Goal: Task Accomplishment & Management: Complete application form

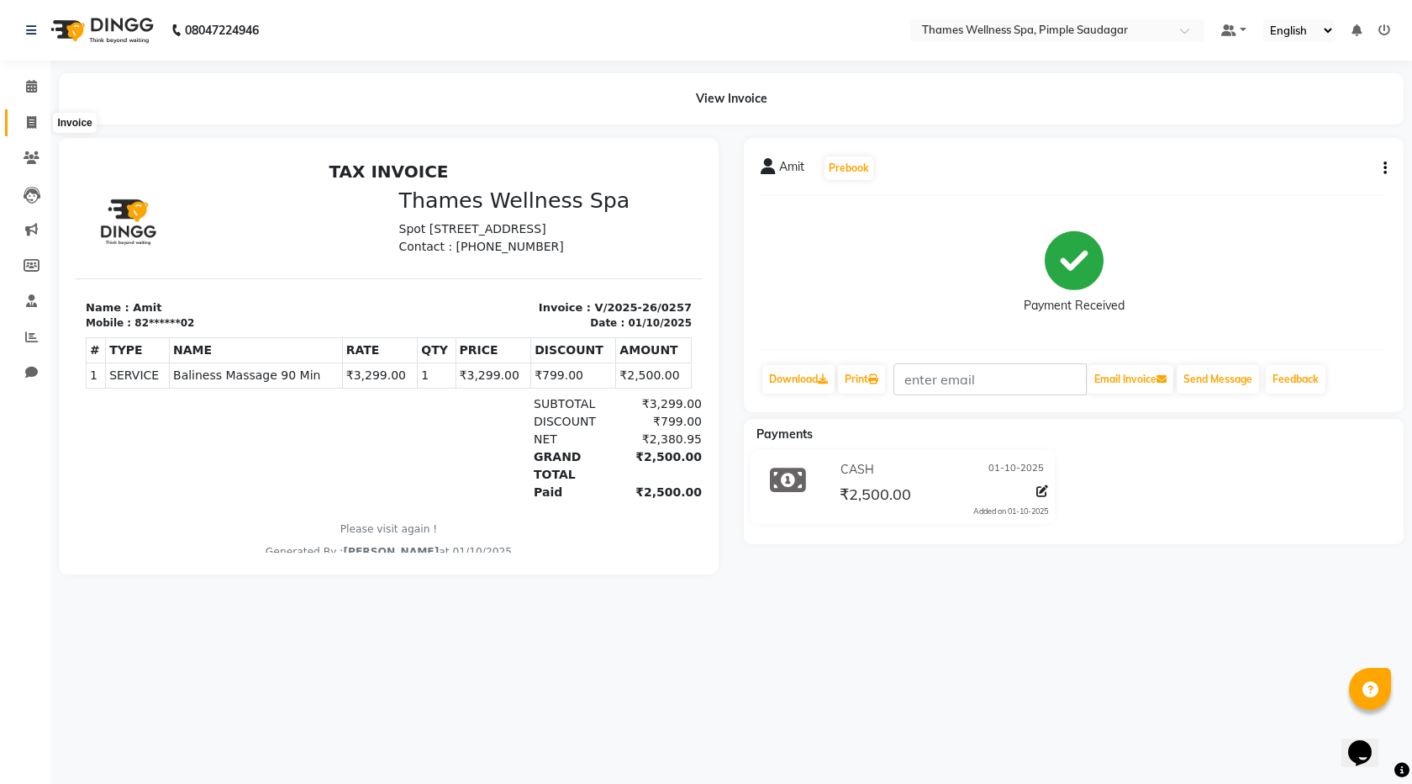
click at [32, 125] on icon at bounding box center [31, 122] width 9 height 13
select select "service"
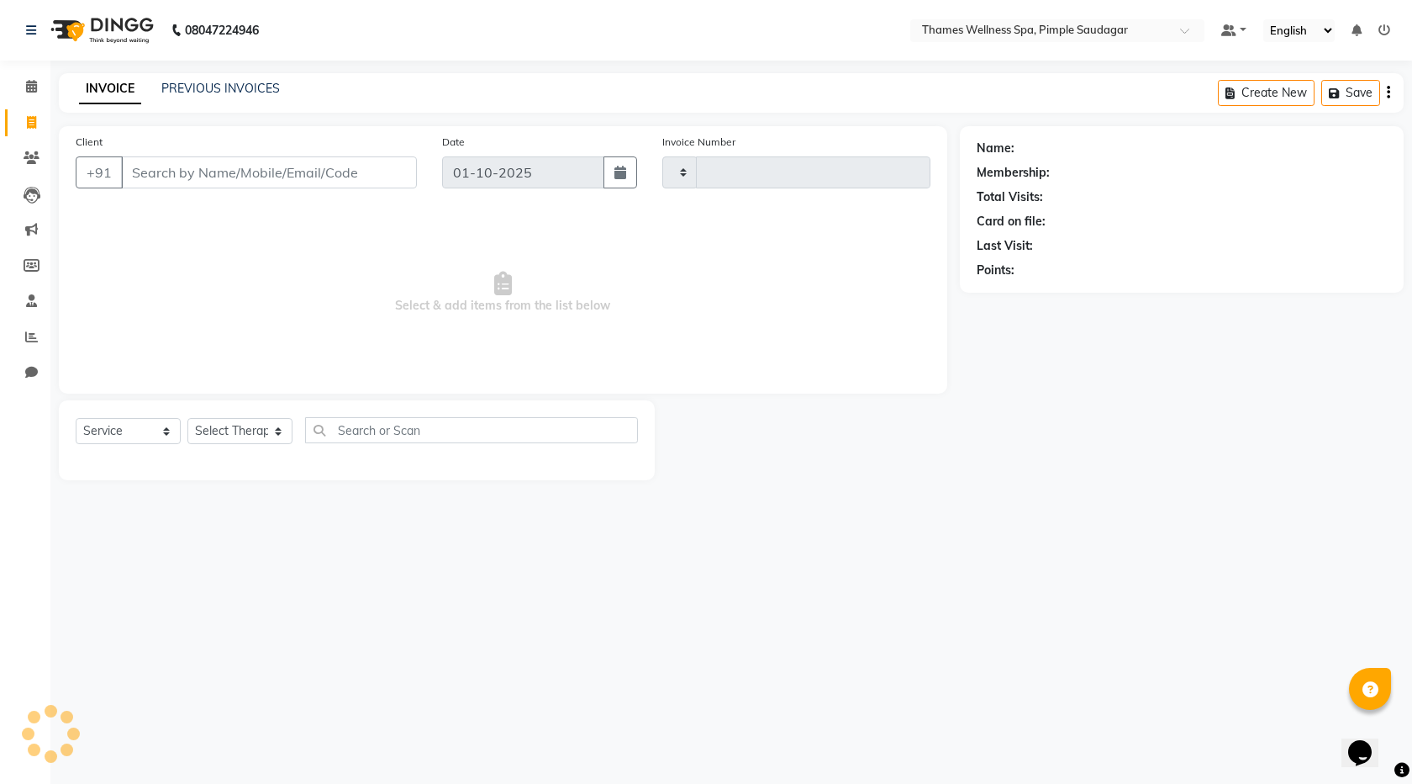
type input "0258"
select select "8709"
click at [18, 161] on span at bounding box center [31, 158] width 29 height 19
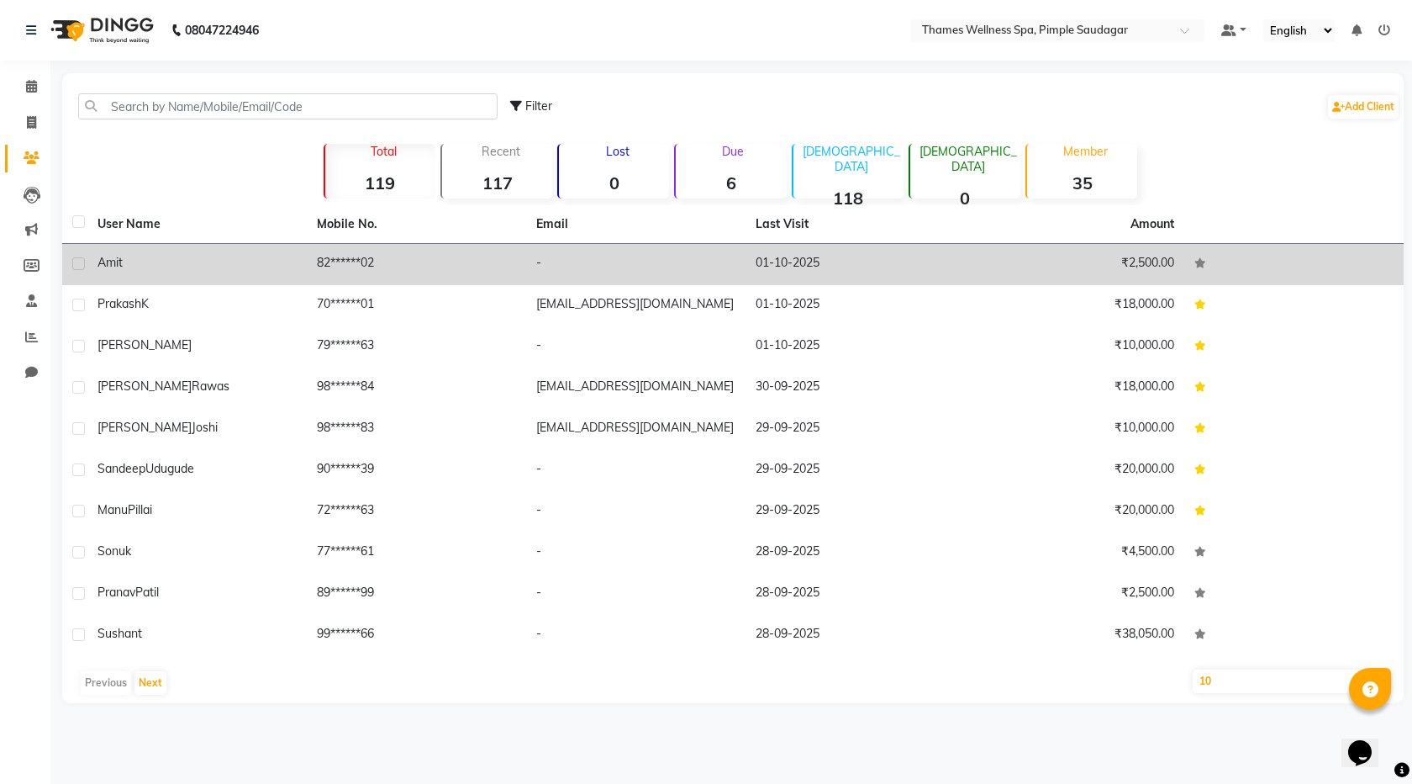
click at [515, 268] on td "82******02" at bounding box center [416, 264] width 219 height 41
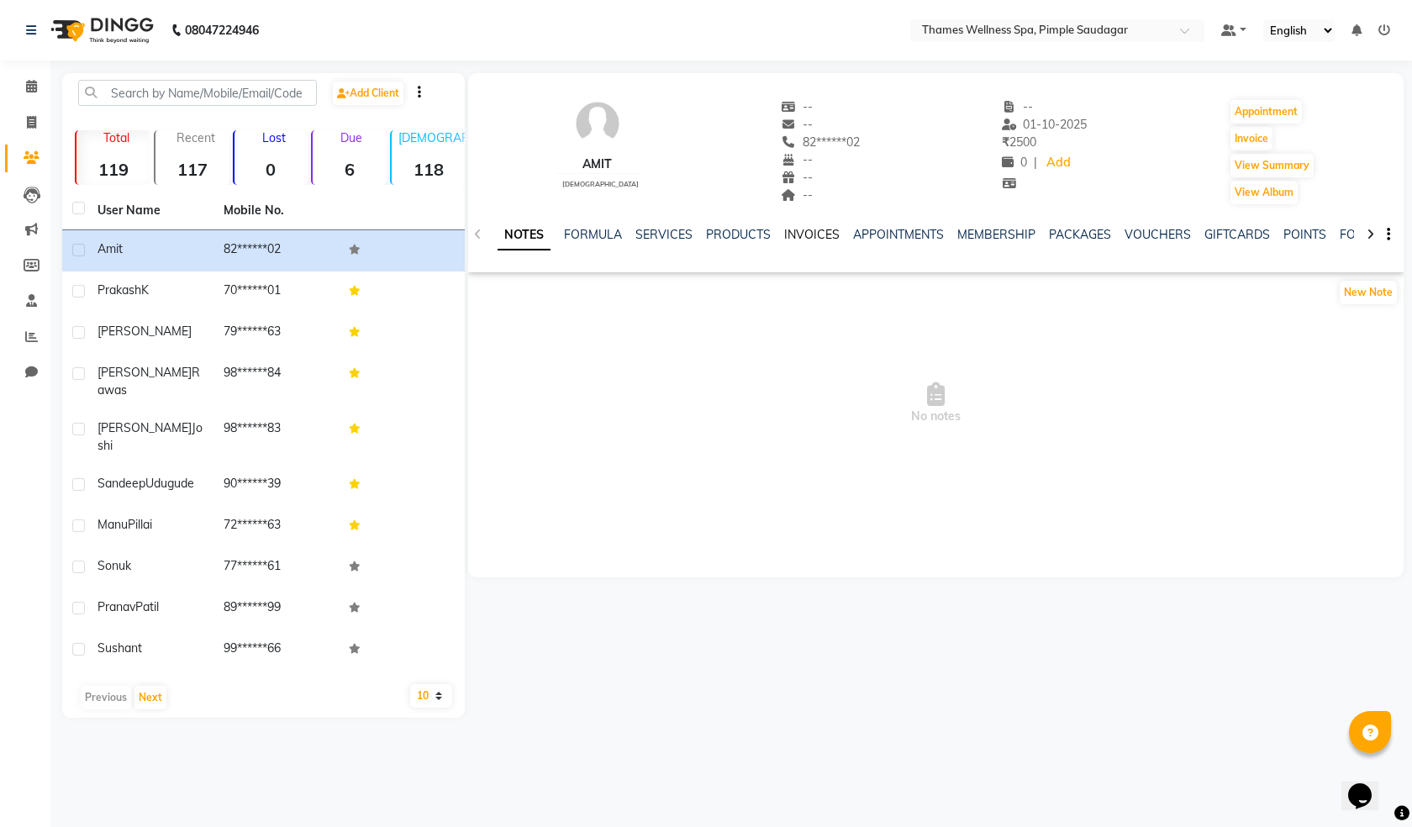
click at [785, 233] on link "INVOICES" at bounding box center [811, 234] width 55 height 15
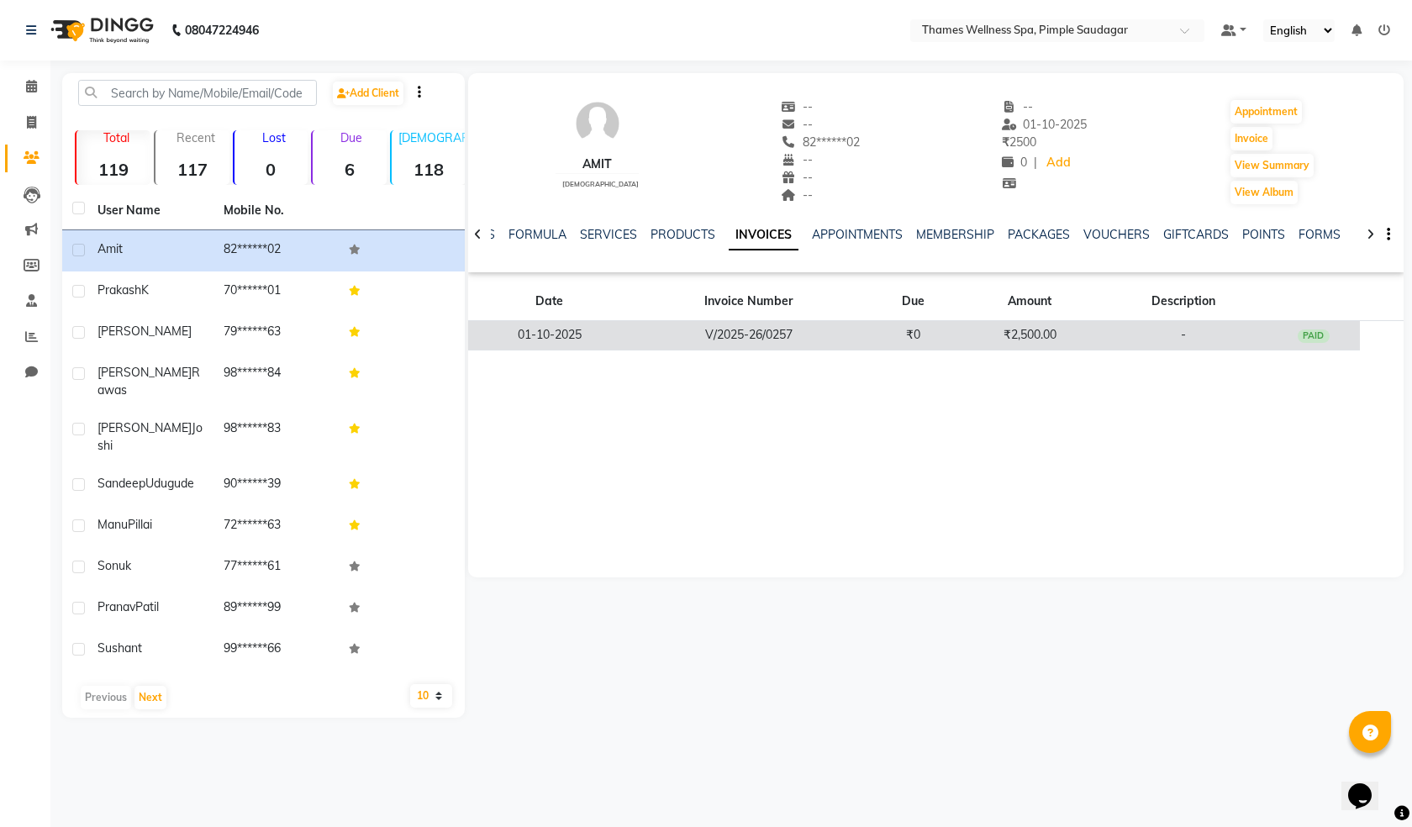
click at [1317, 330] on td "PAID" at bounding box center [1314, 335] width 92 height 29
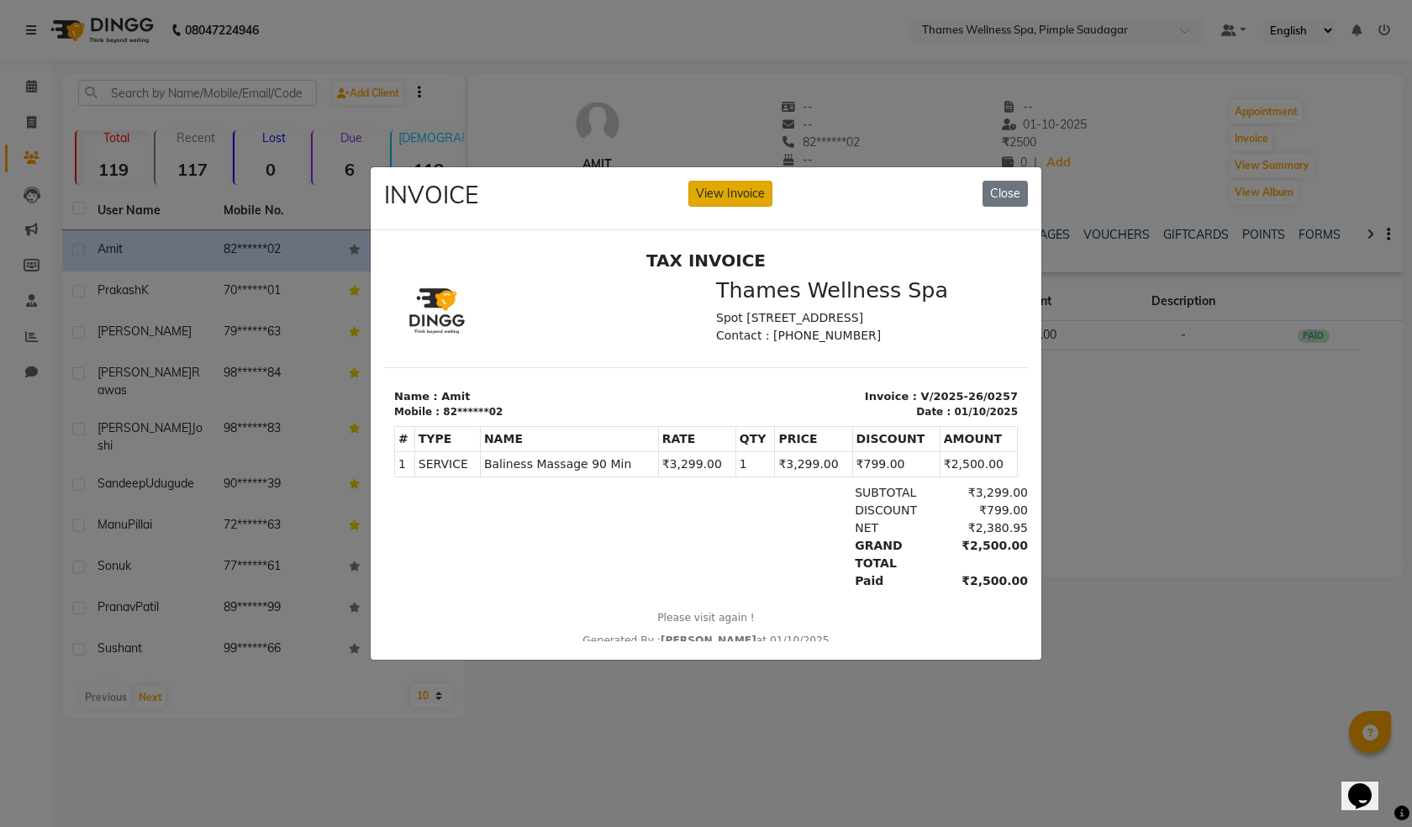
drag, startPoint x: 742, startPoint y: 191, endPoint x: 741, endPoint y: 176, distance: 15.2
click at [741, 191] on button "View Invoice" at bounding box center [731, 194] width 84 height 26
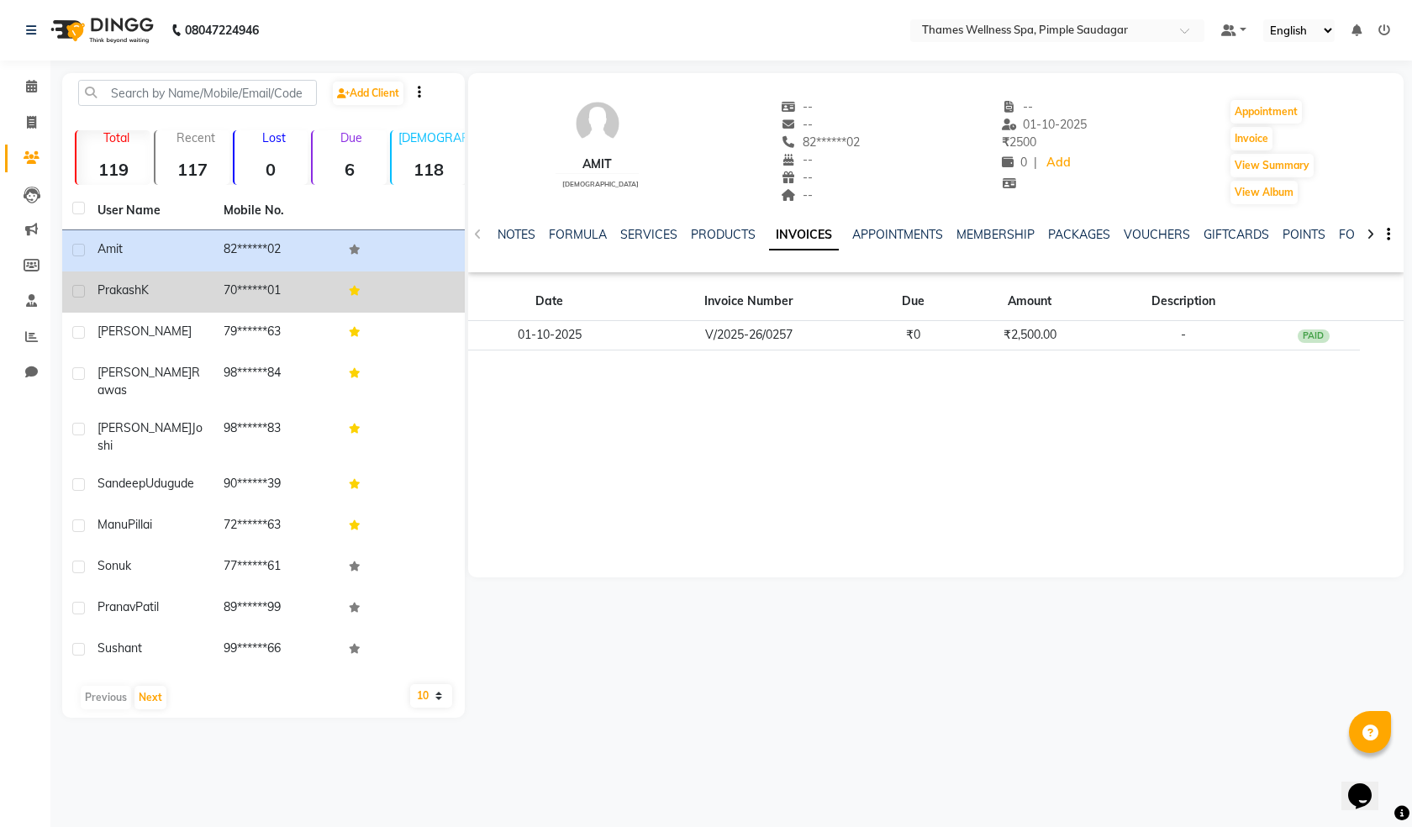
click at [114, 287] on span "Prakash" at bounding box center [120, 289] width 44 height 15
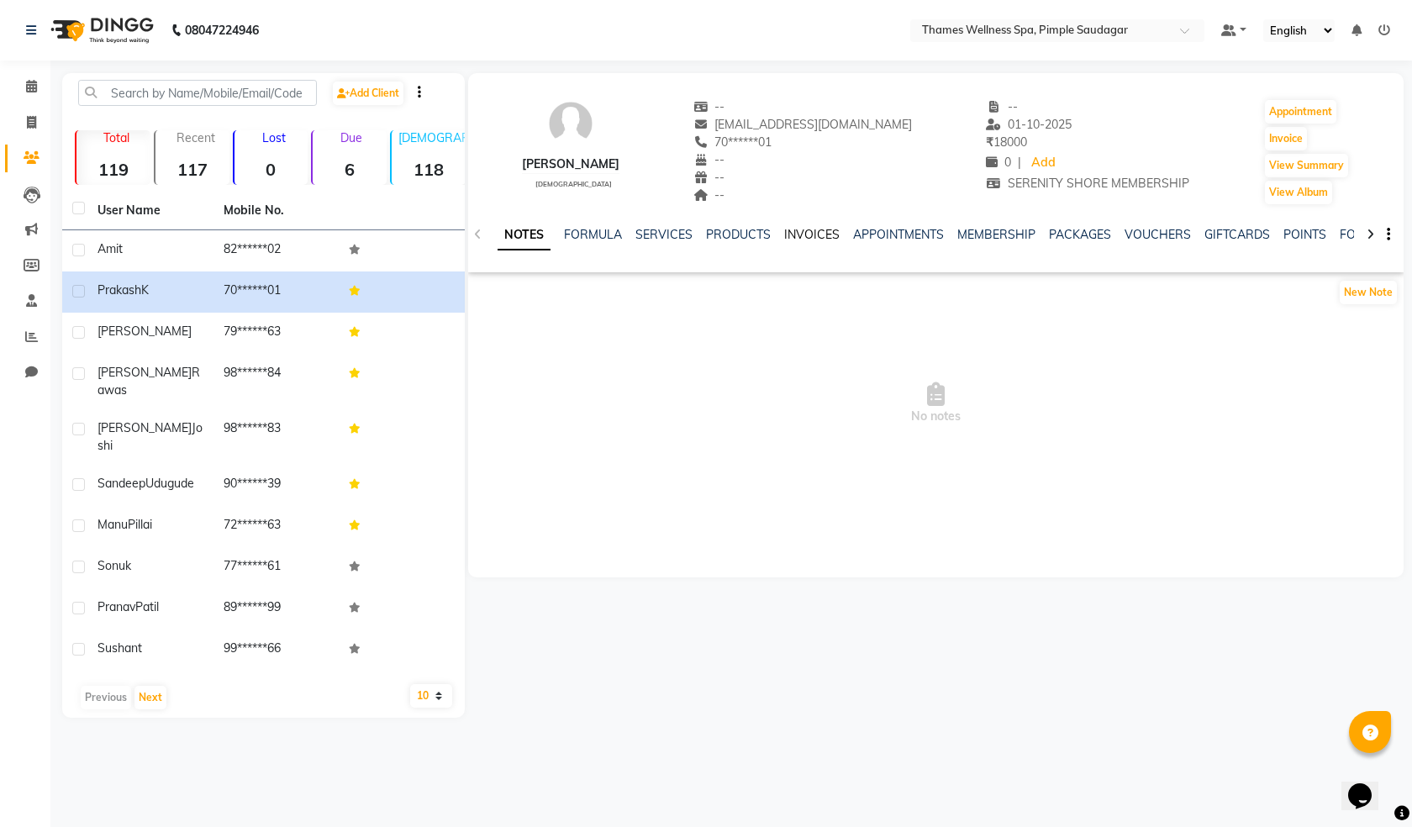
click at [808, 236] on link "INVOICES" at bounding box center [811, 234] width 55 height 15
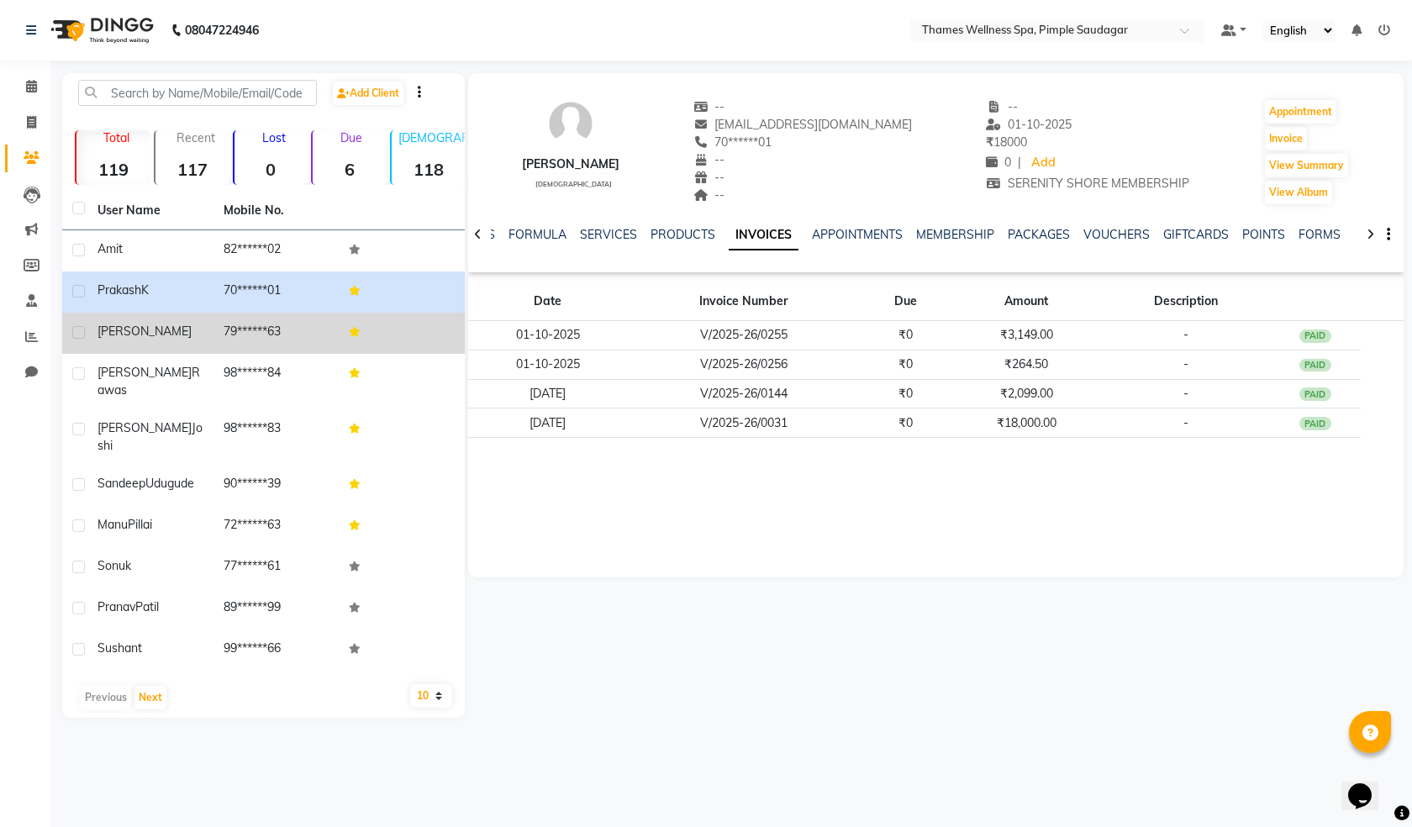
click at [241, 332] on td "79******63" at bounding box center [277, 333] width 126 height 41
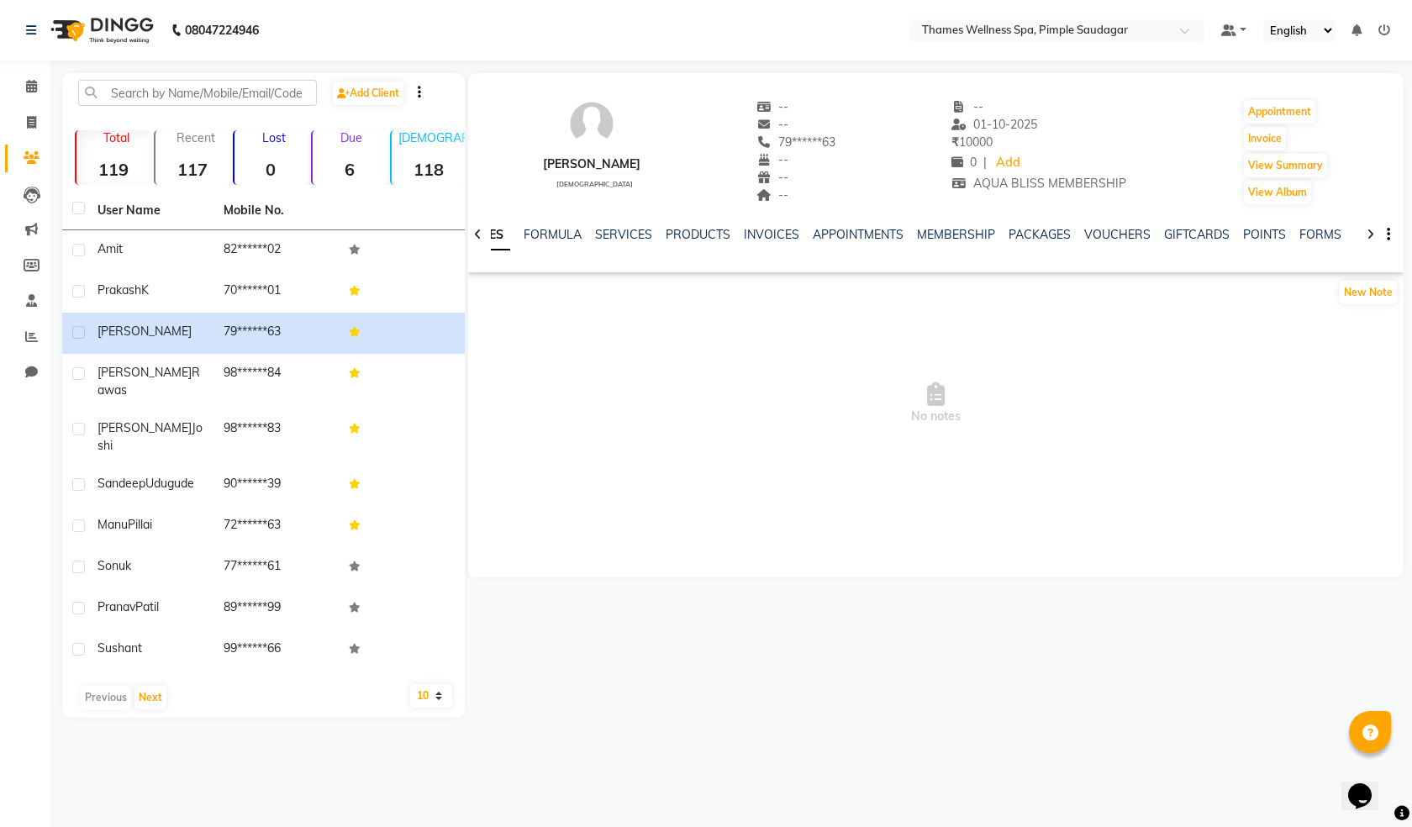
click at [770, 224] on div "NOTES FORMULA SERVICES PRODUCTS INVOICES APPOINTMENTS MEMBERSHIP PACKAGES VOUCH…" at bounding box center [936, 235] width 936 height 58
click at [770, 238] on link "INVOICES" at bounding box center [771, 234] width 55 height 15
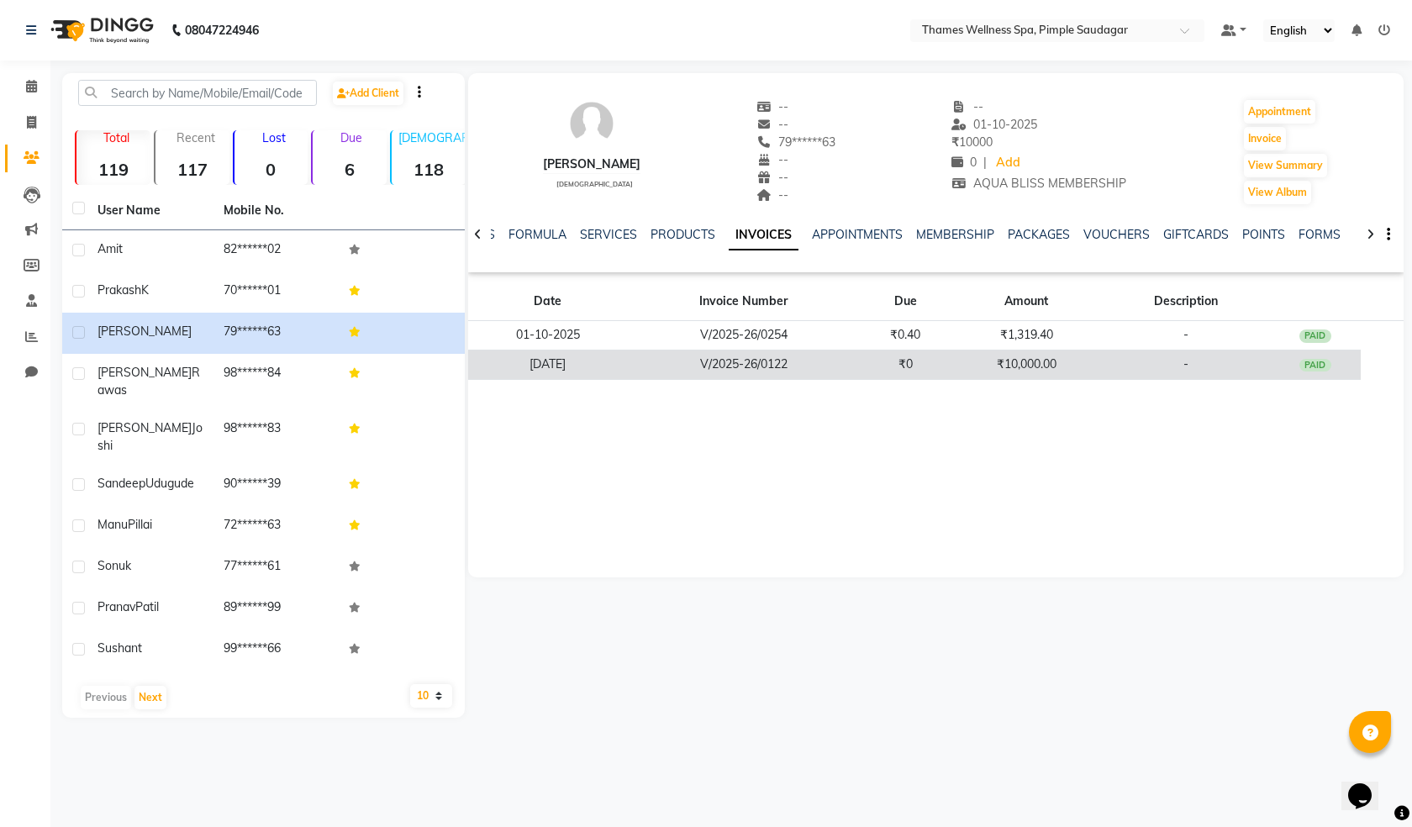
click at [1064, 359] on td "₹10,000.00" at bounding box center [1027, 364] width 150 height 29
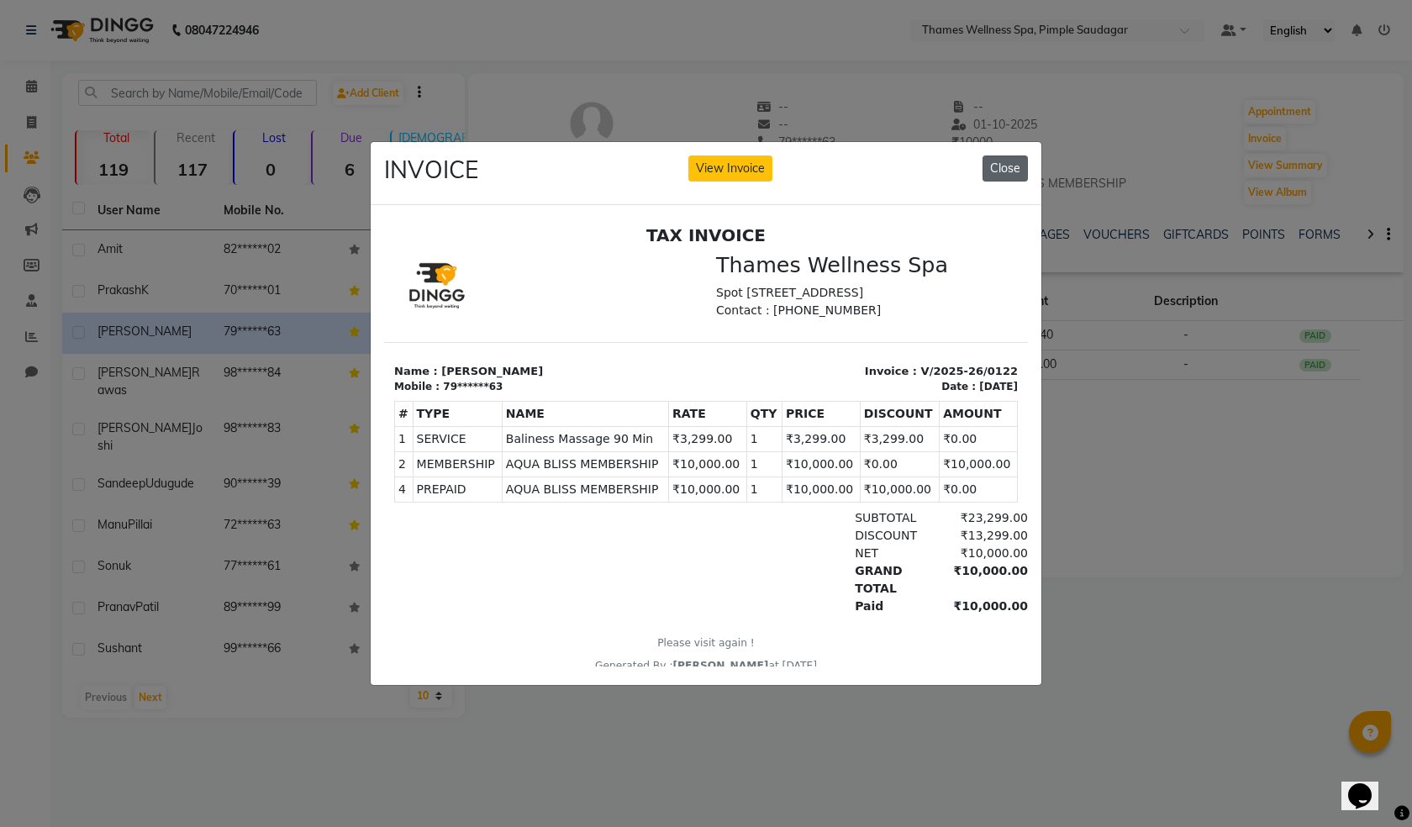
click at [1015, 164] on button "Close" at bounding box center [1005, 169] width 45 height 26
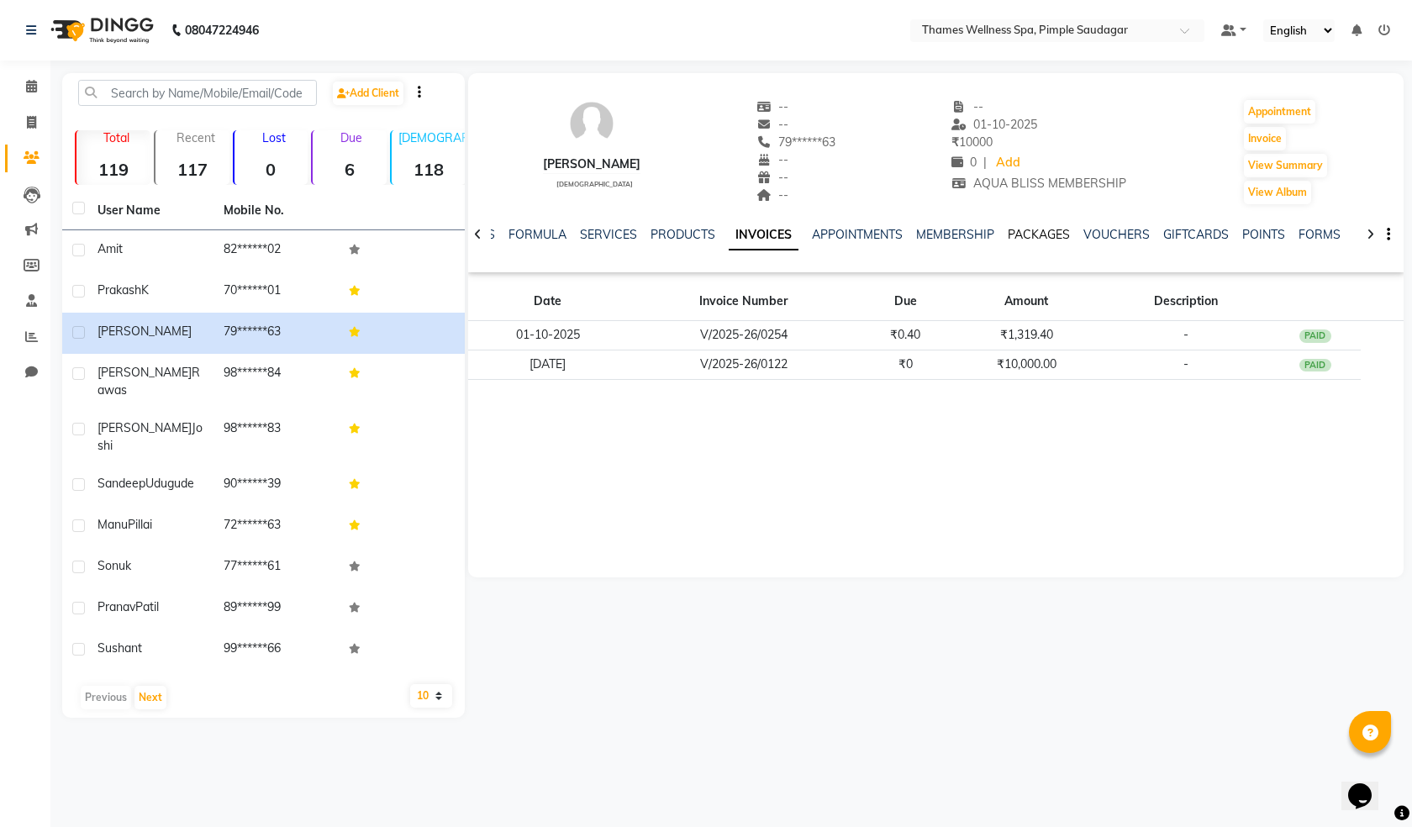
click at [1024, 240] on link "PACKAGES" at bounding box center [1039, 234] width 62 height 15
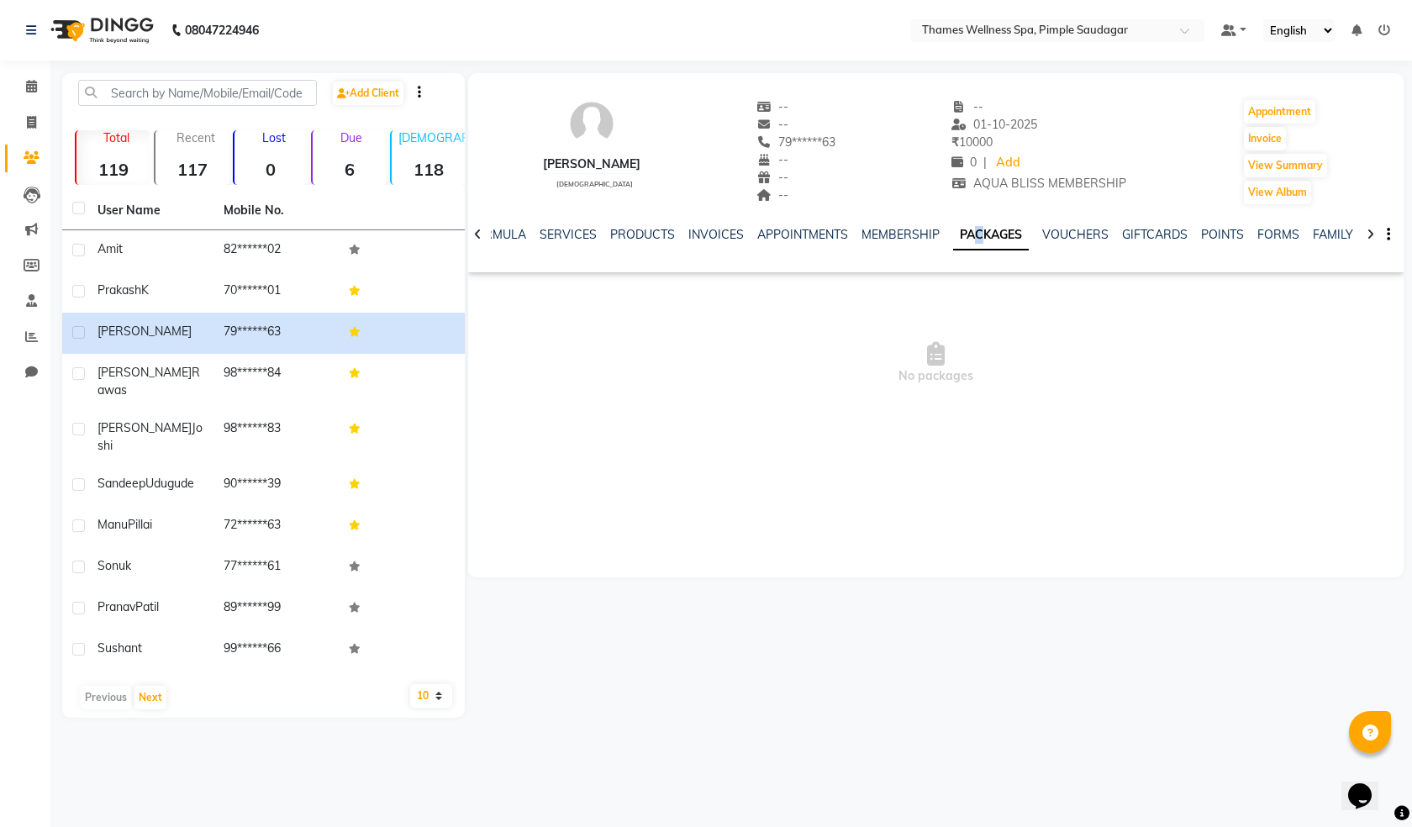
click at [1057, 224] on div "NOTES FORMULA SERVICES PRODUCTS INVOICES APPOINTMENTS MEMBERSHIP PACKAGES VOUCH…" at bounding box center [936, 235] width 936 height 58
click at [1063, 238] on link "VOUCHERS" at bounding box center [1076, 234] width 66 height 15
click at [1153, 236] on link "GIFTCARDS" at bounding box center [1142, 234] width 66 height 15
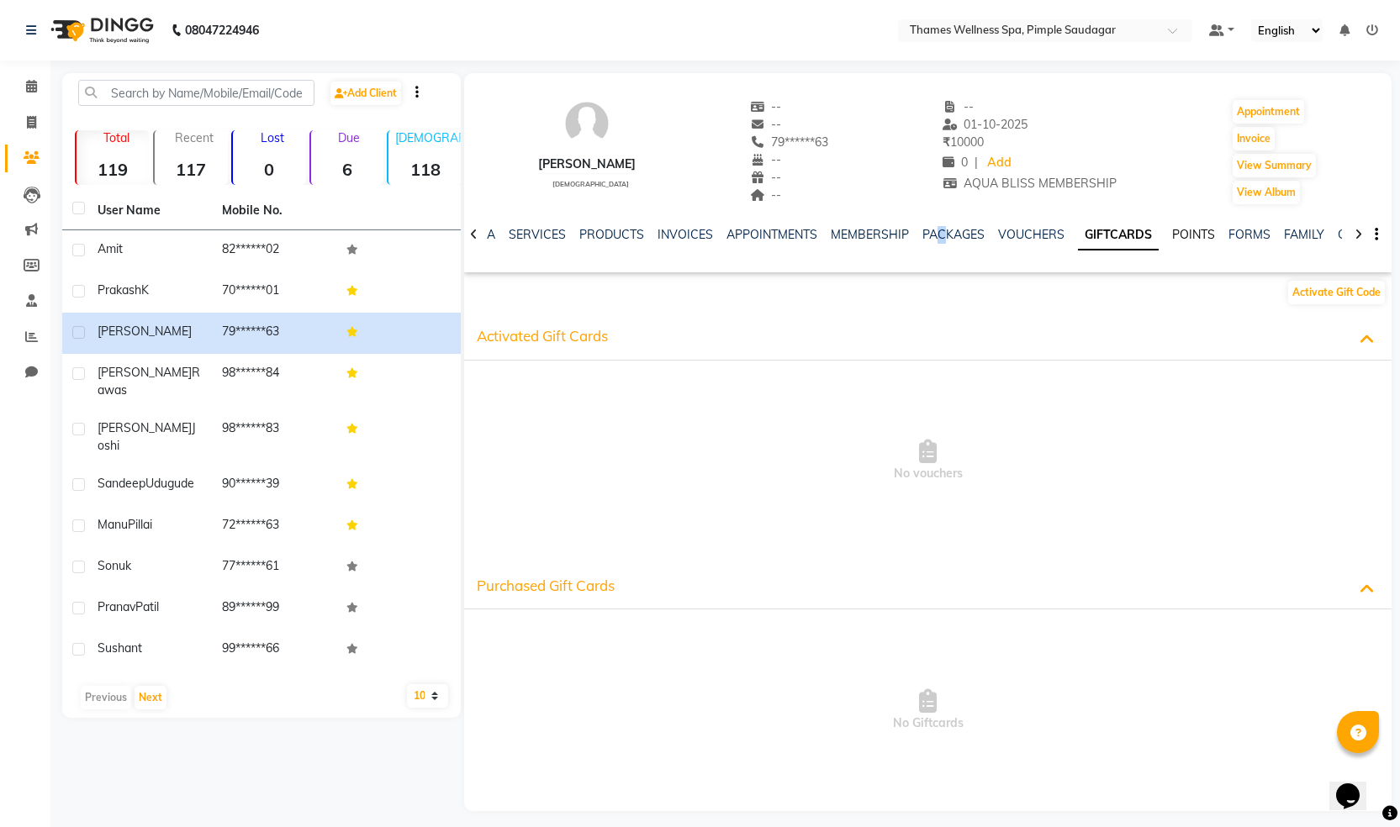
click at [1174, 235] on link "POINTS" at bounding box center [1193, 234] width 43 height 15
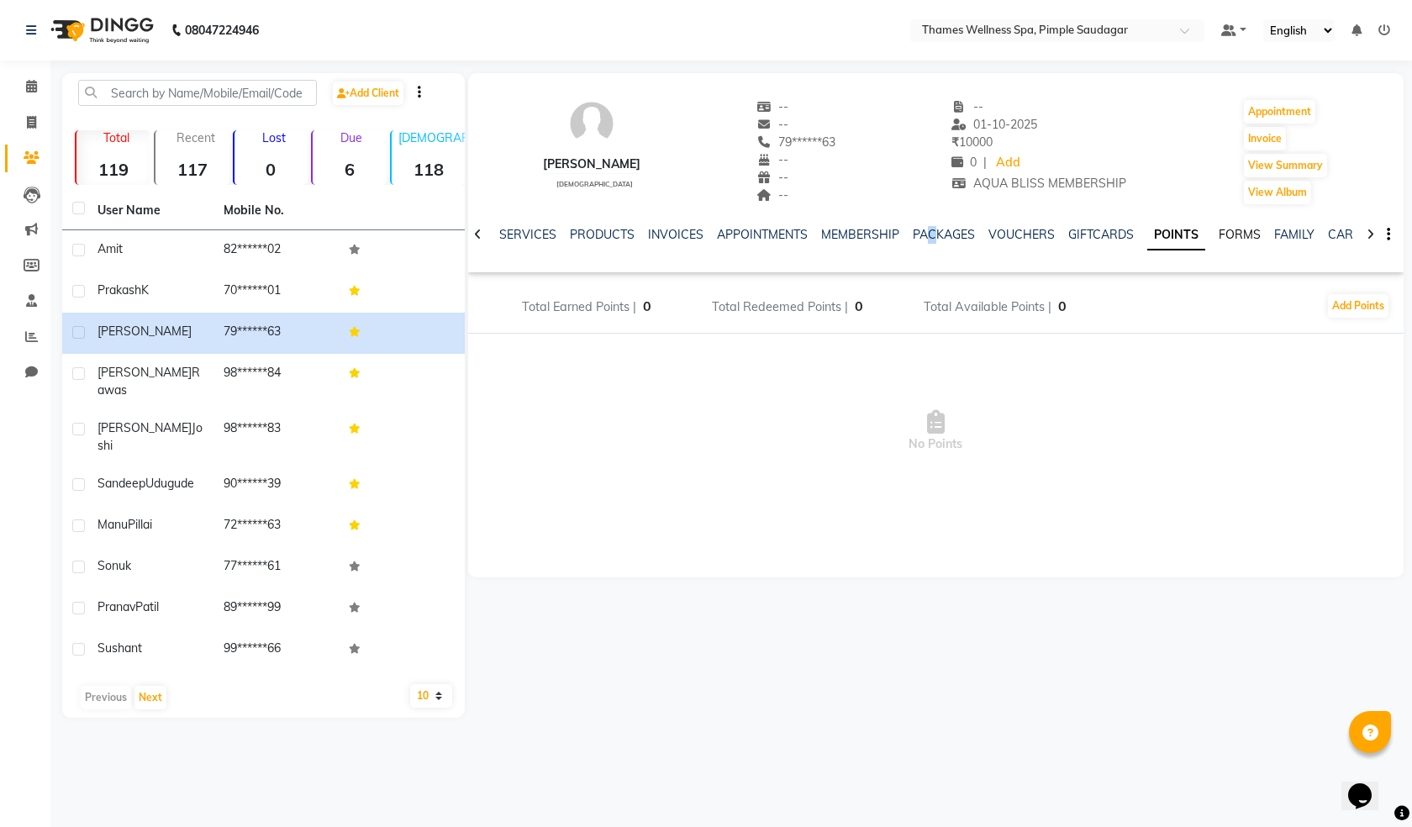
click at [1220, 233] on link "FORMS" at bounding box center [1240, 234] width 42 height 15
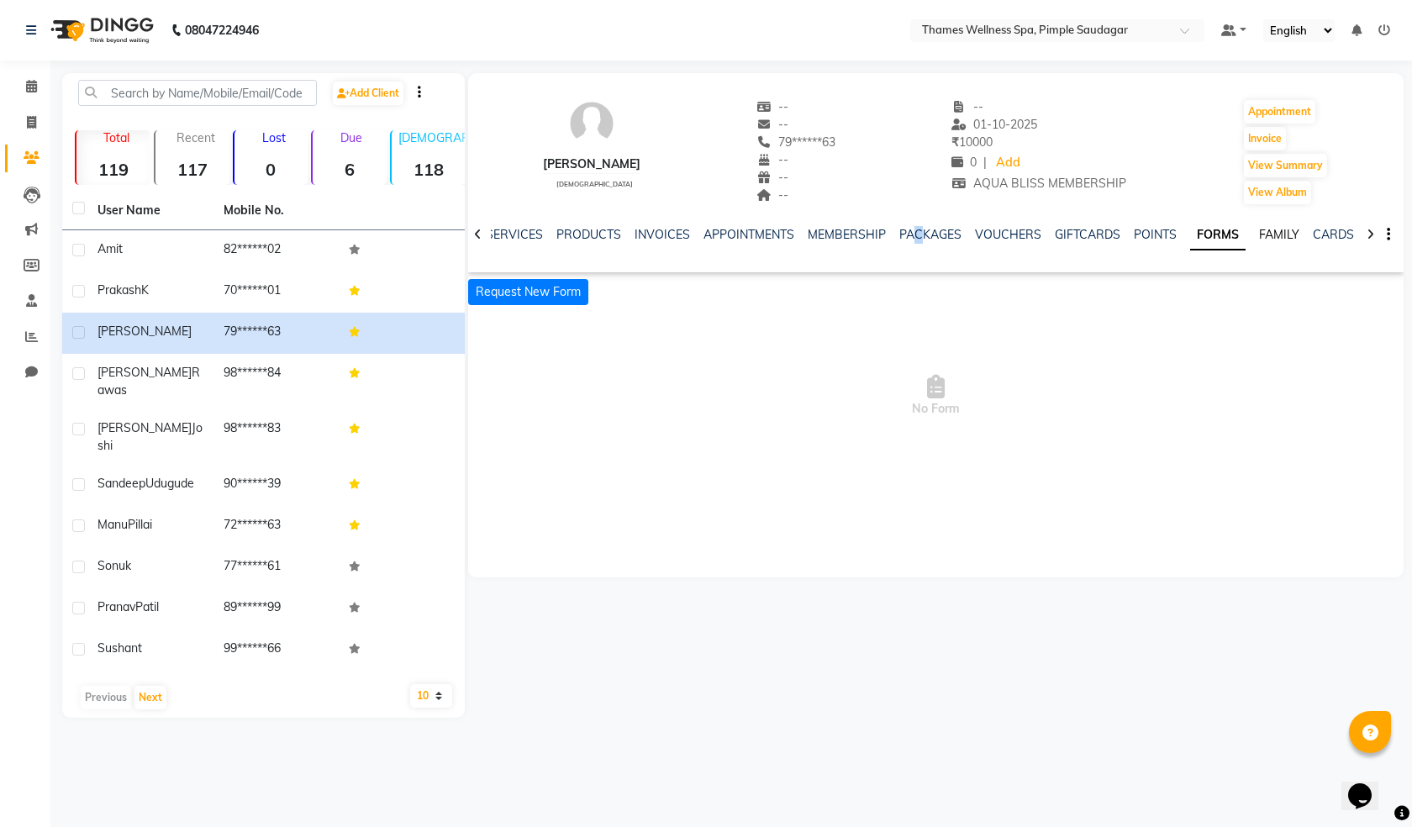
click at [1275, 228] on link "FAMILY" at bounding box center [1279, 234] width 40 height 15
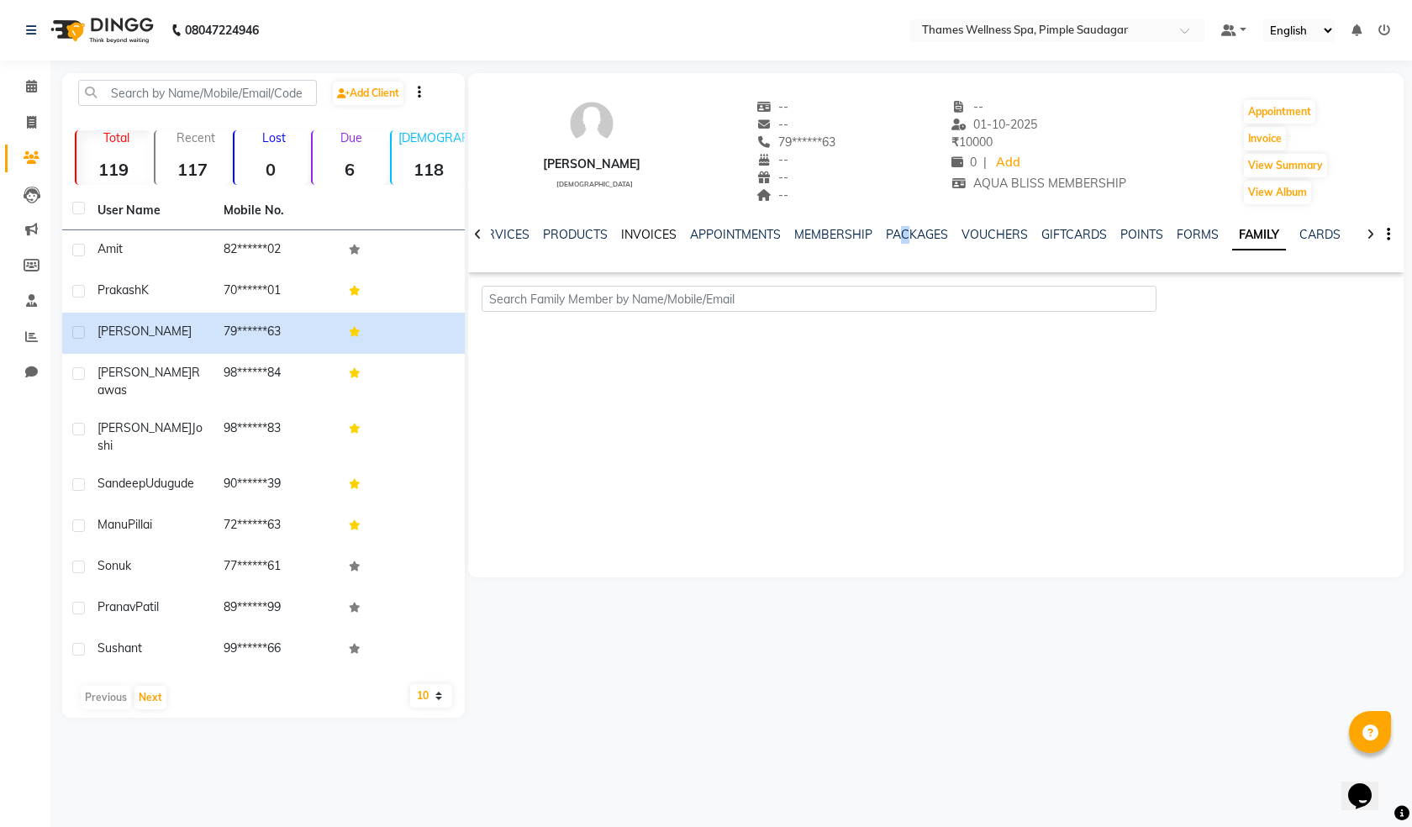
click at [640, 231] on link "INVOICES" at bounding box center [648, 234] width 55 height 15
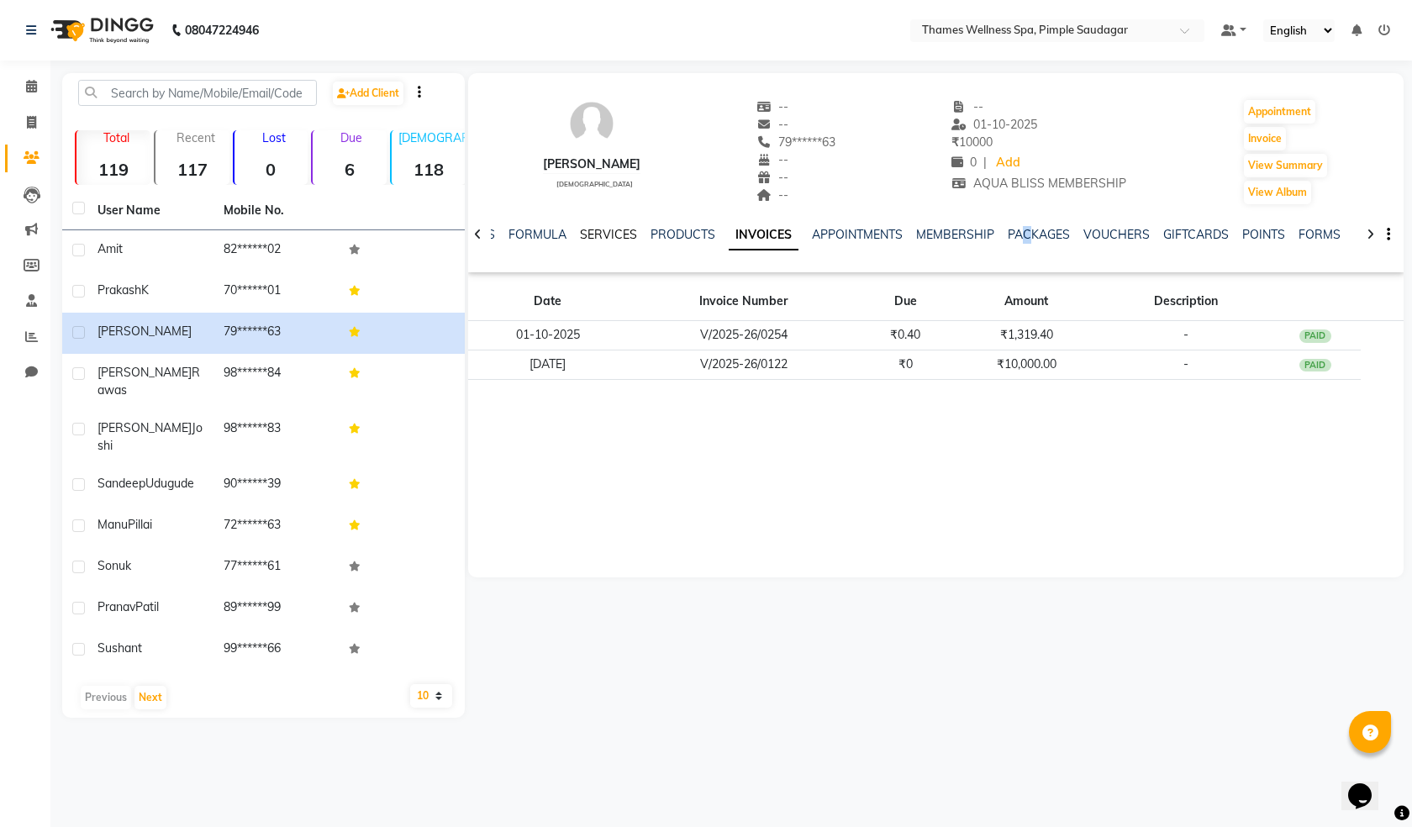
click at [607, 237] on link "SERVICES" at bounding box center [608, 234] width 57 height 15
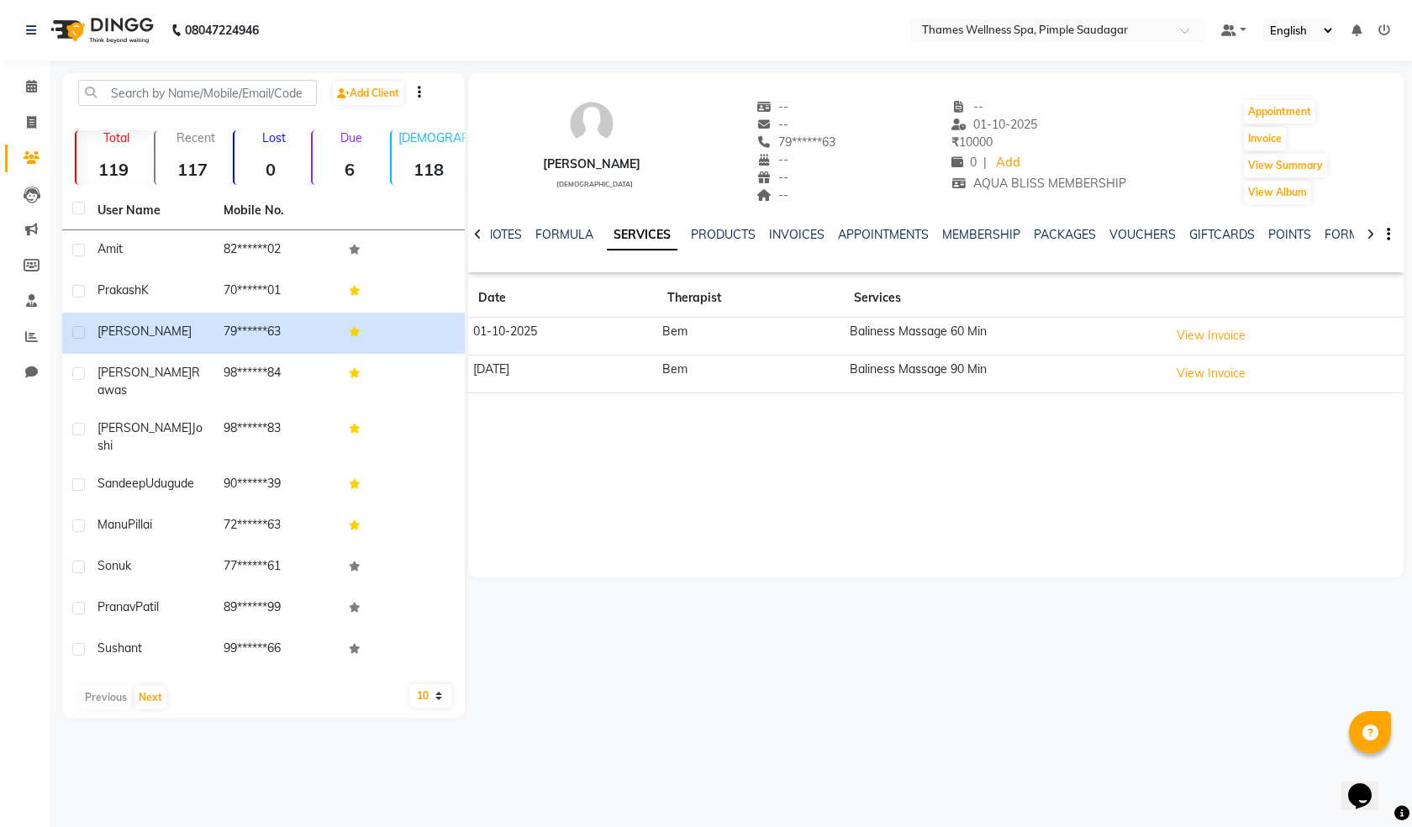
click at [1056, 444] on div "Ravi male -- -- 79******63 -- -- -- -- 01-10-2025 ₹ 10000 0 | Add AQUA BLISS ME…" at bounding box center [936, 325] width 936 height 504
click at [1214, 338] on button "View Invoice" at bounding box center [1212, 336] width 84 height 26
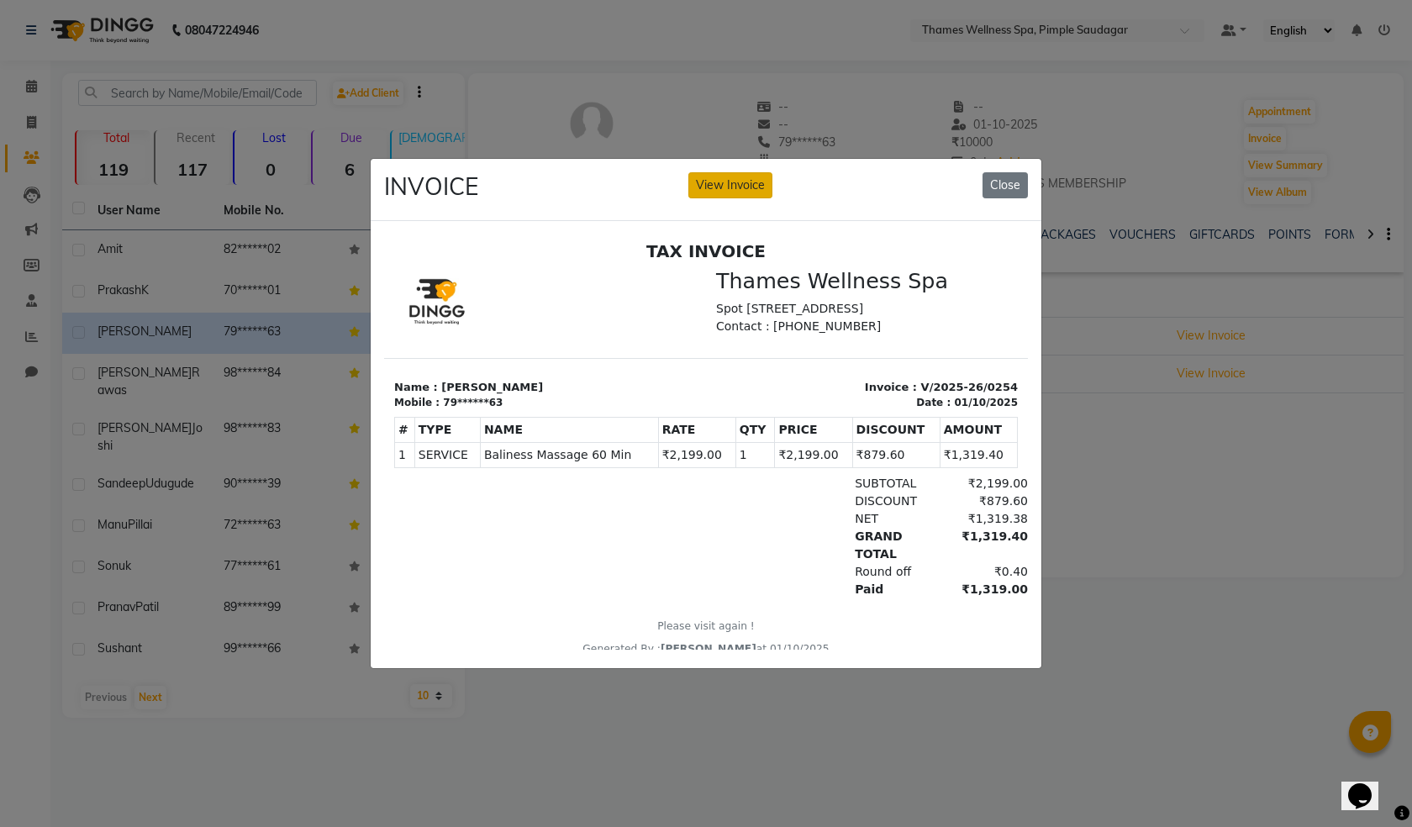
click at [742, 182] on button "View Invoice" at bounding box center [731, 185] width 84 height 26
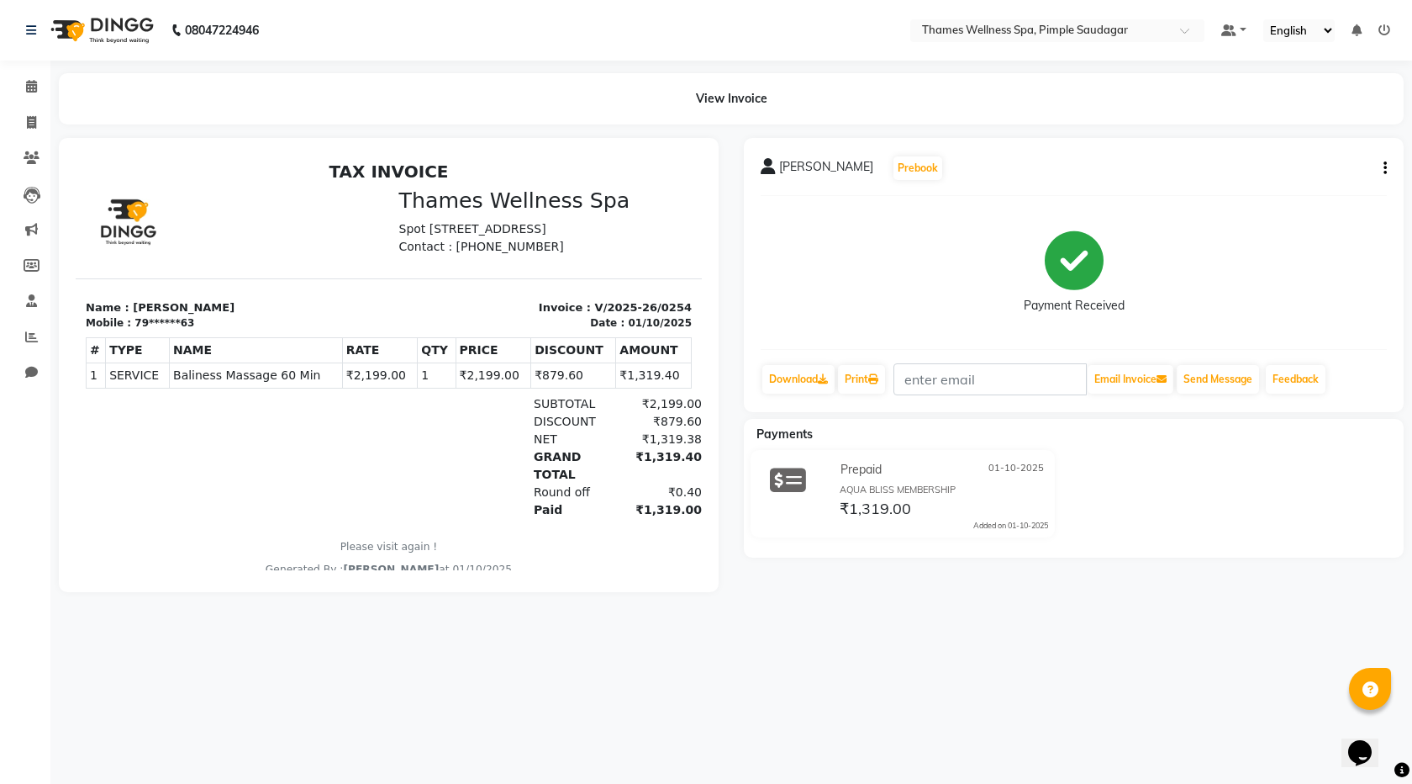
click at [167, 101] on div "View Invoice" at bounding box center [731, 98] width 1345 height 51
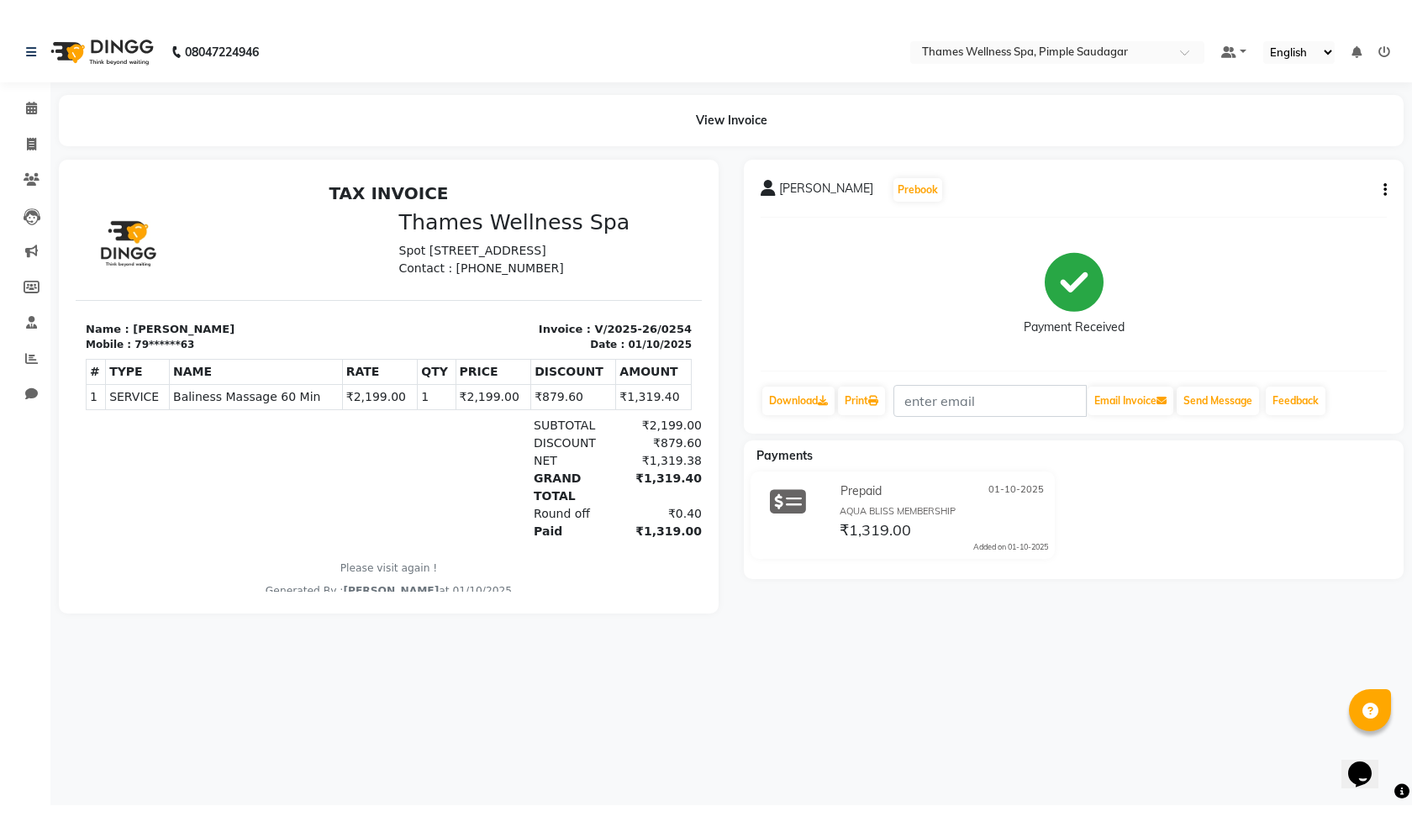
scroll to position [13, 0]
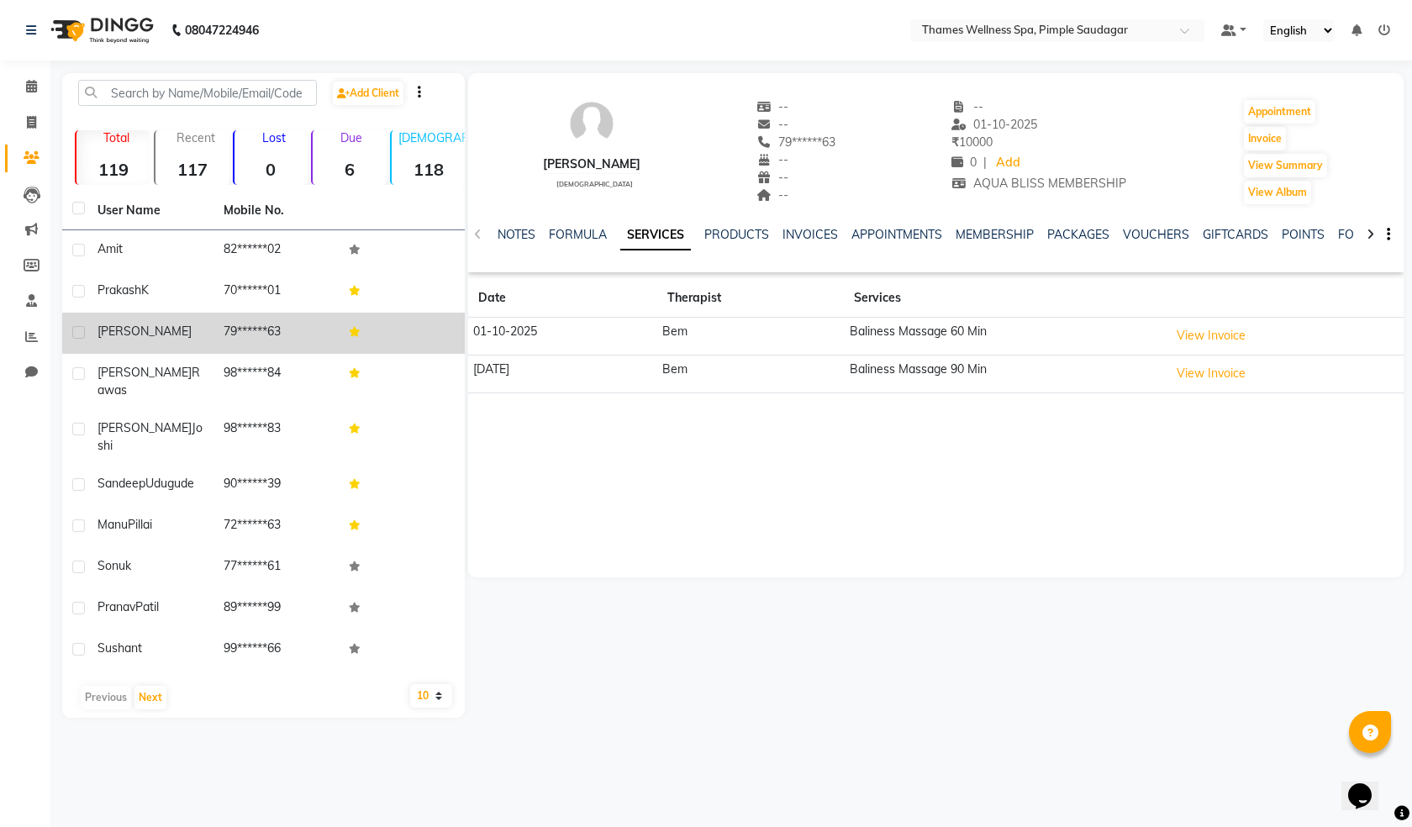
click at [272, 327] on td "79******63" at bounding box center [277, 333] width 126 height 41
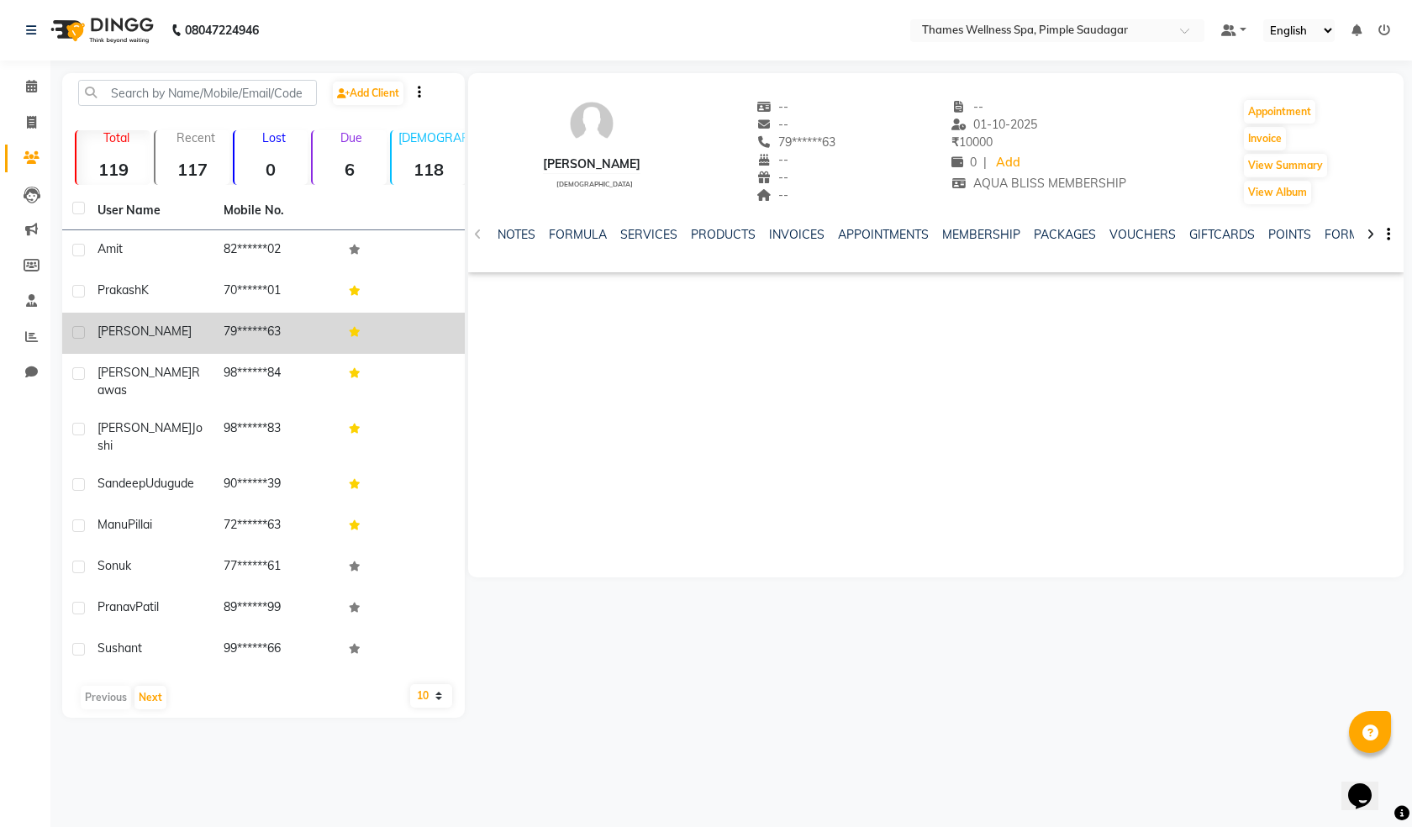
click at [272, 327] on td "79******63" at bounding box center [277, 333] width 126 height 41
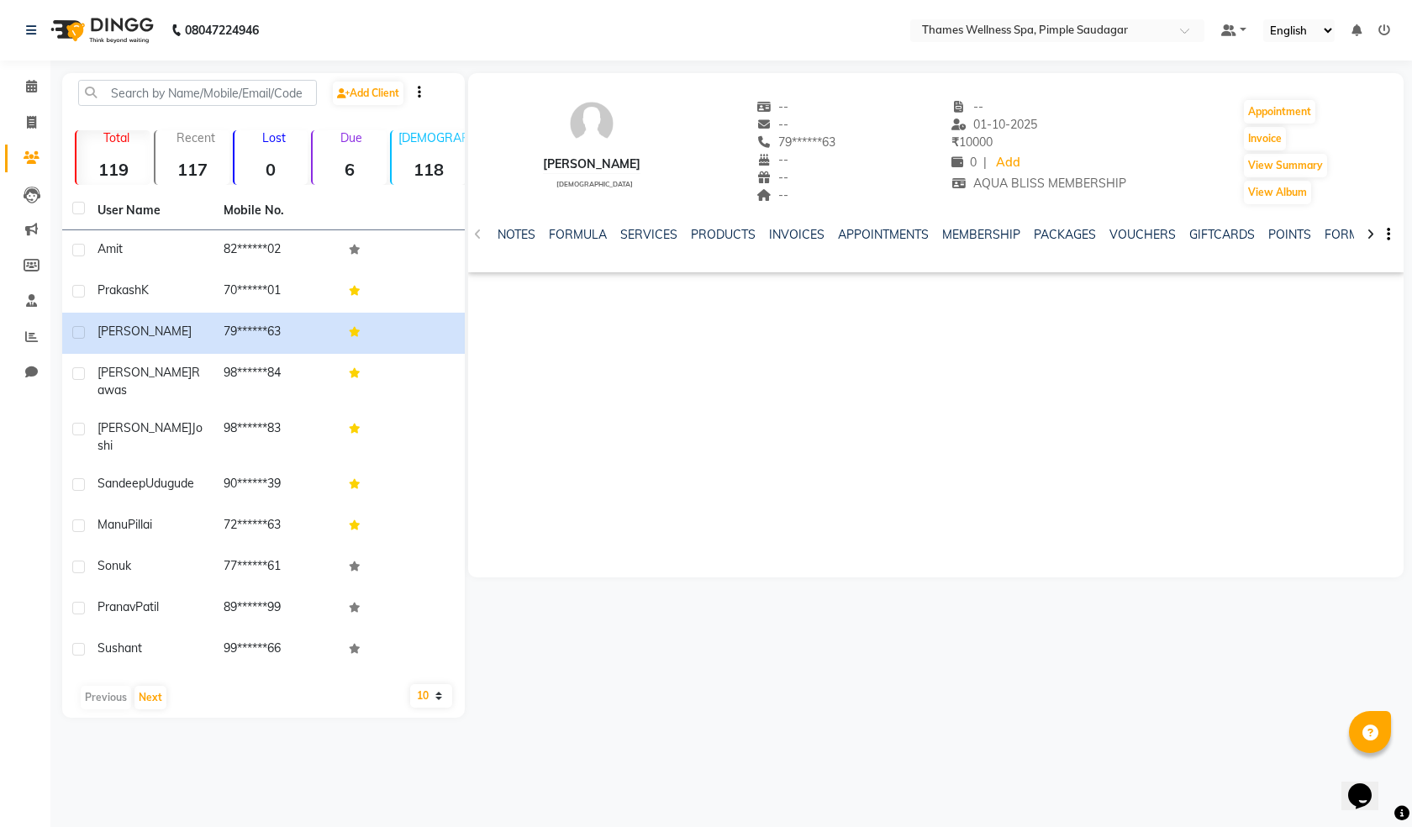
click at [858, 219] on div "NOTES FORMULA SERVICES PRODUCTS INVOICES APPOINTMENTS MEMBERSHIP PACKAGES VOUCH…" at bounding box center [936, 235] width 936 height 58
click at [872, 234] on link "APPOINTMENTS" at bounding box center [883, 234] width 91 height 15
click at [921, 236] on link "MEMBERSHIP" at bounding box center [945, 234] width 78 height 15
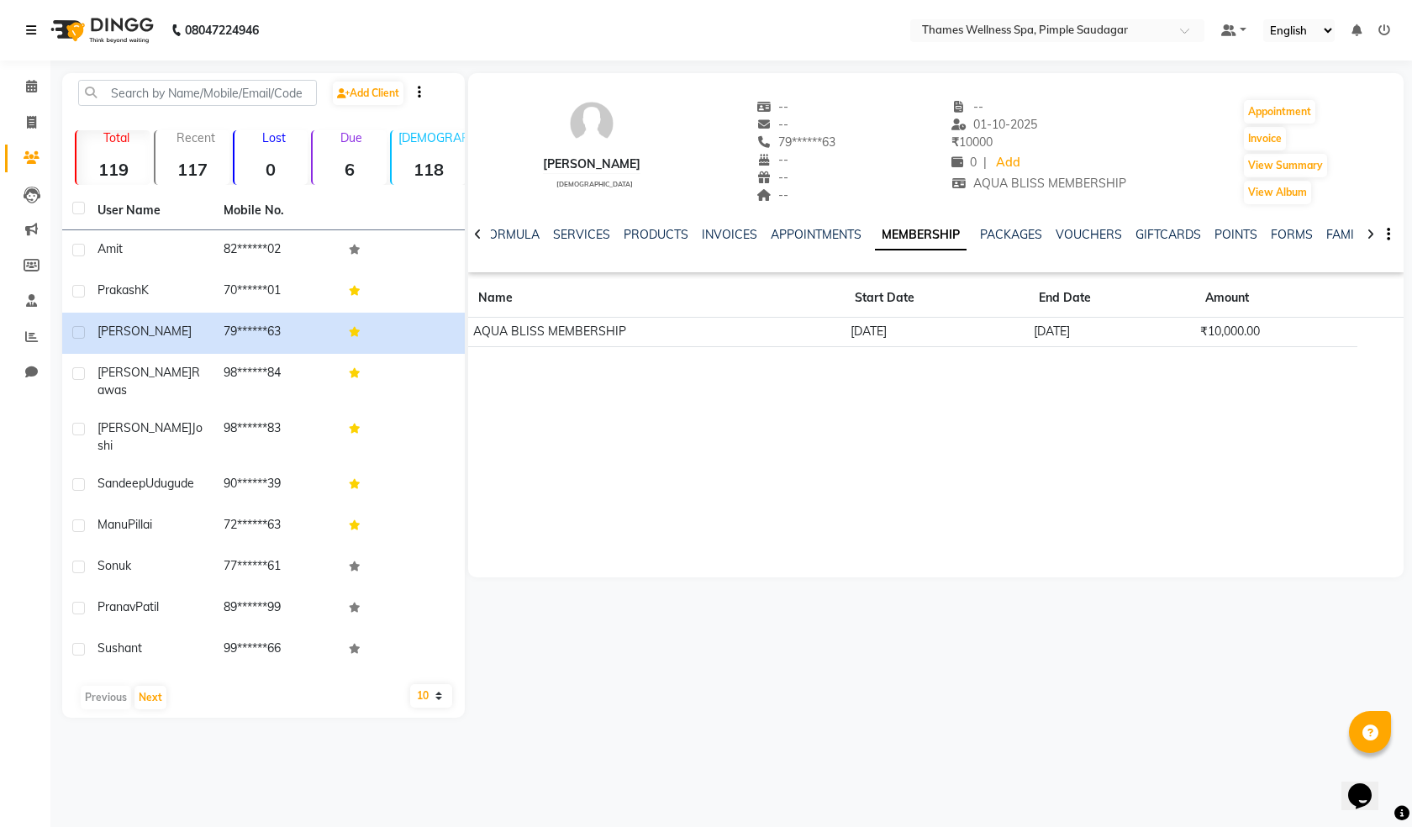
click at [26, 30] on icon at bounding box center [31, 30] width 10 height 12
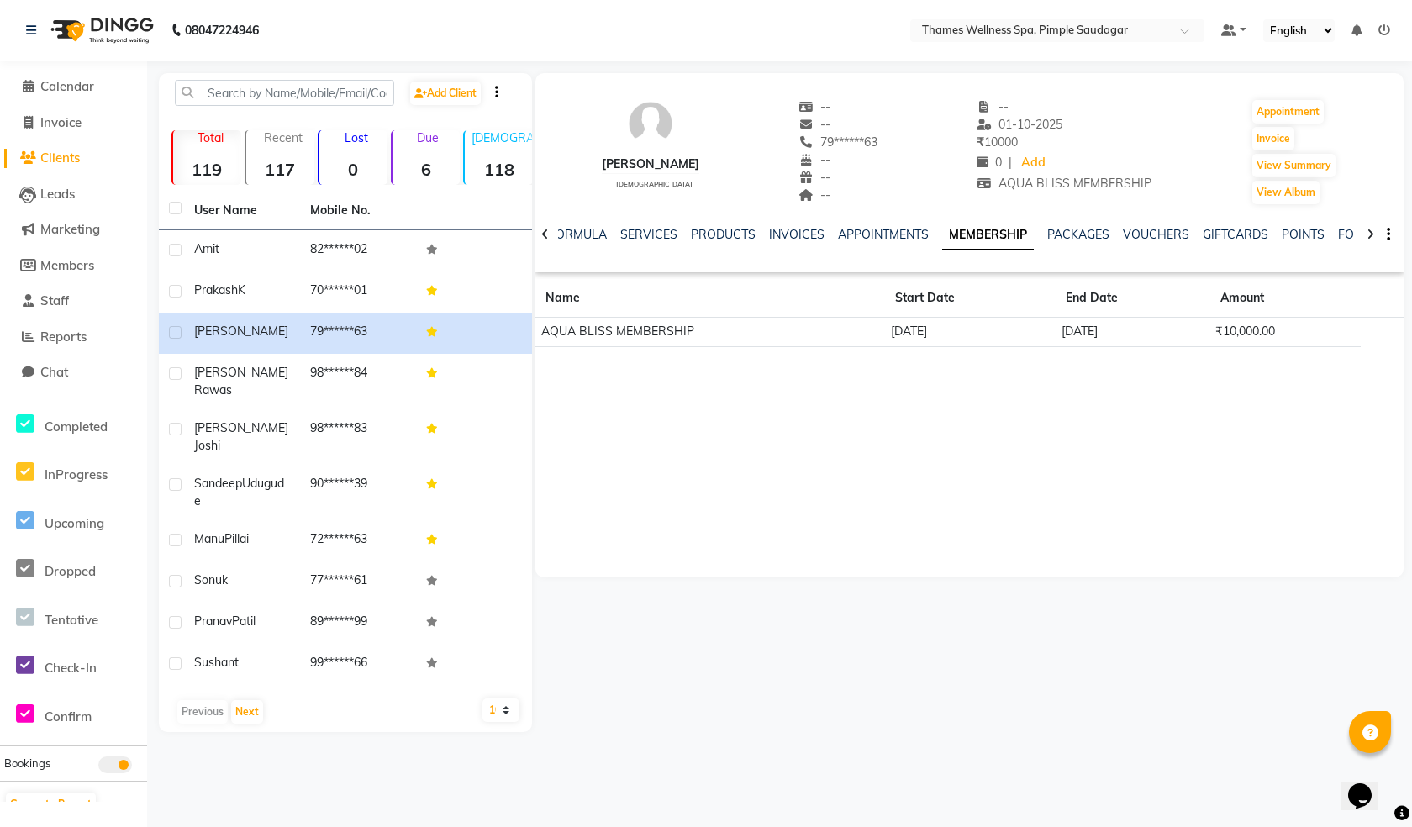
click at [928, 458] on div "Ravi male -- -- 79******63 -- -- -- -- 01-10-2025 ₹ 10000 0 | Add AQUA BLISS ME…" at bounding box center [970, 325] width 869 height 504
click at [75, 119] on span "Invoice" at bounding box center [60, 122] width 41 height 16
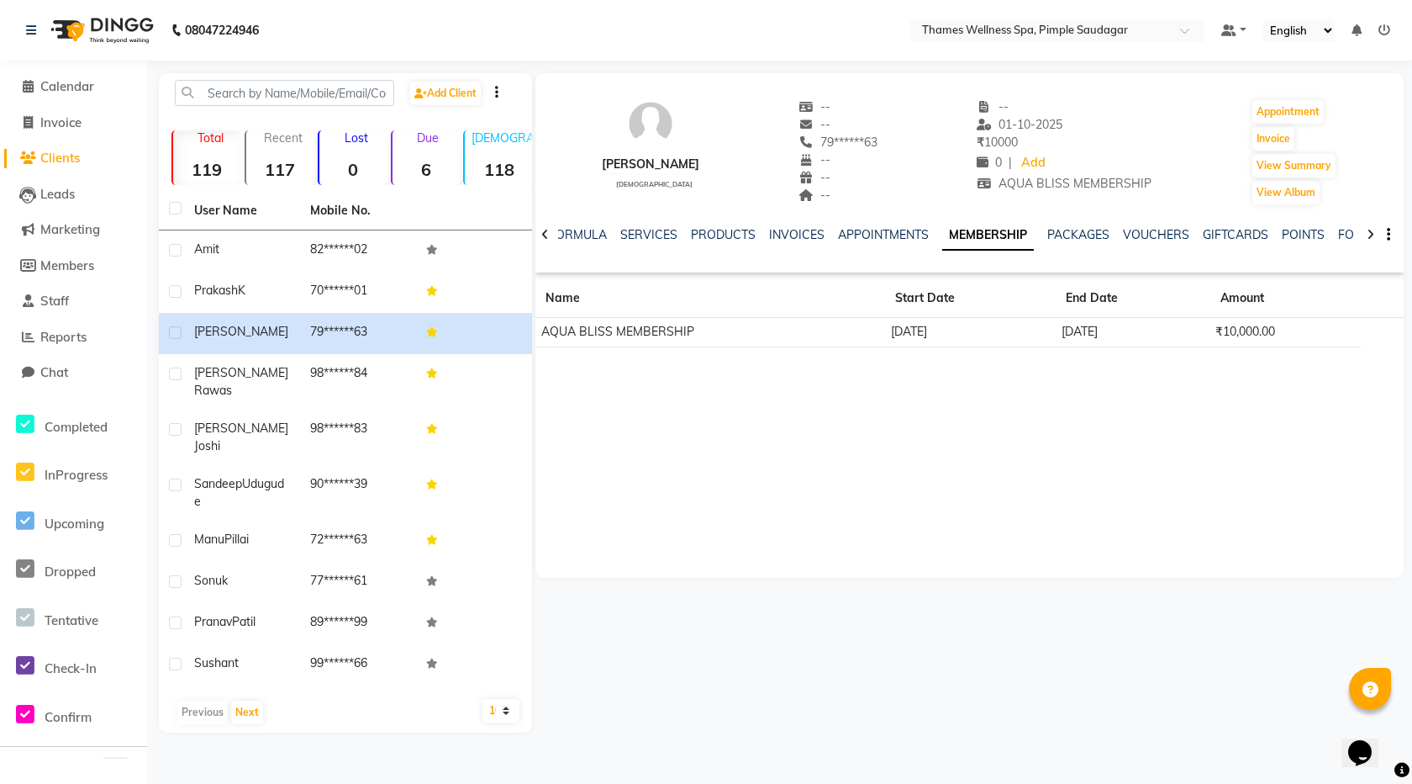
select select "service"
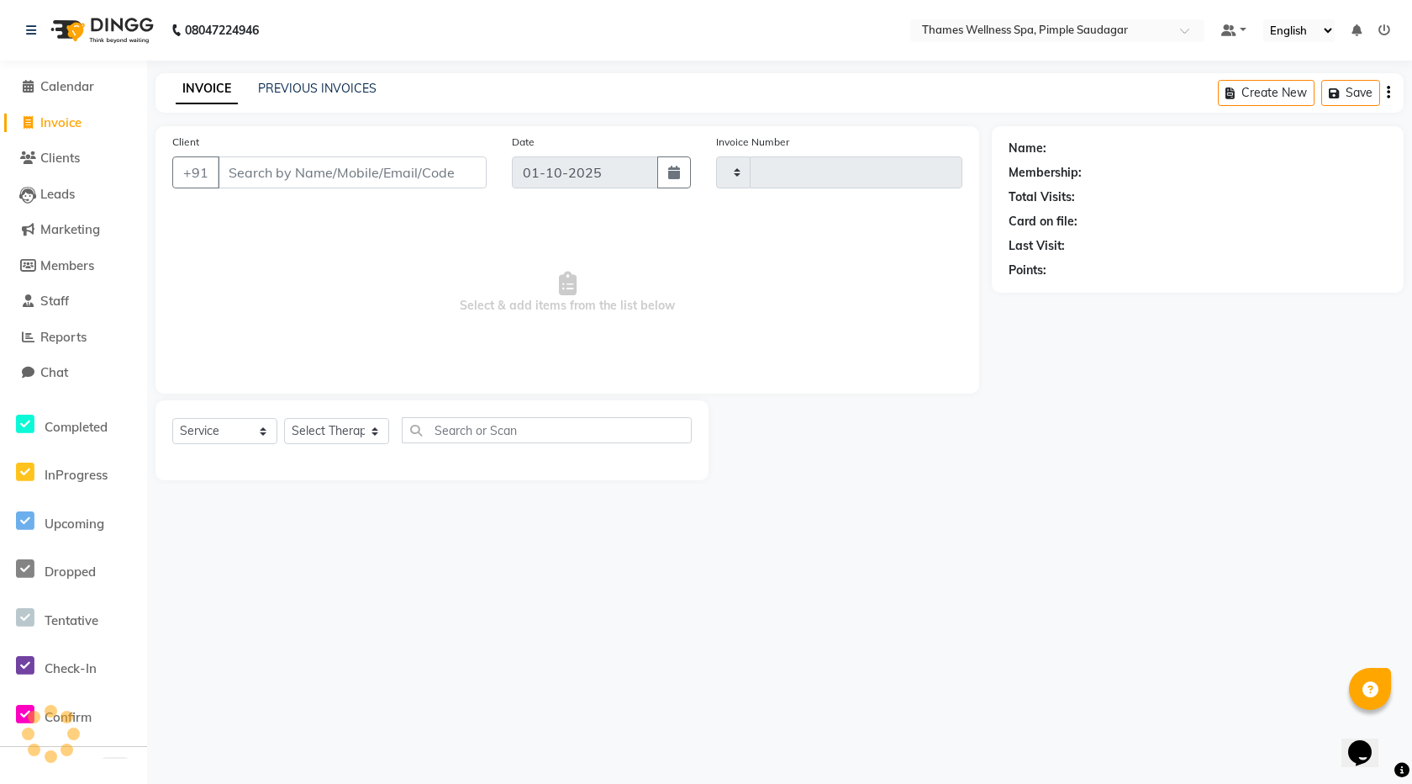
type input "0258"
select select "8709"
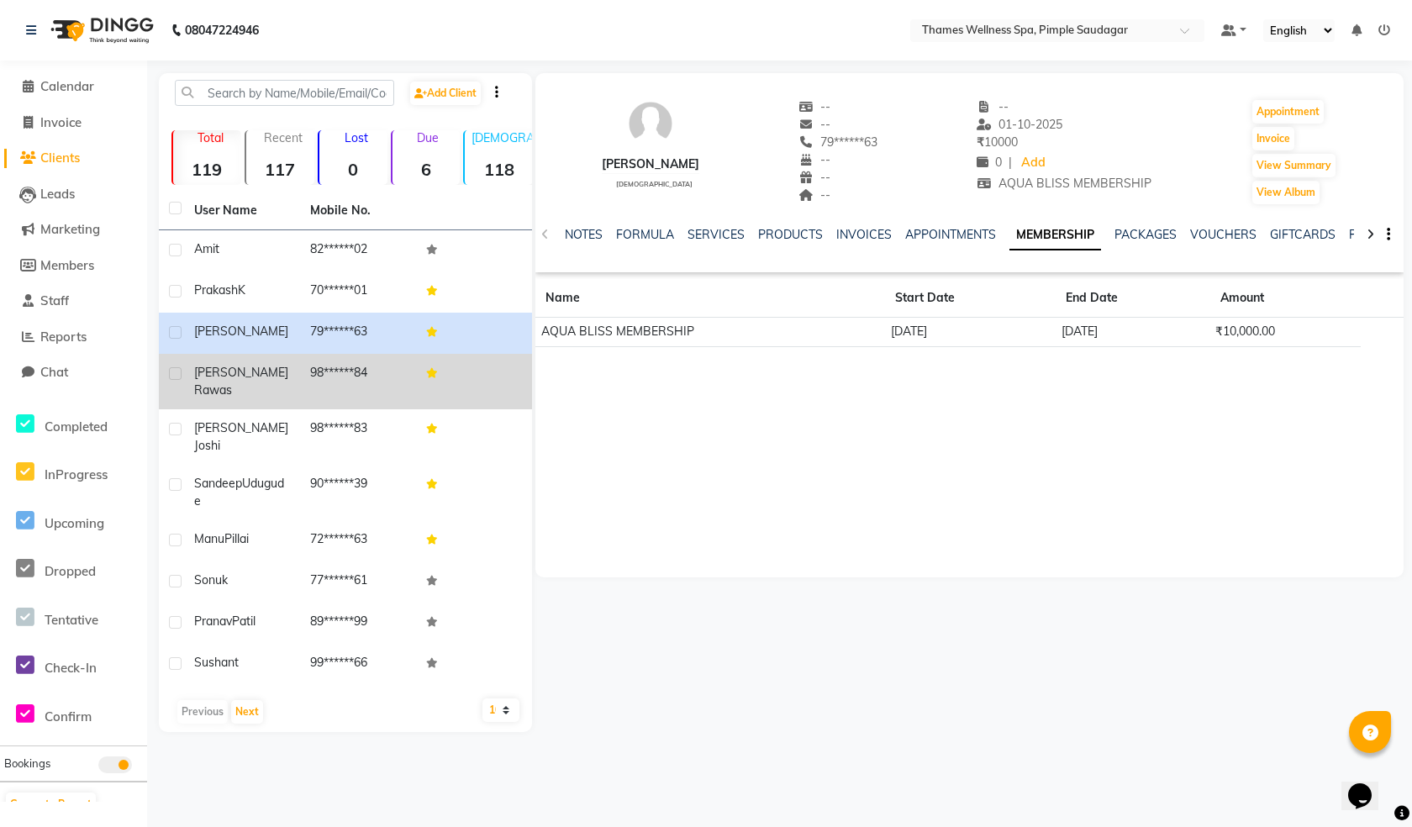
click at [232, 383] on span "Rawas" at bounding box center [213, 390] width 38 height 15
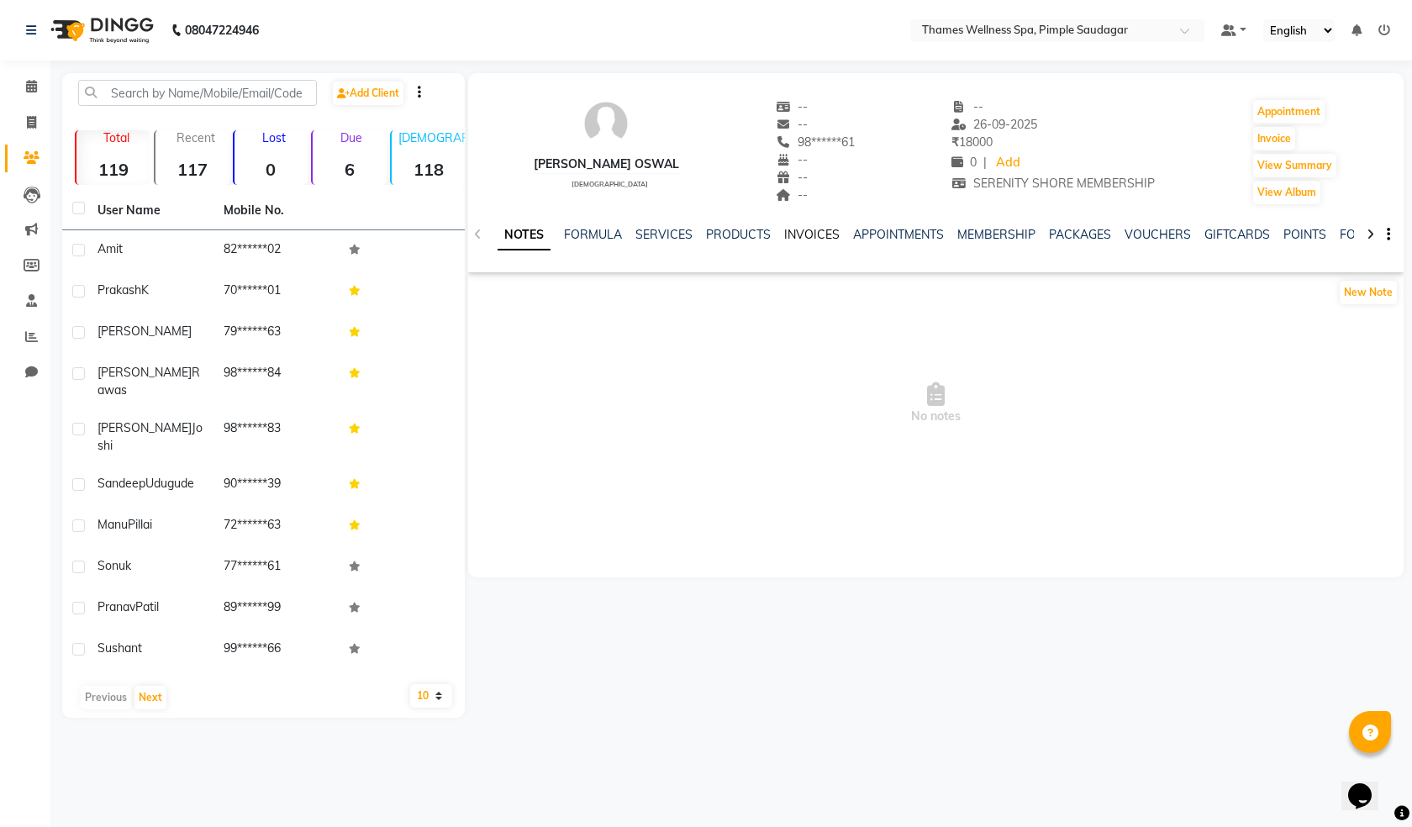
click at [815, 229] on link "INVOICES" at bounding box center [811, 234] width 55 height 15
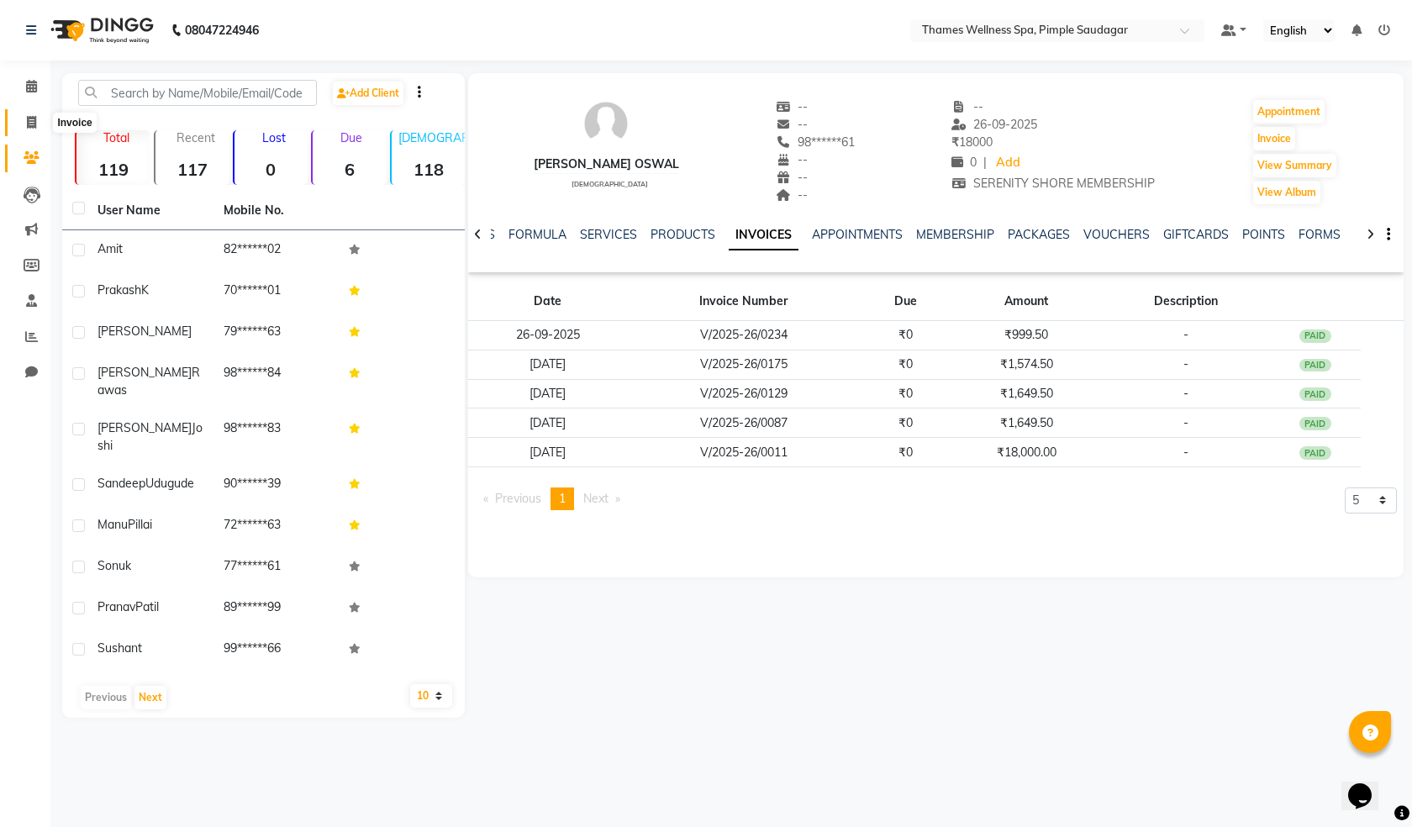
click at [31, 122] on icon at bounding box center [31, 122] width 9 height 13
select select "service"
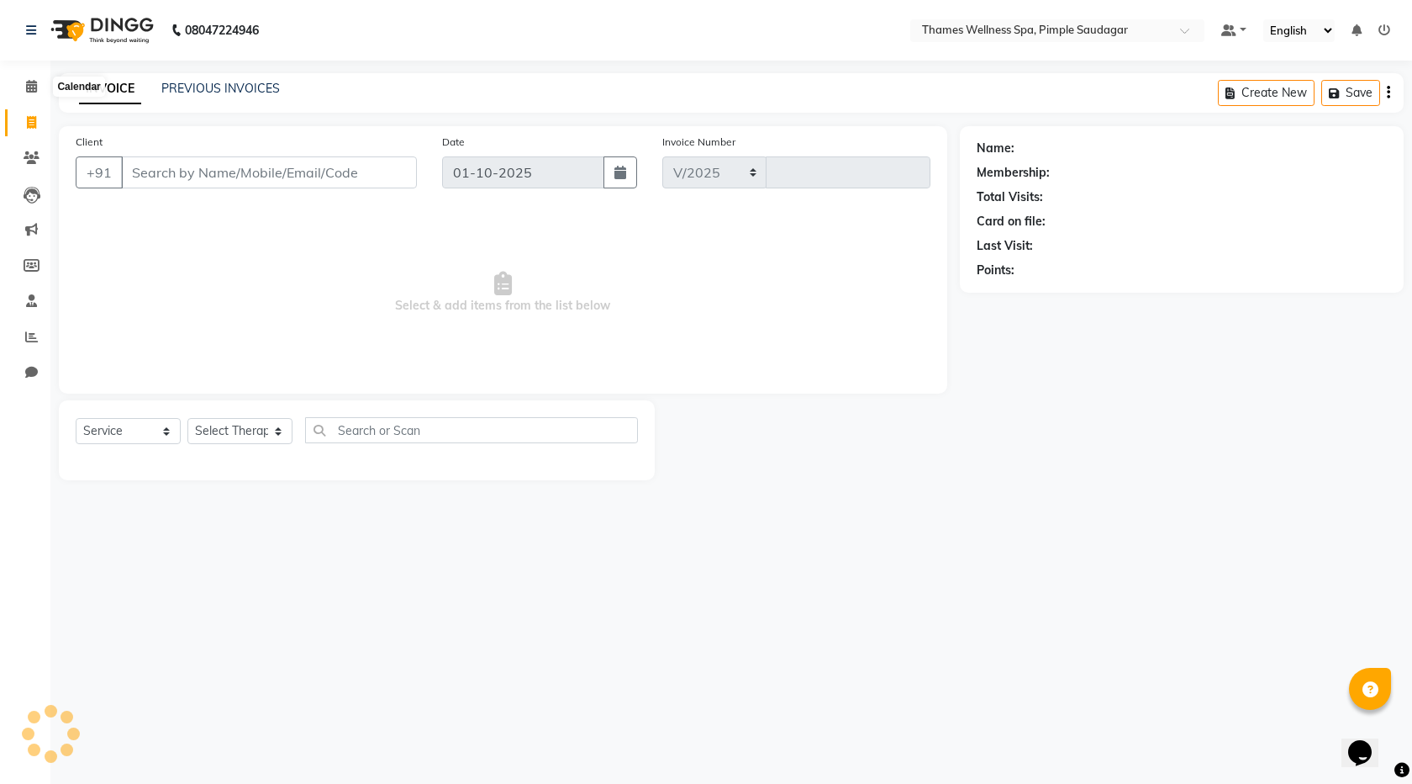
select select "8709"
type input "0258"
type input "v"
type input "8591908390"
click at [372, 169] on span "Add Client" at bounding box center [374, 172] width 66 height 17
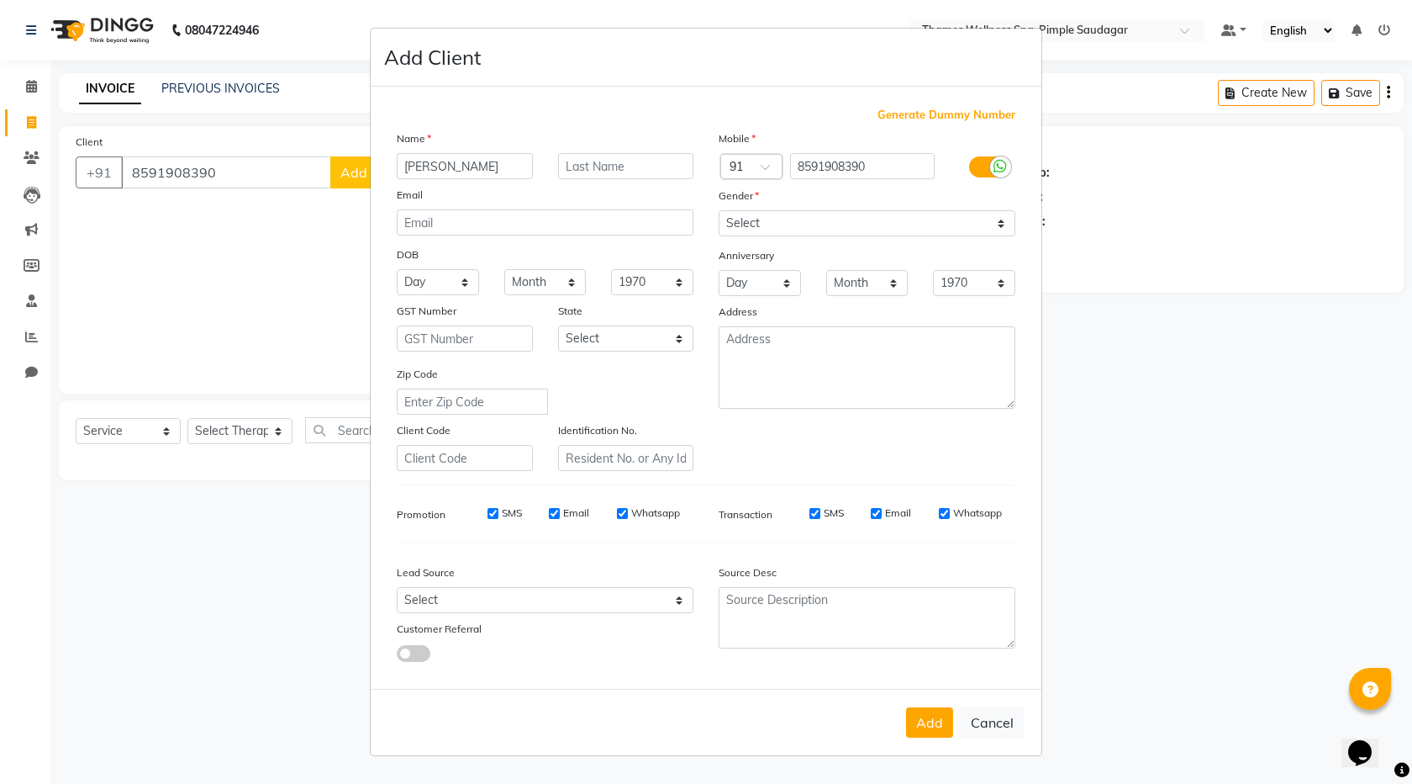
click at [214, 205] on ngb-modal-window "Add Client Generate Dummy Number Name aMOL Email DOB Day 01 02 03 04 05 06 07 0…" at bounding box center [706, 392] width 1412 height 784
drag, startPoint x: 433, startPoint y: 158, endPoint x: 61, endPoint y: 251, distance: 384.0
click at [78, 251] on ngb-modal-window "Add Client Generate Dummy Number Name aMOL Email DOB Day 01 02 03 04 05 06 07 0…" at bounding box center [706, 392] width 1412 height 784
type input "L"
type input "a"
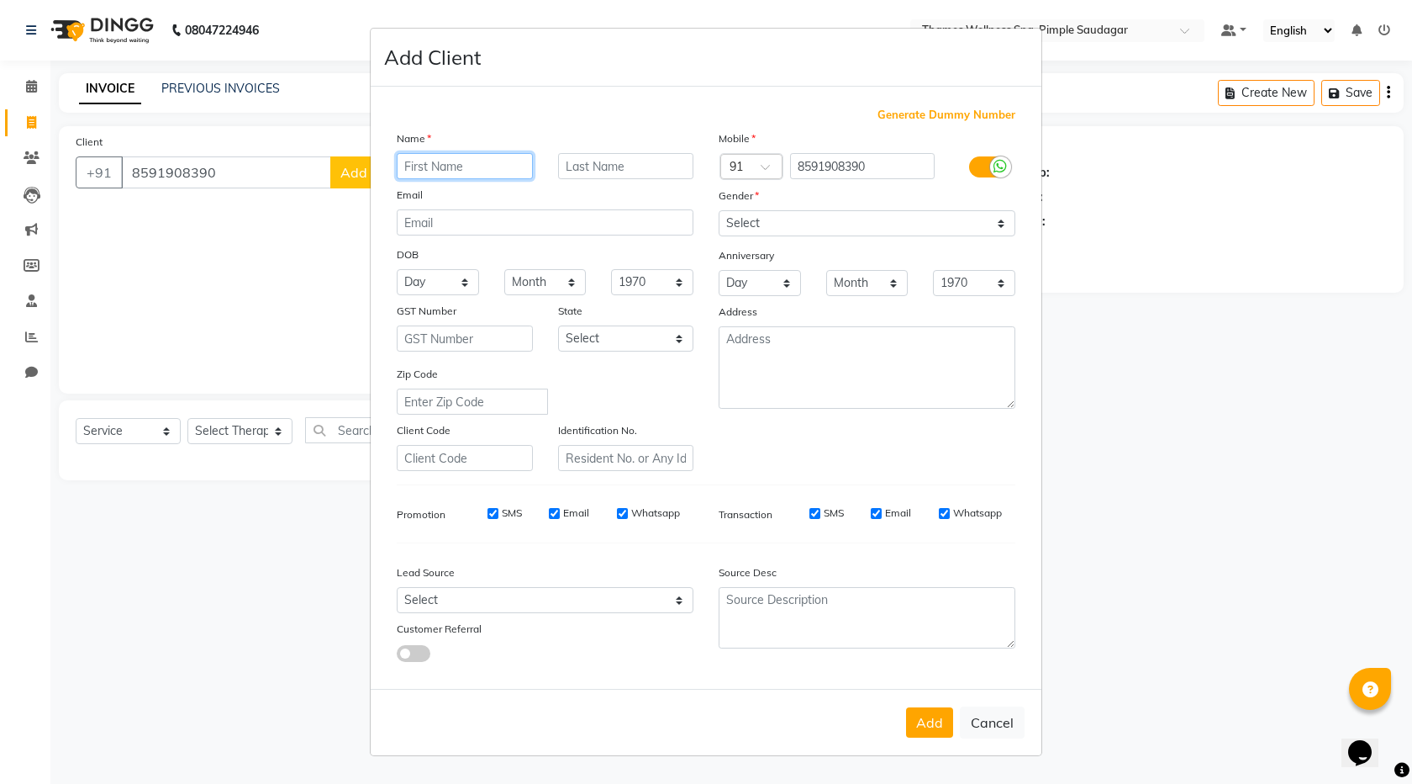
type input "a"
type input "[PERSON_NAME]"
click at [760, 220] on select "Select Male Female Other Prefer Not To Say" at bounding box center [867, 223] width 297 height 26
select select "[DEMOGRAPHIC_DATA]"
click at [719, 210] on select "Select Male Female Other Prefer Not To Say" at bounding box center [867, 223] width 297 height 26
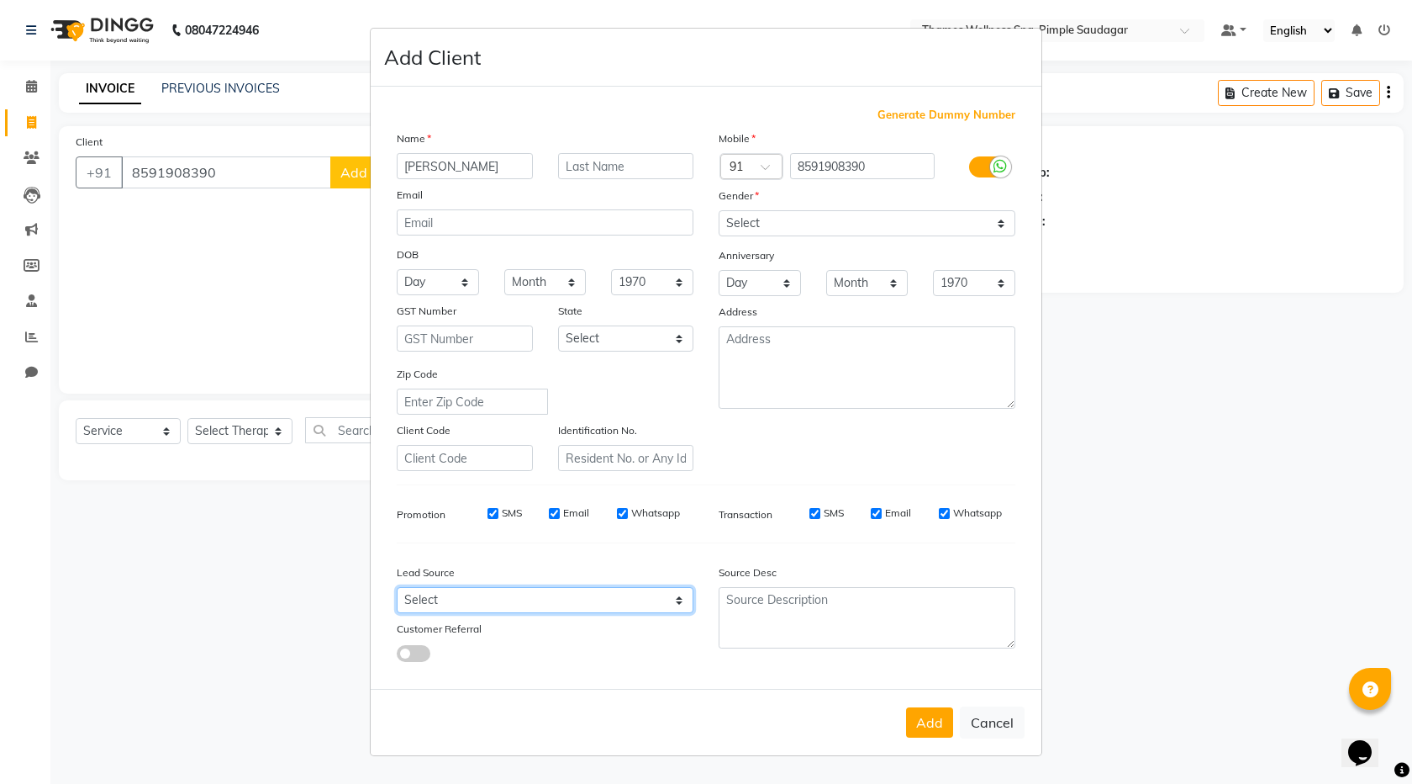
click at [500, 592] on select "Select Walk-in Referral Internet Friend Word of Mouth Advertisement Facebook Ju…" at bounding box center [545, 600] width 297 height 26
select select "56488"
click at [397, 587] on select "Select Walk-in Referral Internet Friend Word of Mouth Advertisement Facebook Ju…" at bounding box center [545, 600] width 297 height 26
drag, startPoint x: 919, startPoint y: 712, endPoint x: 933, endPoint y: 717, distance: 15.2
click at [933, 717] on div "Add Cancel" at bounding box center [706, 722] width 671 height 66
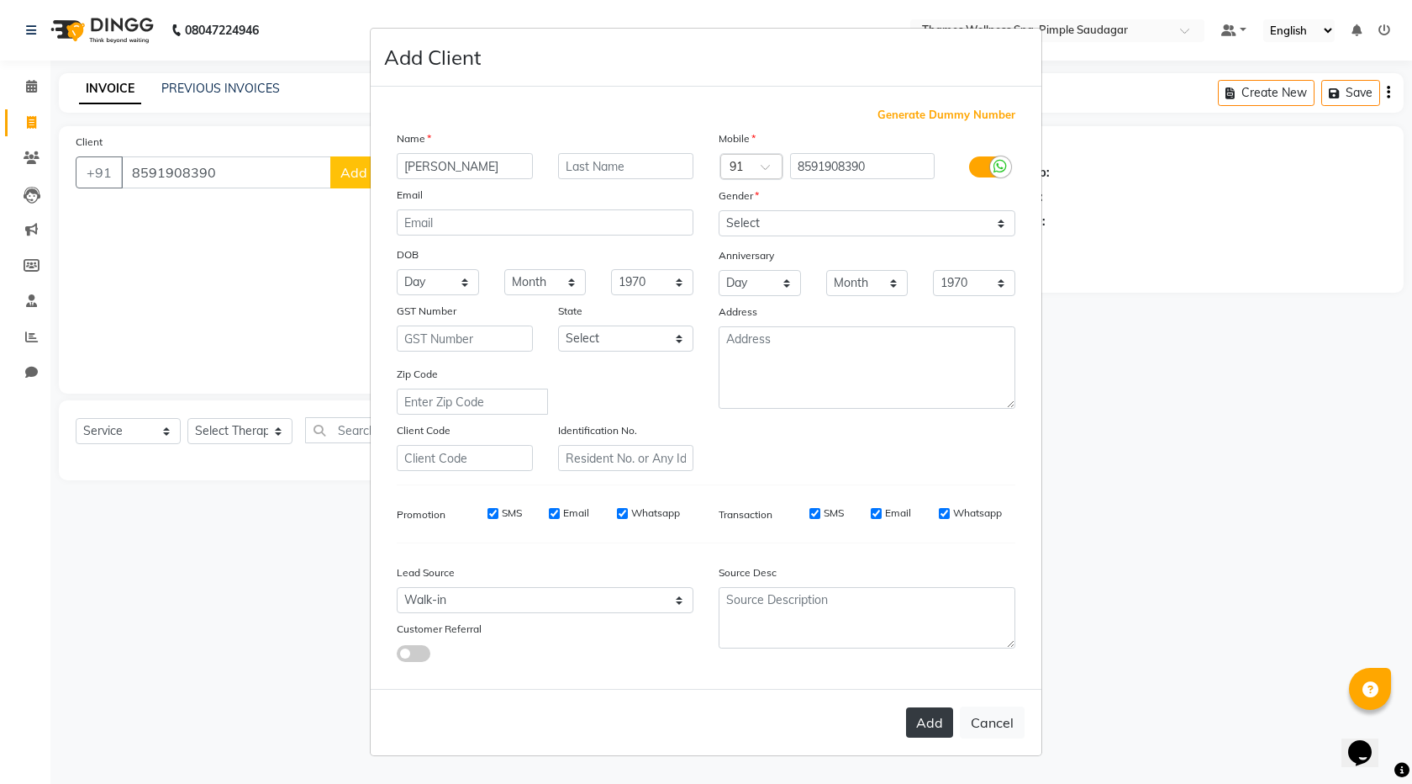
click at [934, 716] on button "Add" at bounding box center [929, 722] width 47 height 30
type input "85******90"
select select
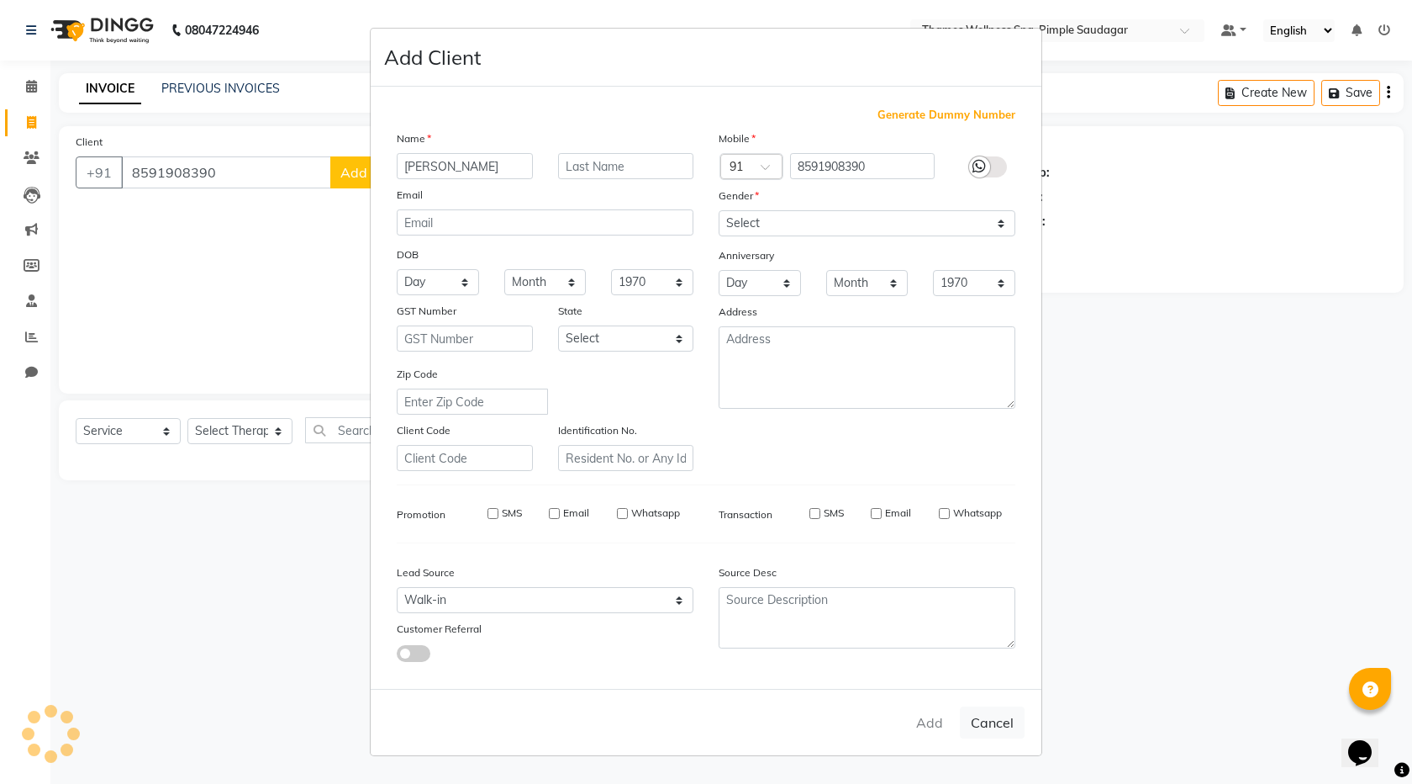
select select
checkbox input "false"
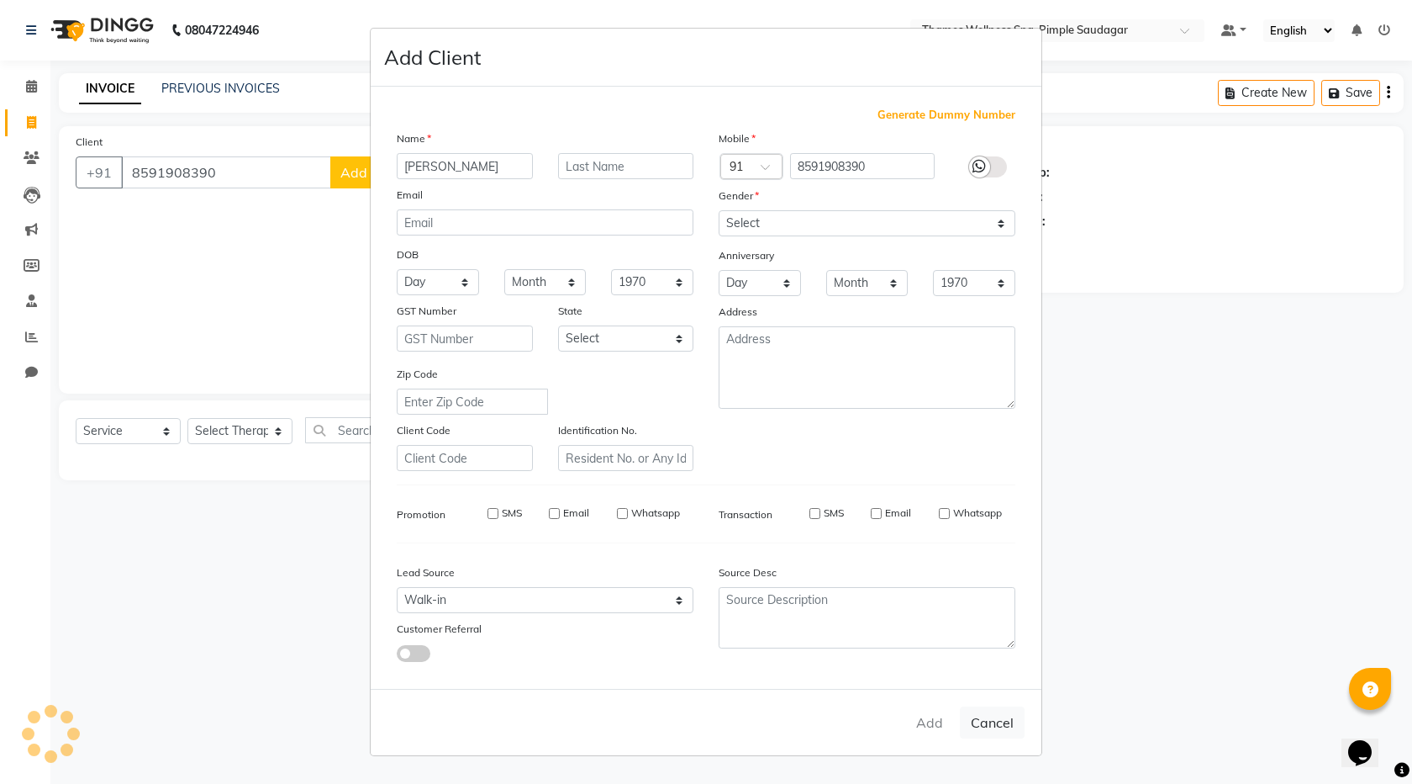
checkbox input "false"
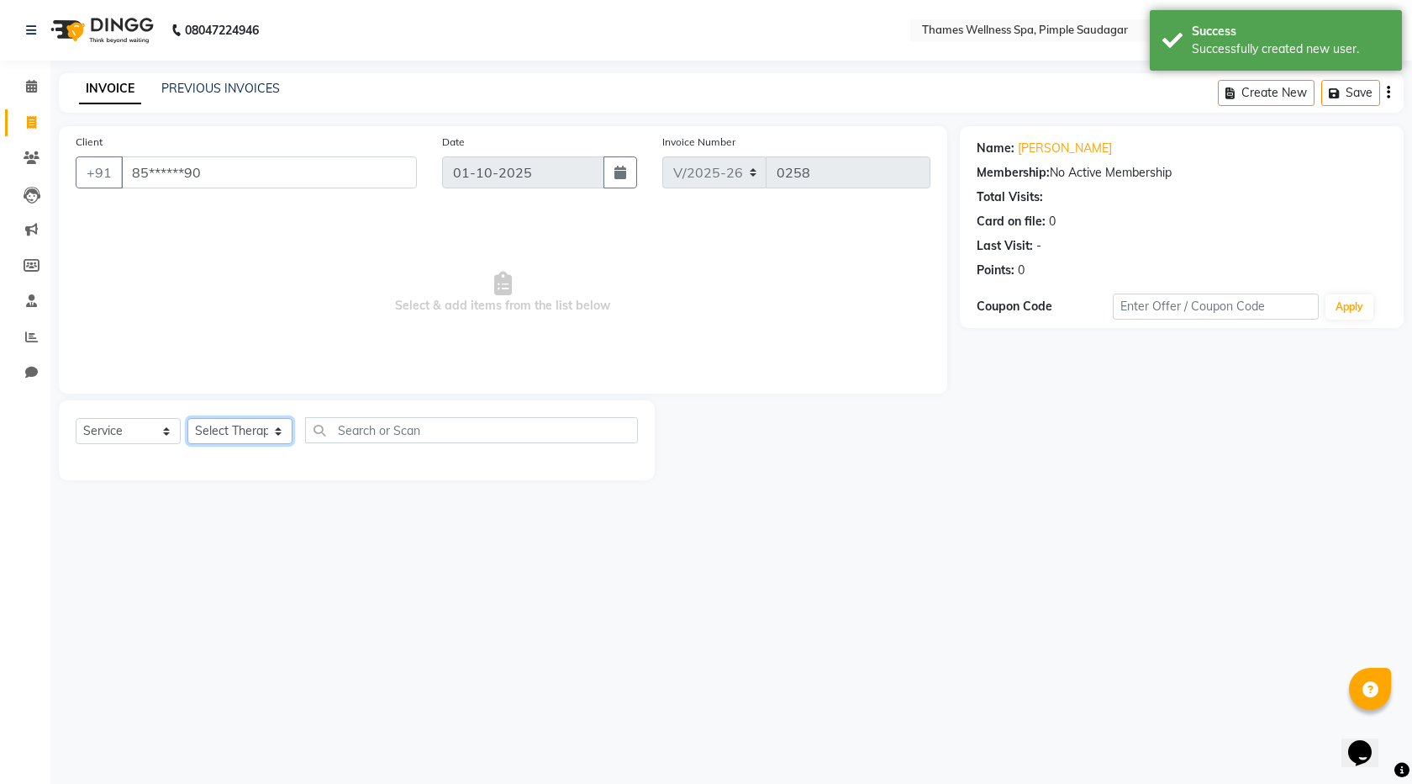
click at [220, 438] on select "Select Therapist Alokesh Das Bem Hana kety sangma Melbia Mishi Prakash Lala Sun…" at bounding box center [239, 431] width 105 height 26
select select "88610"
click at [187, 418] on select "Select Therapist Alokesh Das Bem Hana kety sangma Melbia Mishi Prakash Lala Sun…" at bounding box center [239, 431] width 105 height 26
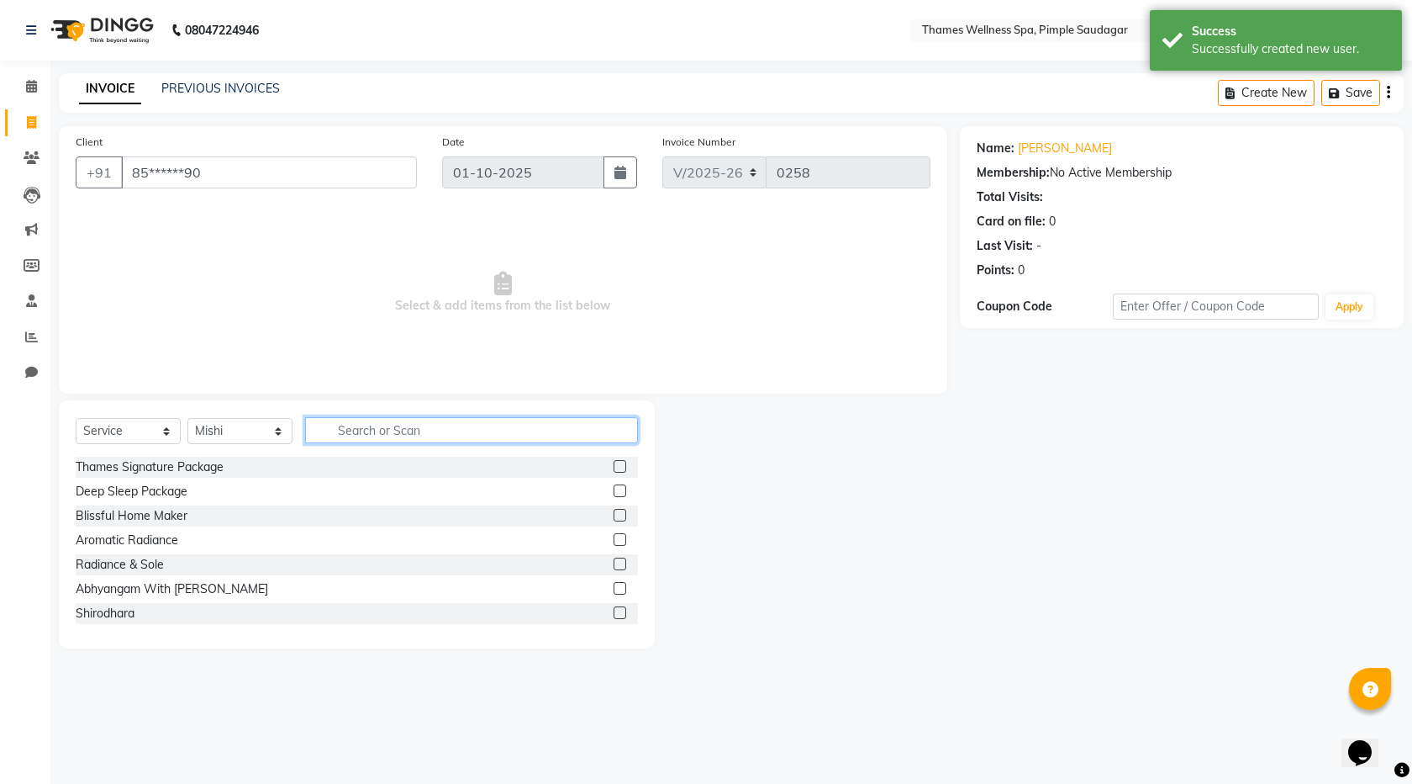
click at [361, 427] on input "text" at bounding box center [471, 430] width 333 height 26
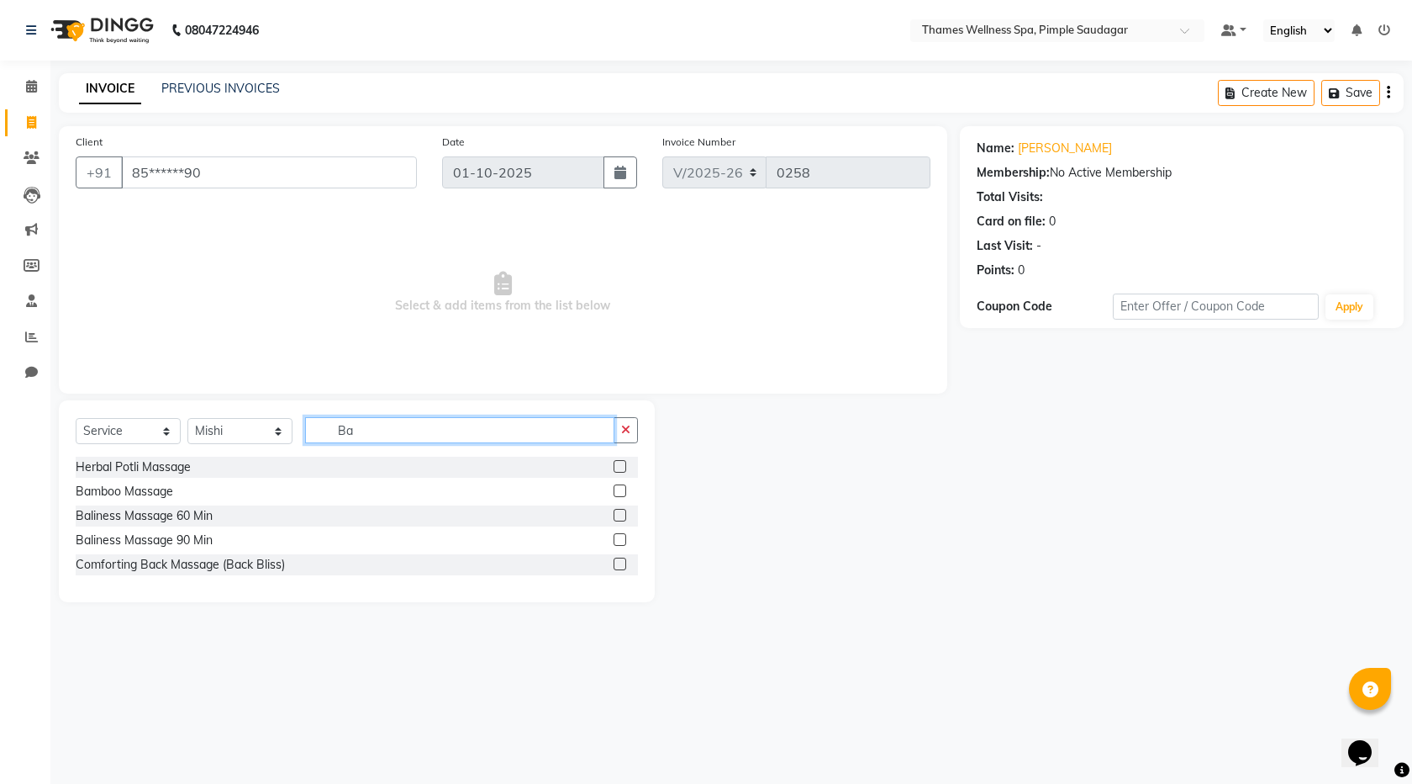
type input "Ba"
click at [626, 510] on label at bounding box center [620, 515] width 13 height 13
click at [625, 510] on input "checkbox" at bounding box center [619, 515] width 11 height 11
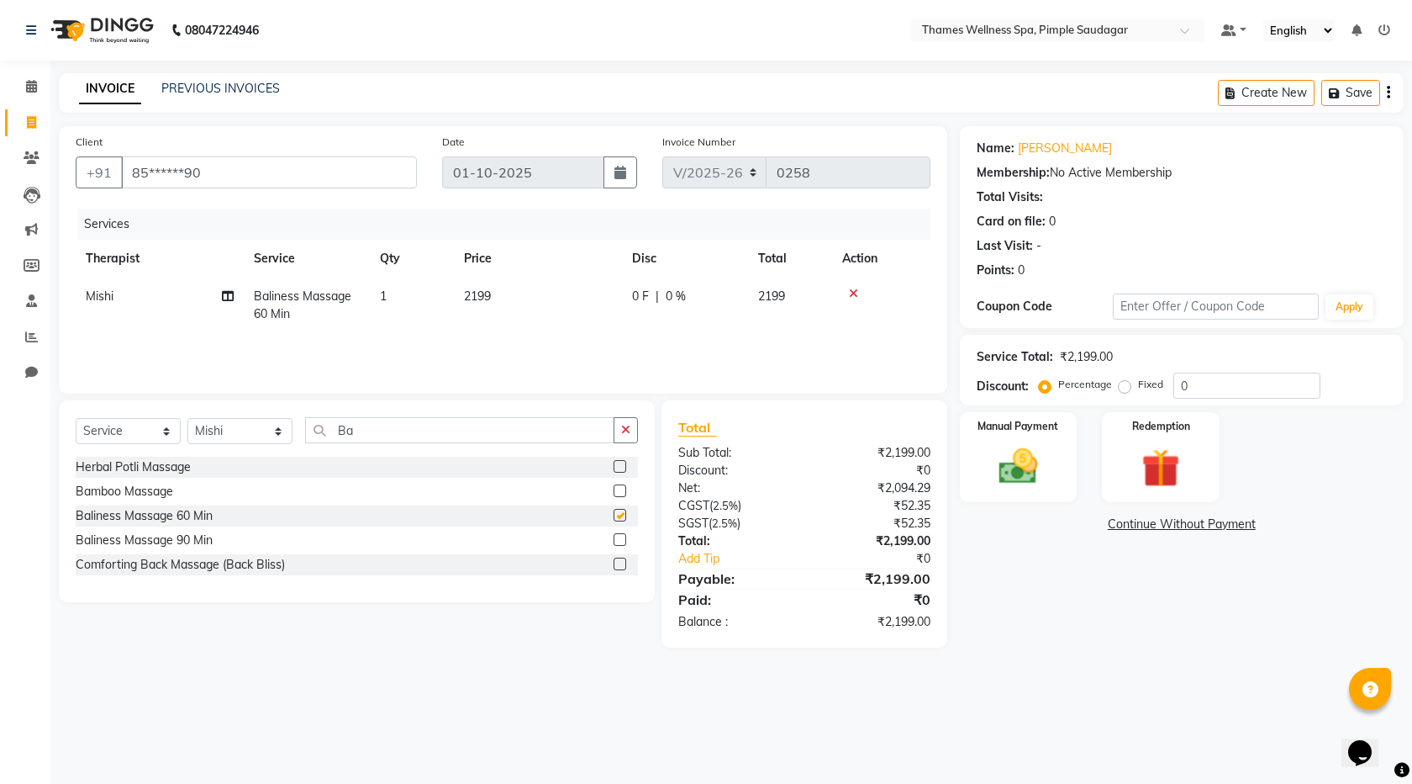
checkbox input "false"
drag, startPoint x: 681, startPoint y: 298, endPoint x: 331, endPoint y: 363, distance: 355.9
click at [331, 363] on div "Services Therapist Service Qty Price Disc Total Action Mishi Baliness Massage 6…" at bounding box center [503, 293] width 855 height 168
click at [608, 336] on div "Services Therapist Service Qty Price Disc Total Action Mishi Baliness Massage 6…" at bounding box center [503, 293] width 855 height 168
click at [652, 282] on td "0 F | 0 %" at bounding box center [685, 304] width 126 height 55
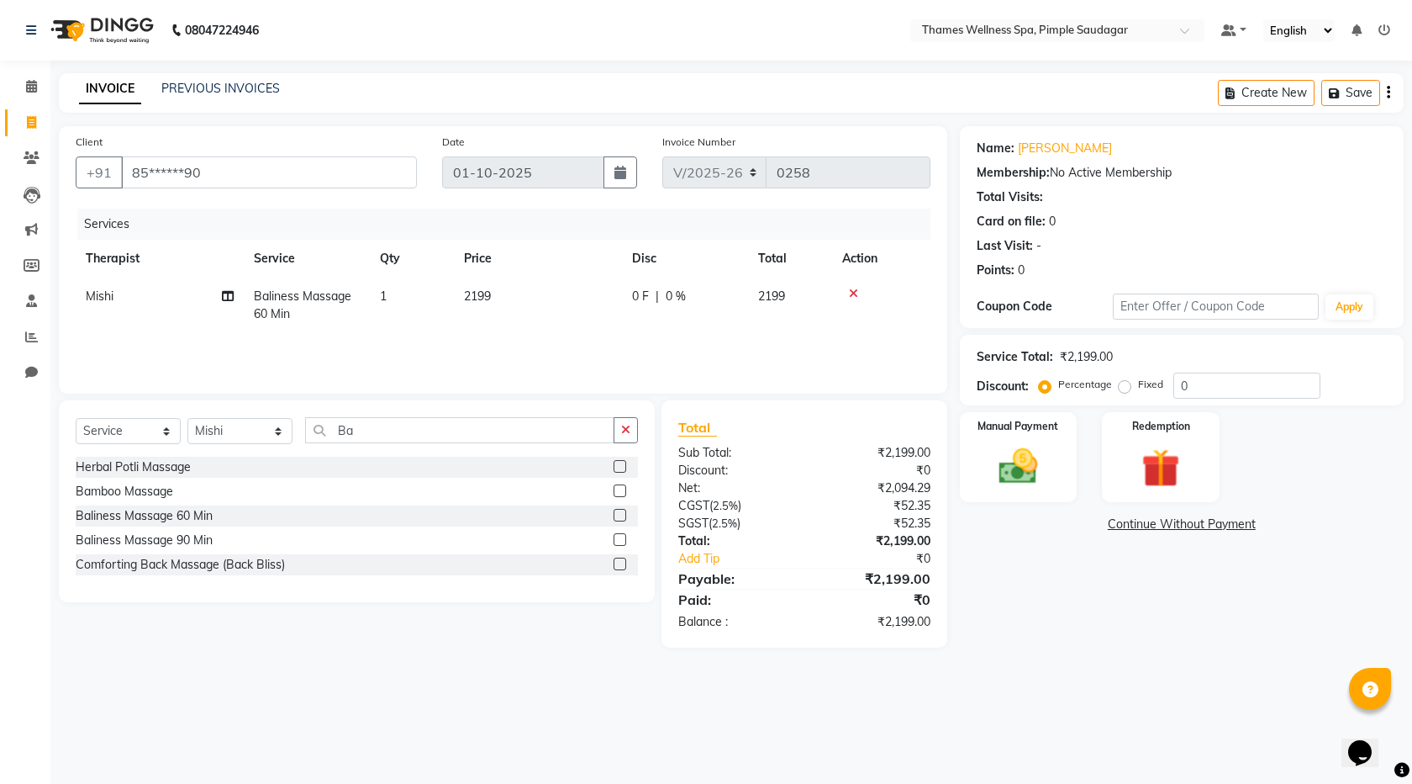
select select "88610"
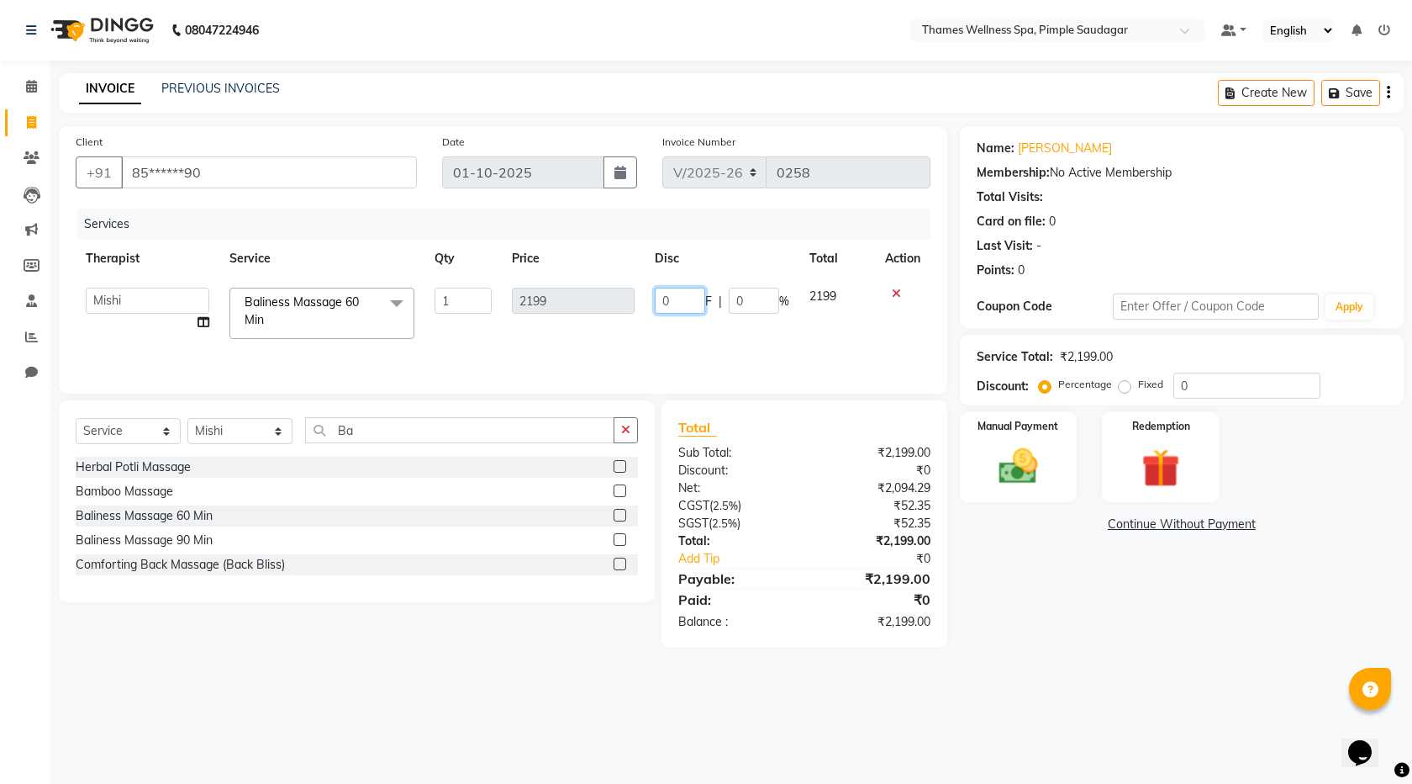
drag, startPoint x: 696, startPoint y: 299, endPoint x: 488, endPoint y: 351, distance: 214.7
click at [488, 351] on div "Services Therapist Service Qty Price Disc Total Action Alokesh Das Bem Hana ket…" at bounding box center [503, 293] width 855 height 168
type input "3"
type input "499"
click at [552, 330] on td "2199" at bounding box center [573, 312] width 143 height 71
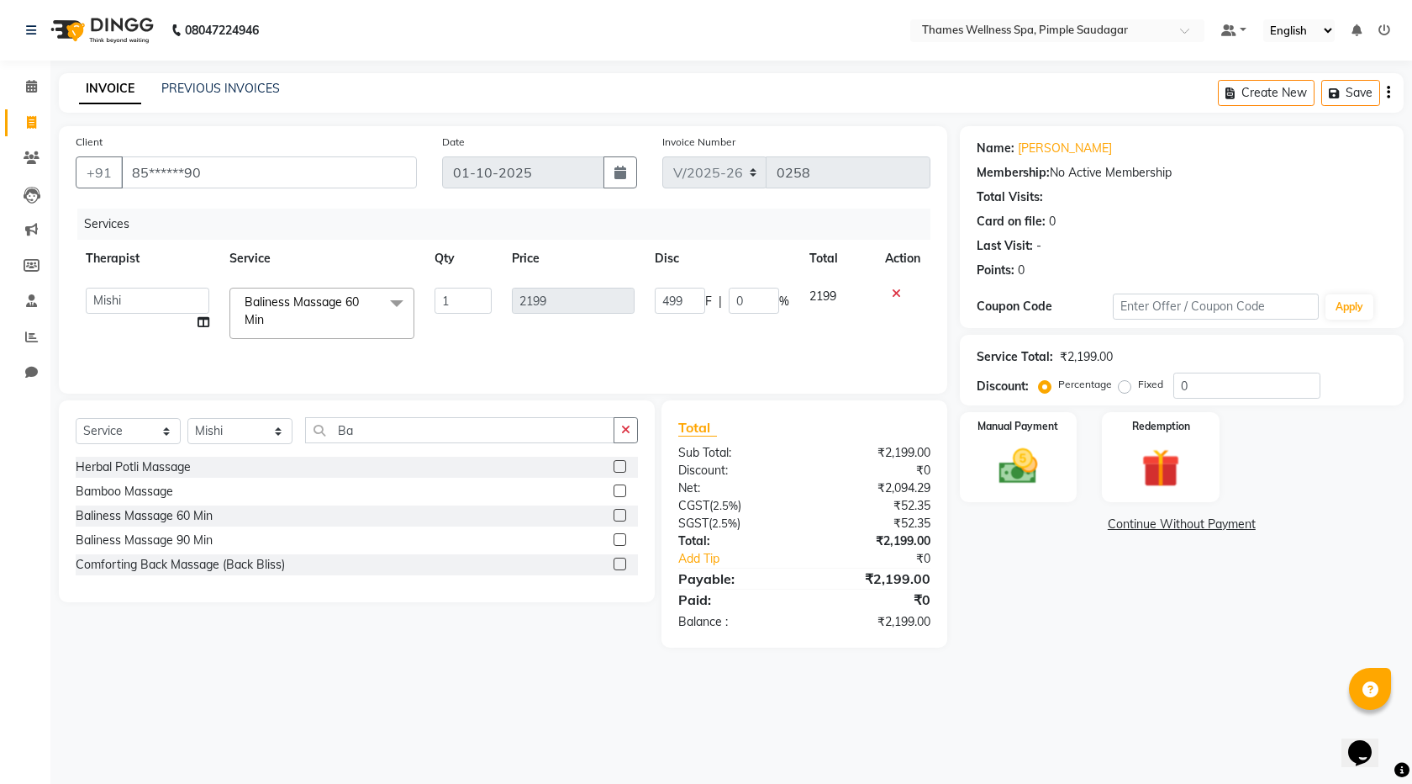
select select "88610"
click at [672, 293] on input "499" at bounding box center [680, 301] width 50 height 26
type input "399"
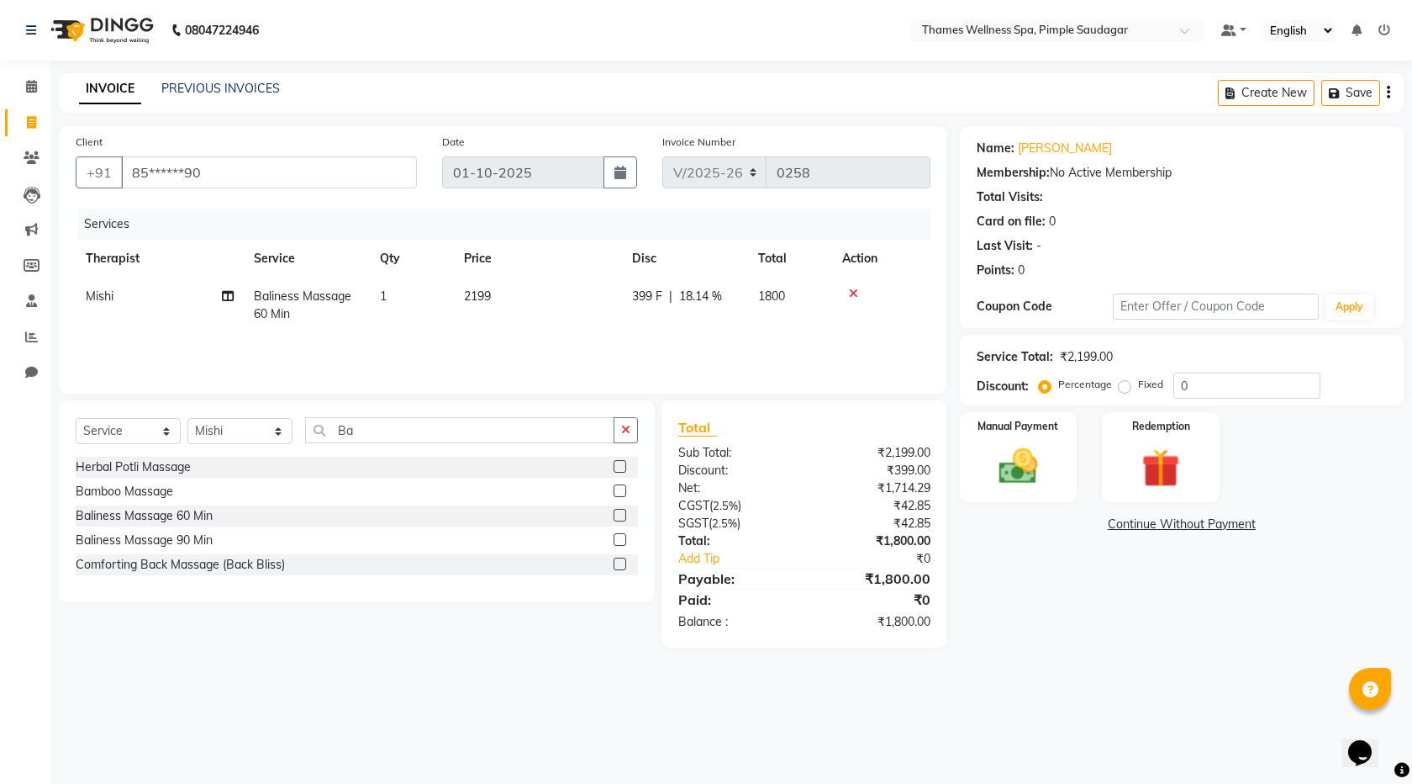
click at [699, 323] on td "399 F | 18.14 %" at bounding box center [685, 304] width 126 height 55
select select "88610"
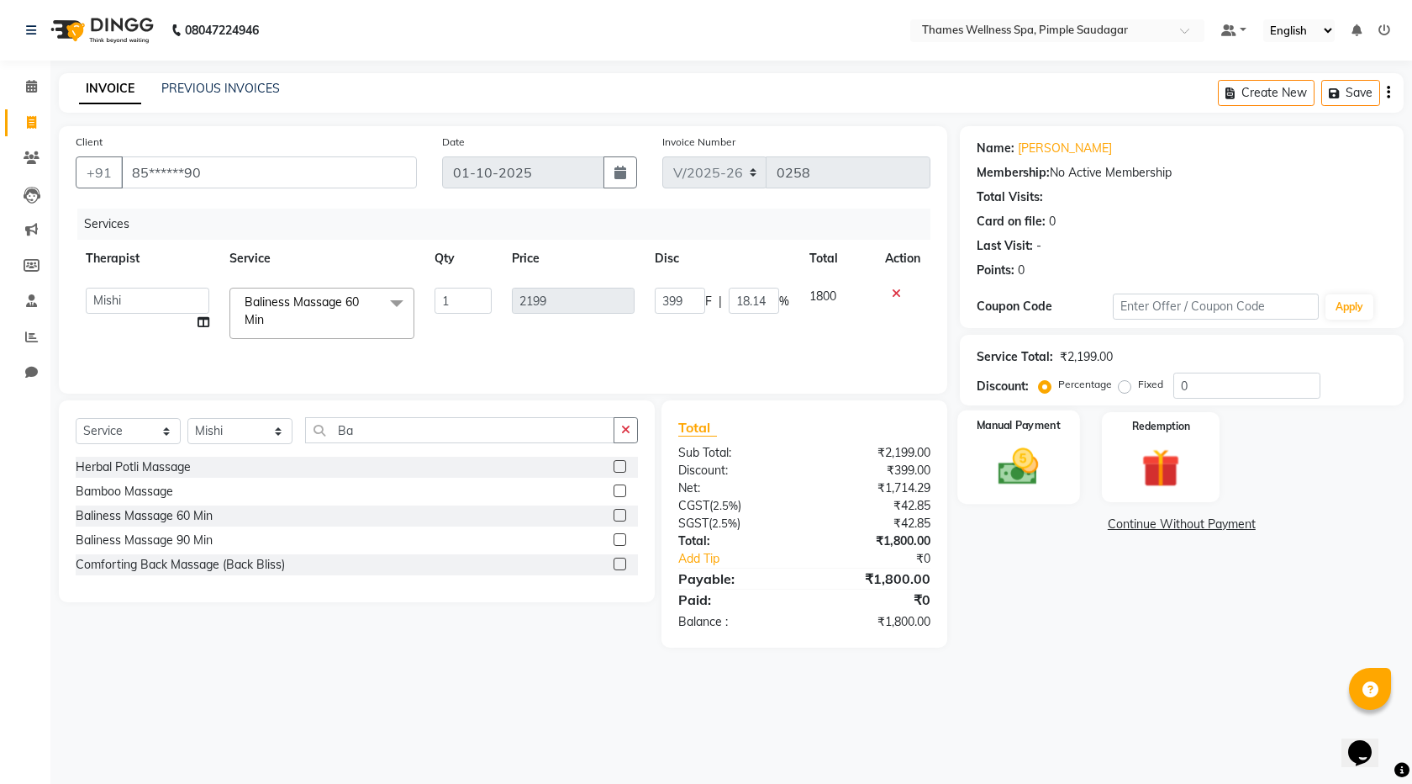
click at [1025, 466] on img at bounding box center [1019, 466] width 66 height 46
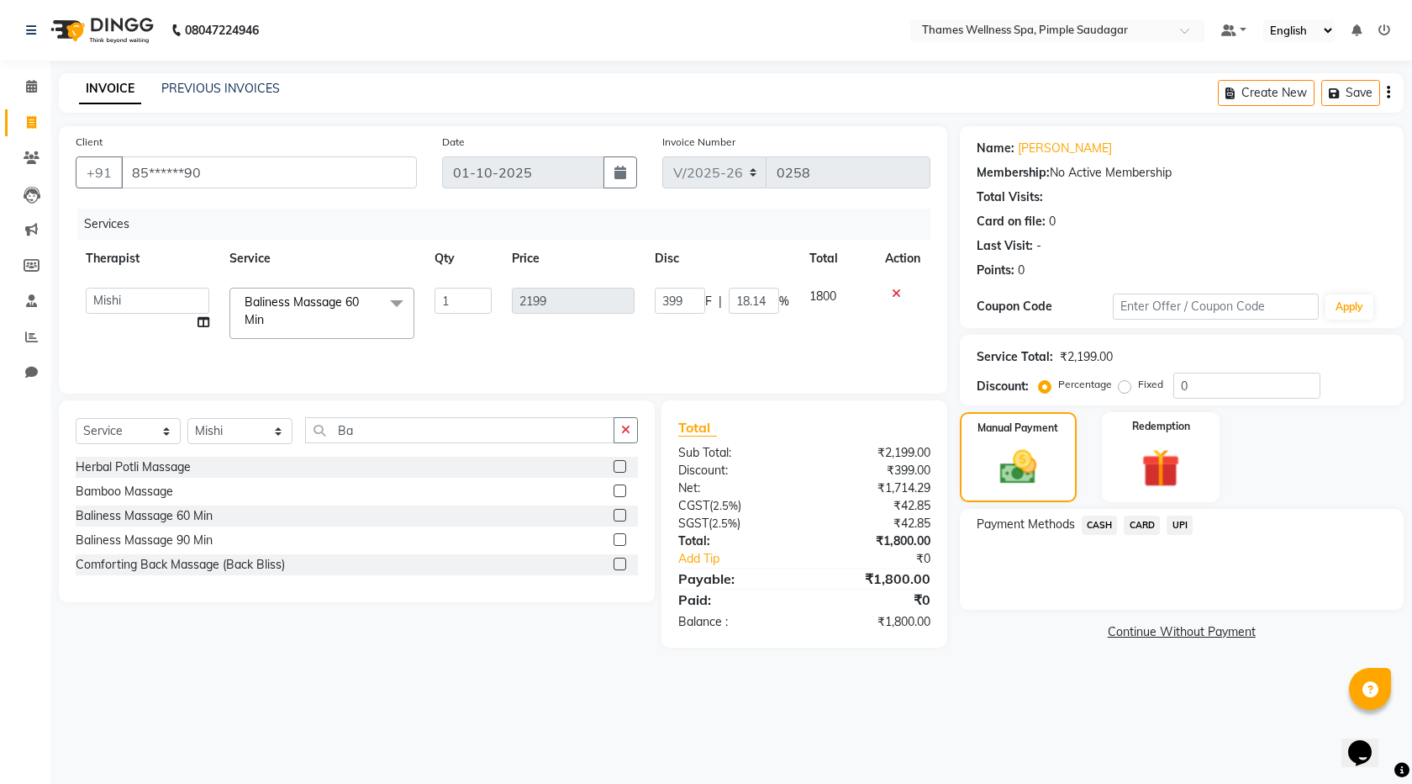
click at [1191, 531] on span "UPI" at bounding box center [1180, 524] width 26 height 19
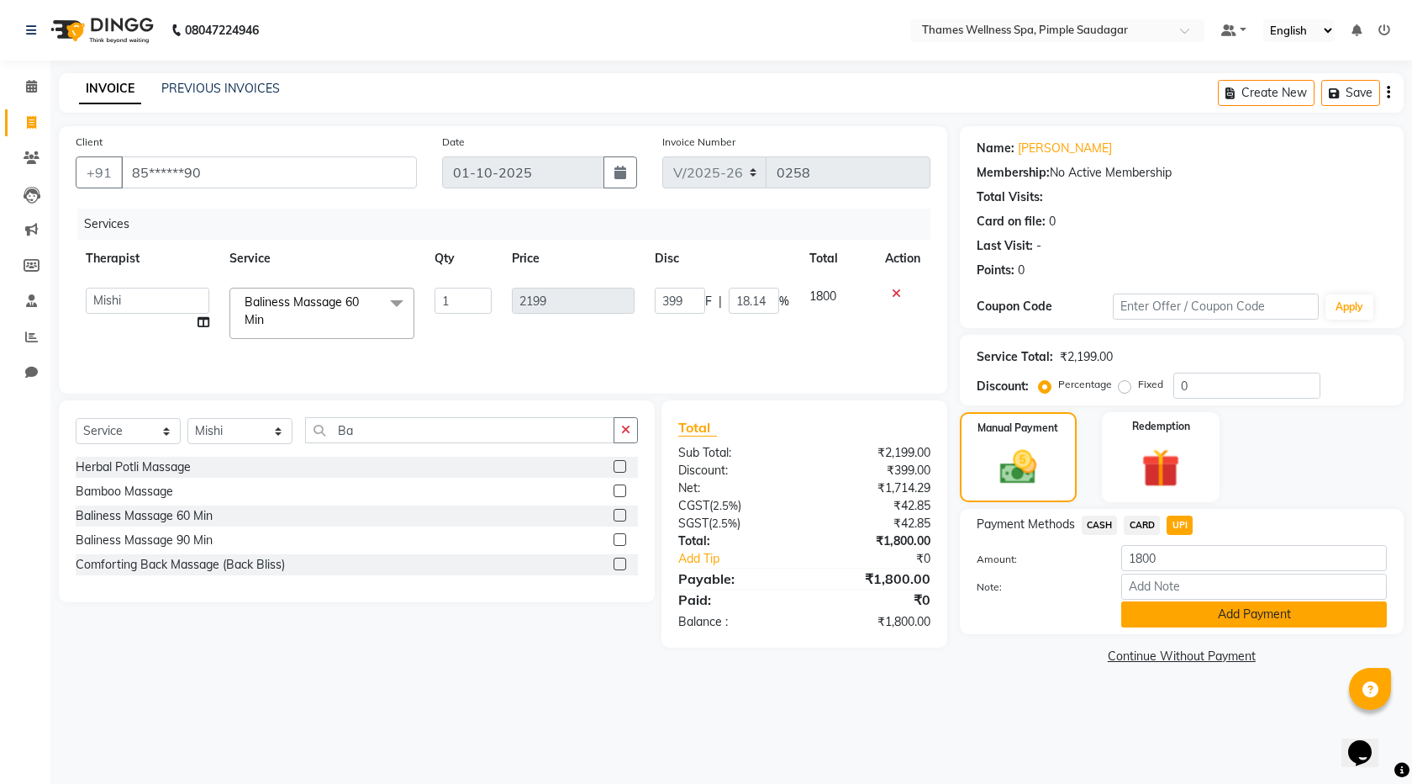
click at [1247, 611] on button "Add Payment" at bounding box center [1255, 614] width 266 height 26
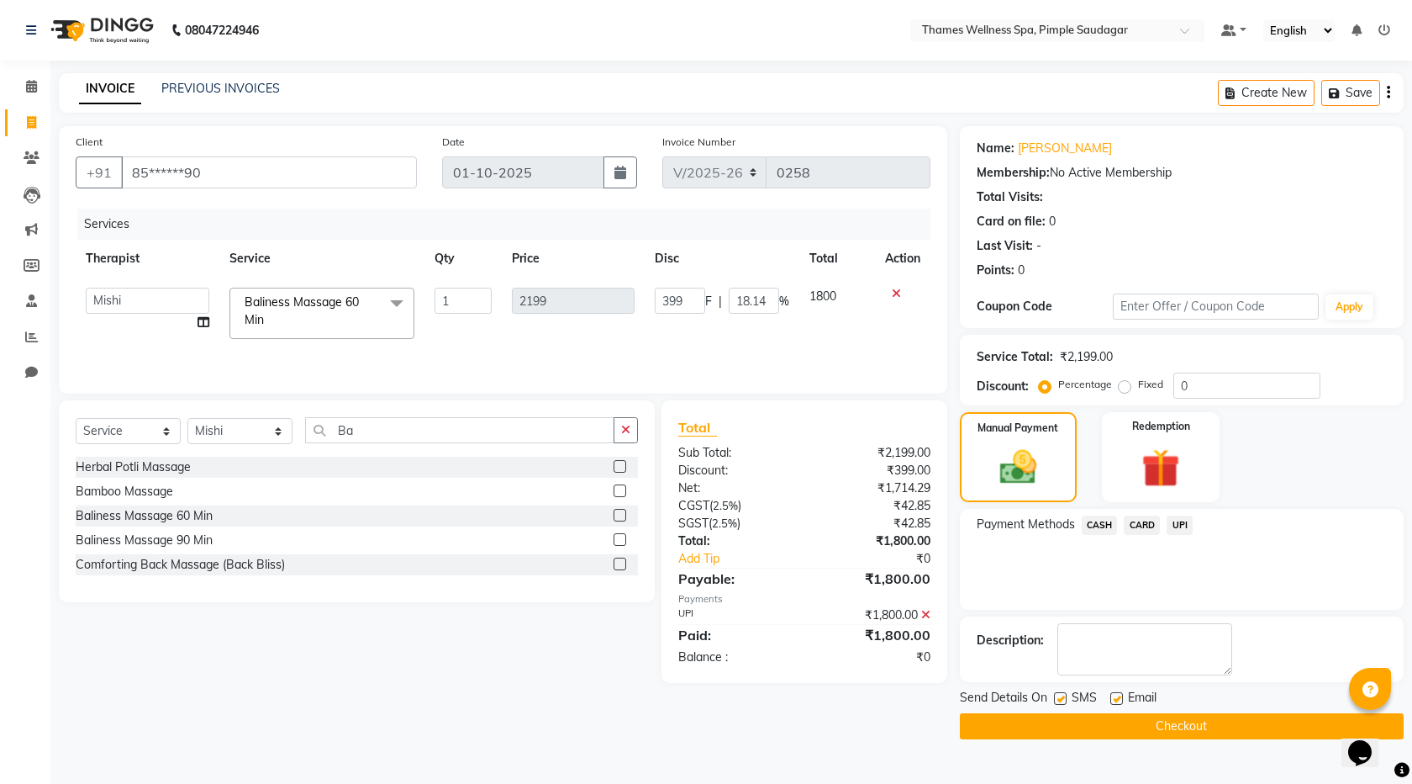
click at [1243, 726] on button "Checkout" at bounding box center [1182, 726] width 444 height 26
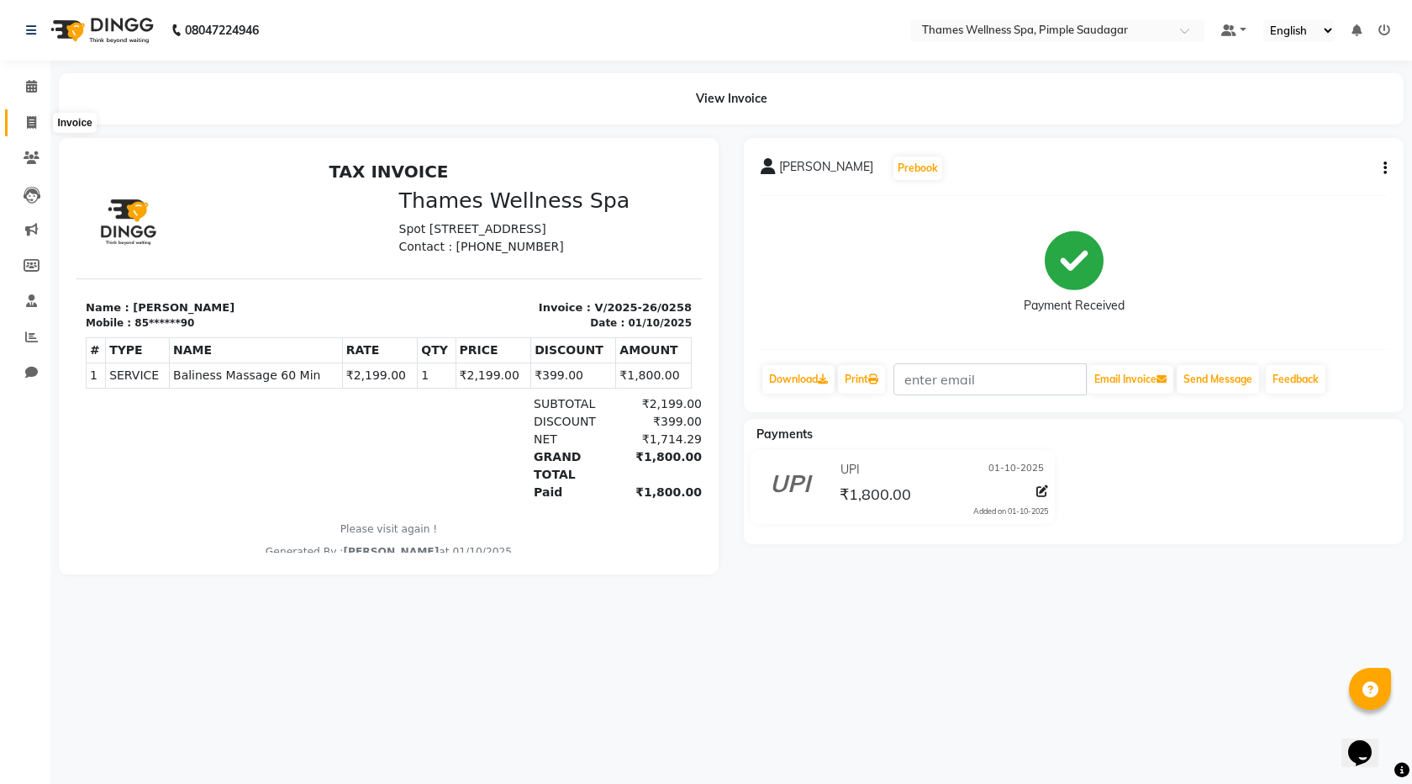
click at [24, 115] on span at bounding box center [31, 123] width 29 height 19
select select "service"
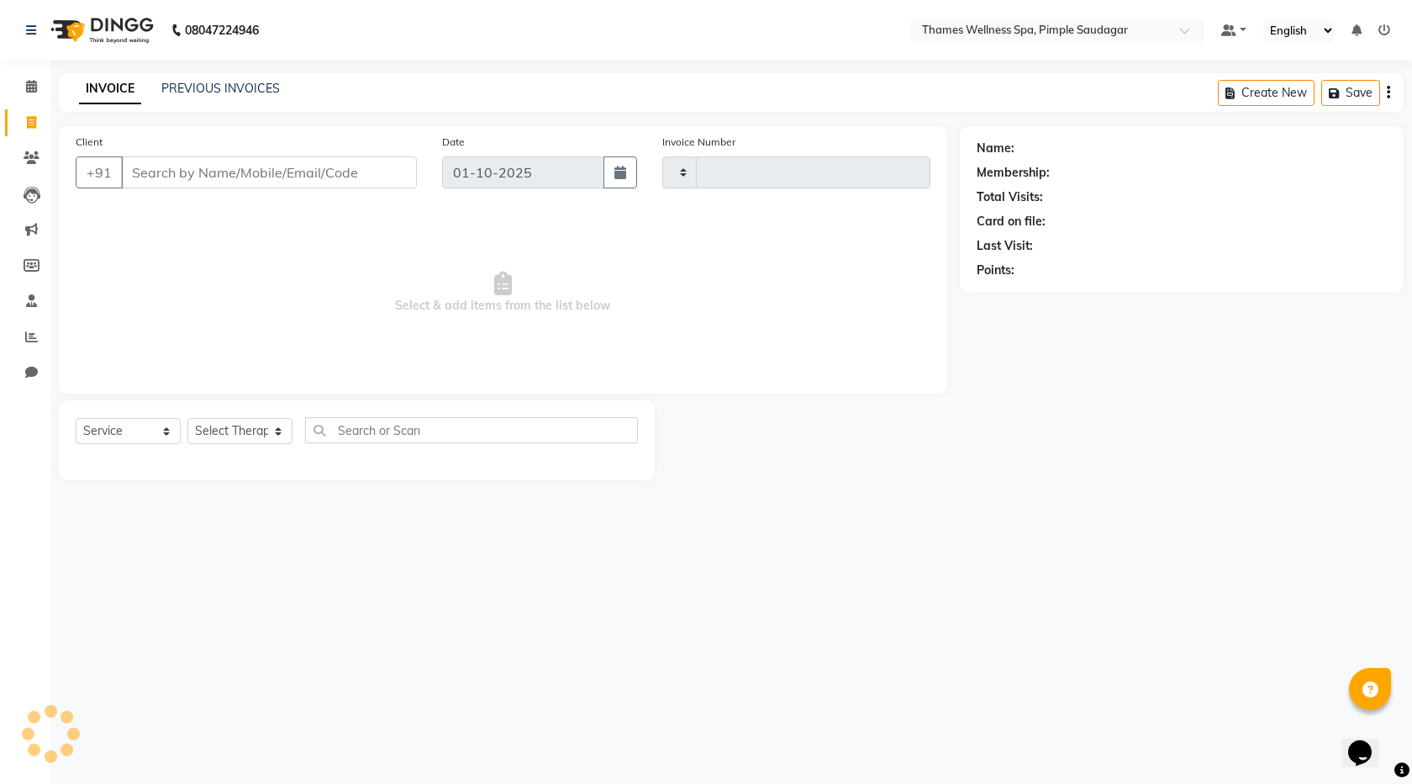
type input "0259"
select select "8709"
type input "V"
type input "9689903872"
click at [394, 166] on span "Add Client" at bounding box center [374, 172] width 66 height 17
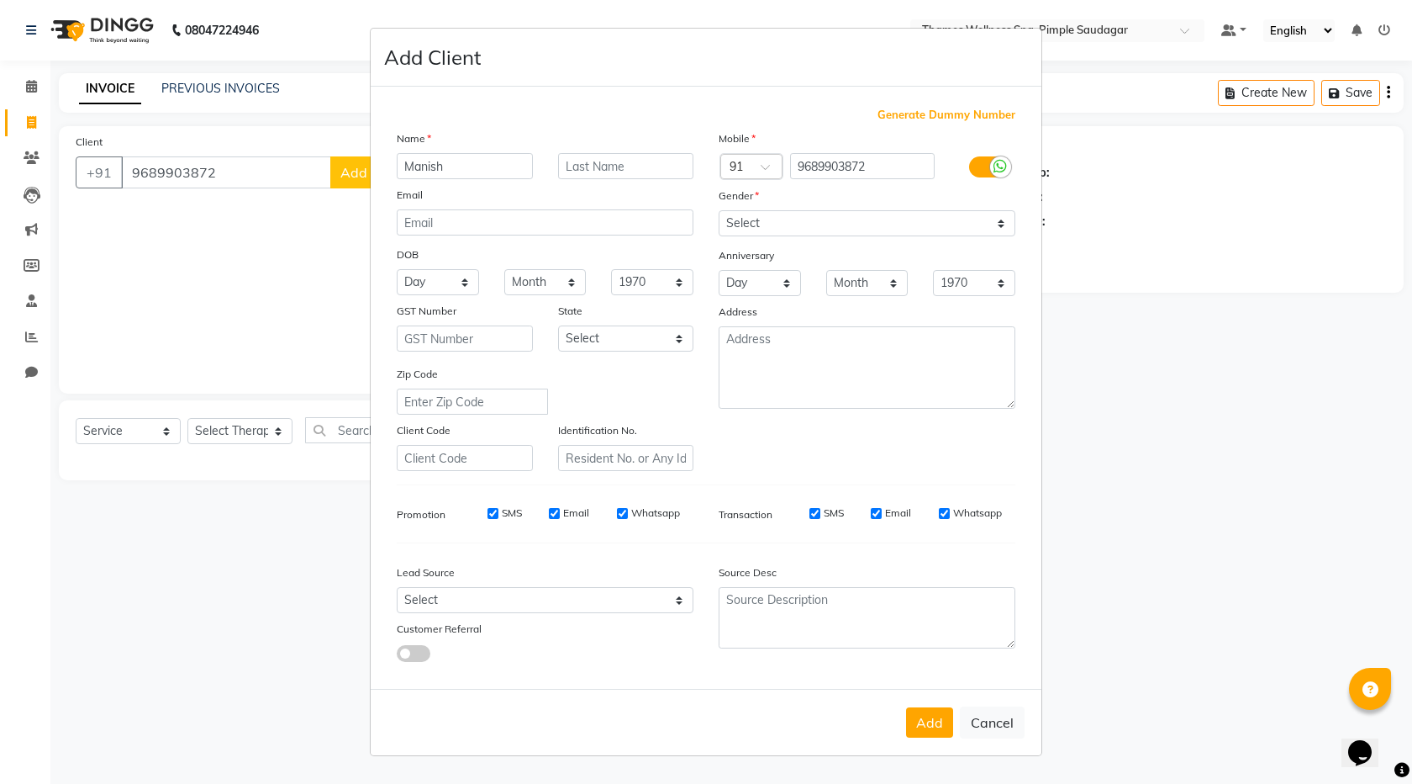
type input "Manish"
click at [884, 233] on select "Select Male Female Other Prefer Not To Say" at bounding box center [867, 223] width 297 height 26
select select "[DEMOGRAPHIC_DATA]"
click at [719, 210] on select "Select Male Female Other Prefer Not To Say" at bounding box center [867, 223] width 297 height 26
click at [424, 588] on select "Select Walk-in Referral Internet Friend Word of Mouth Advertisement Facebook Ju…" at bounding box center [545, 600] width 297 height 26
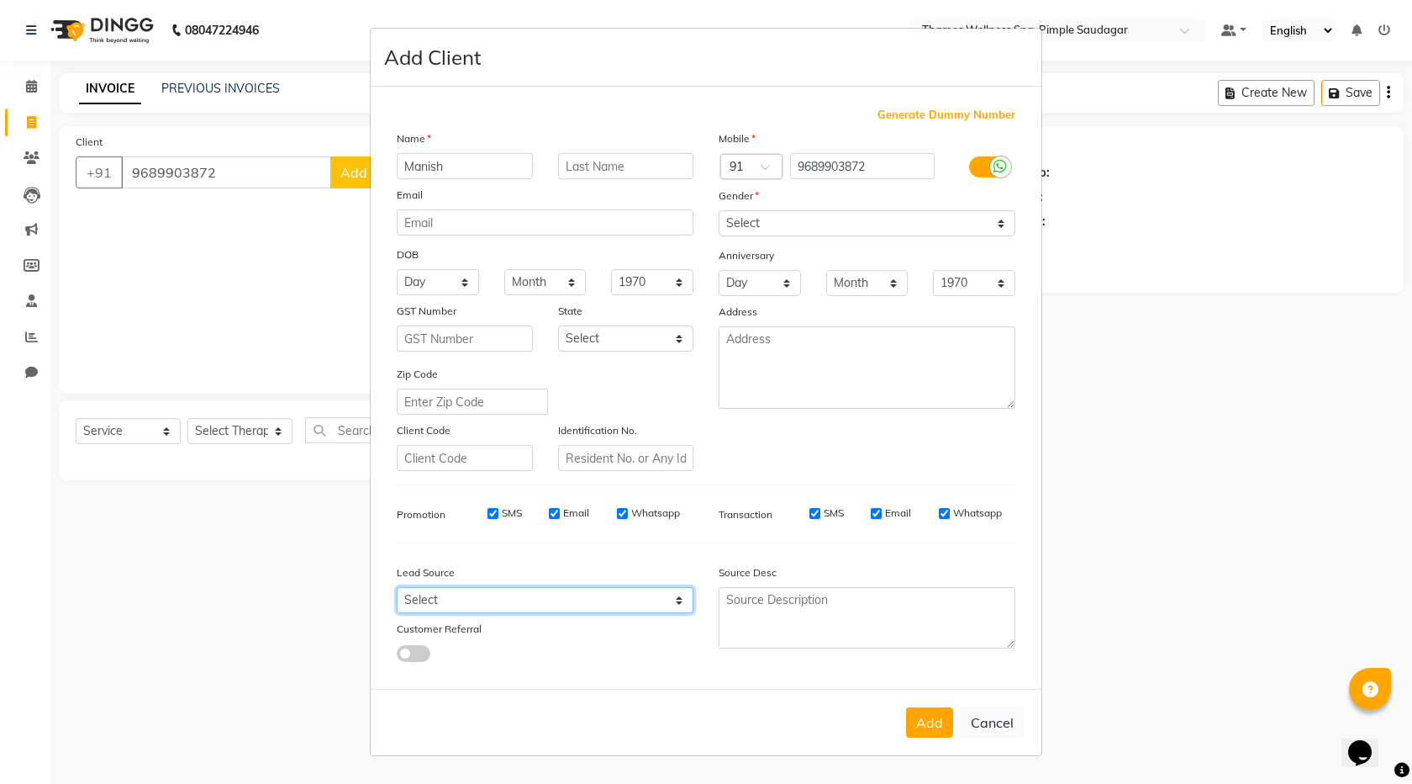
select select "56488"
click at [397, 587] on select "Select Walk-in Referral Internet Friend Word of Mouth Advertisement Facebook Ju…" at bounding box center [545, 600] width 297 height 26
click at [621, 659] on div at bounding box center [504, 652] width 241 height 18
click at [940, 723] on button "Add" at bounding box center [929, 722] width 47 height 30
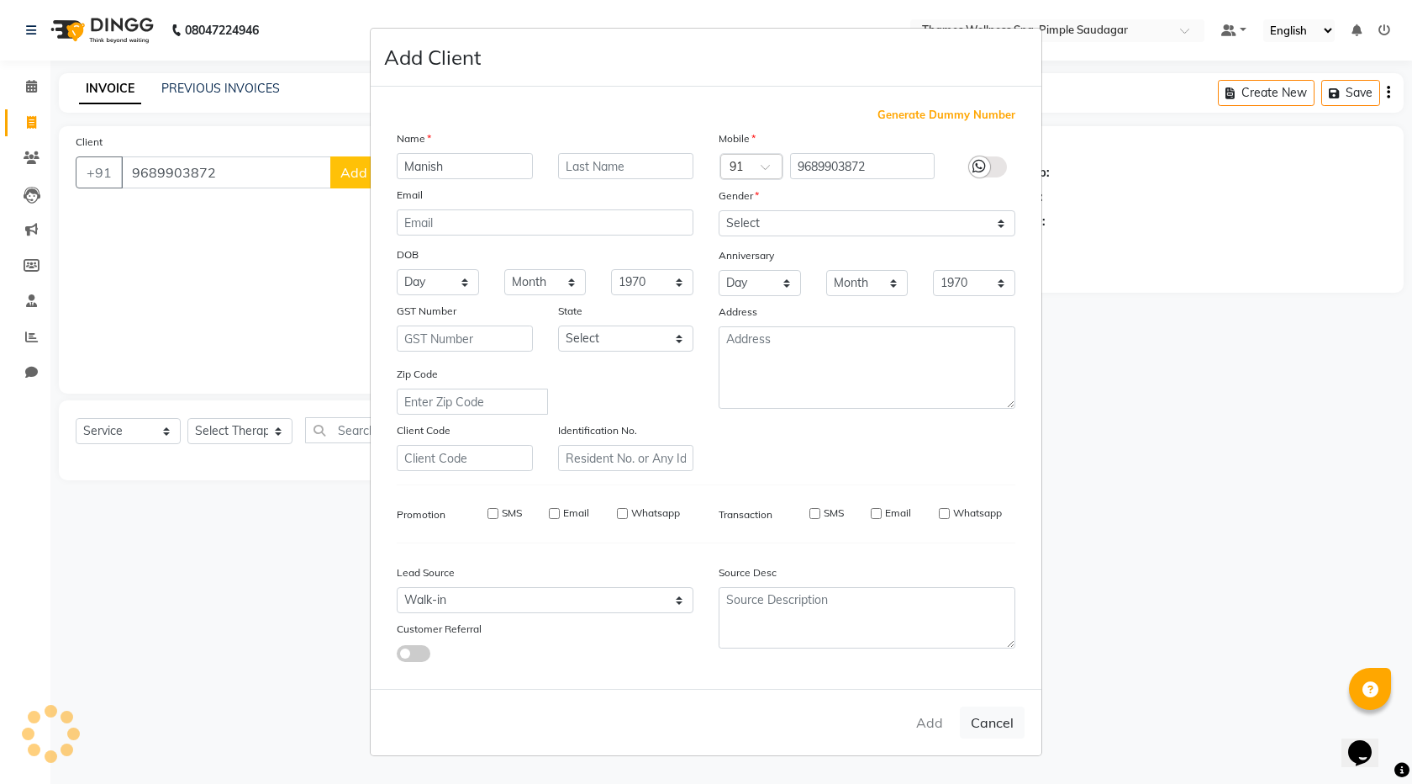
type input "96******72"
select select
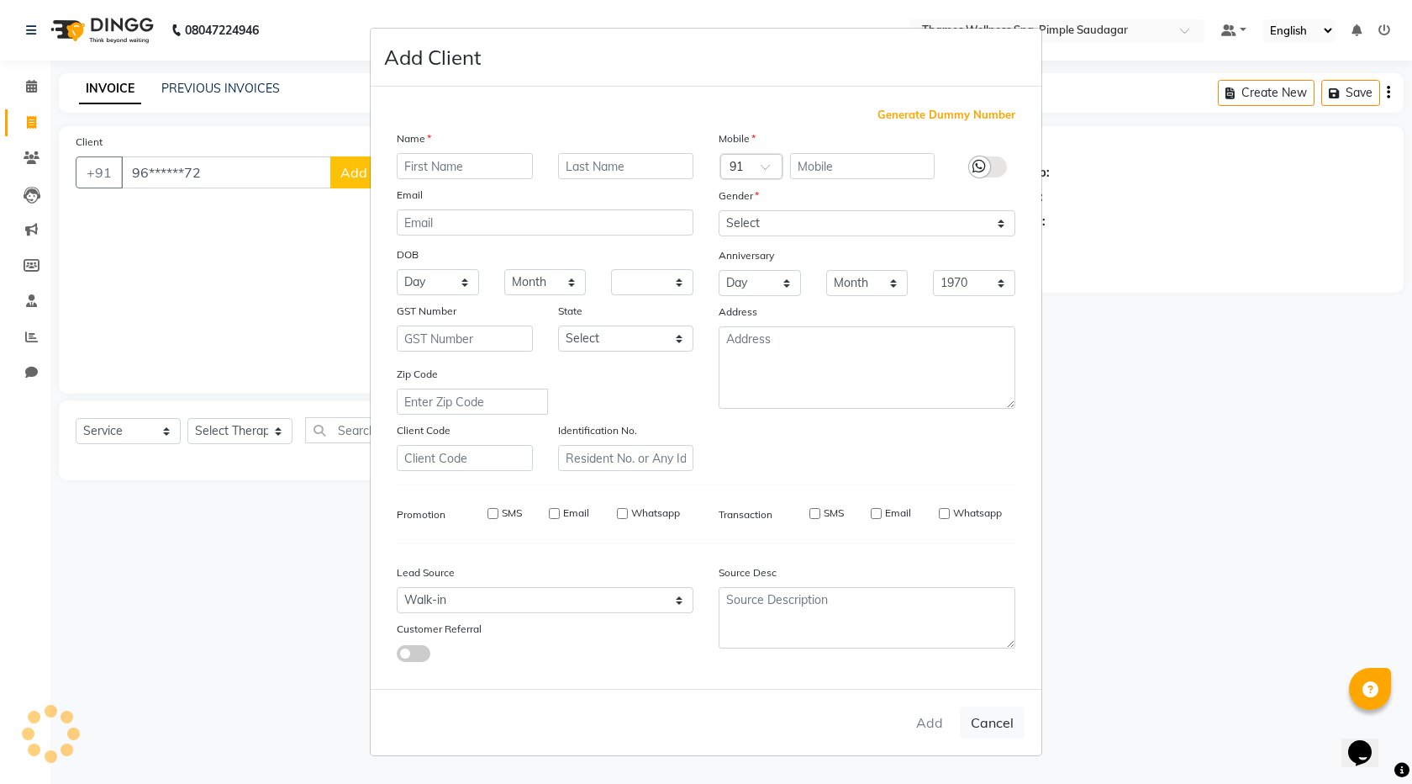
select select
checkbox input "false"
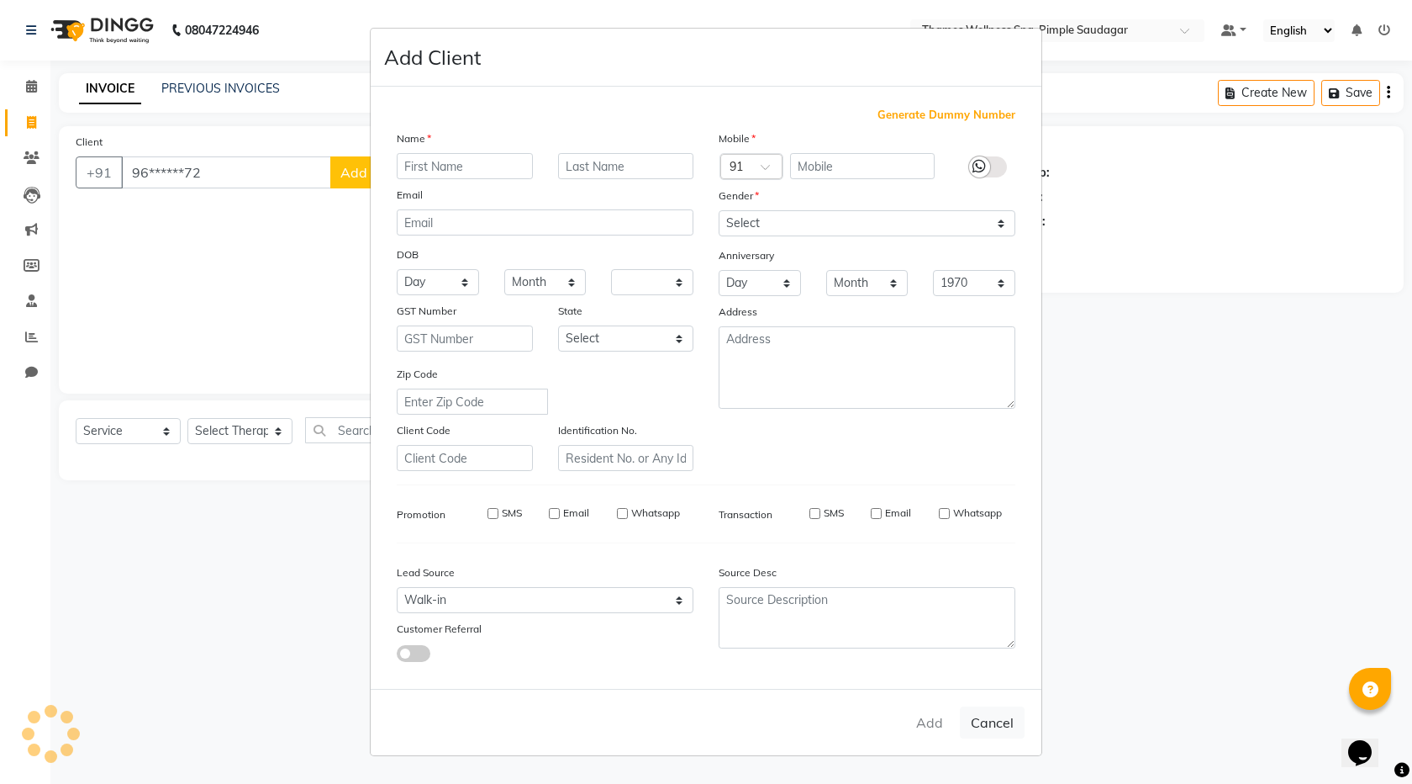
checkbox input "false"
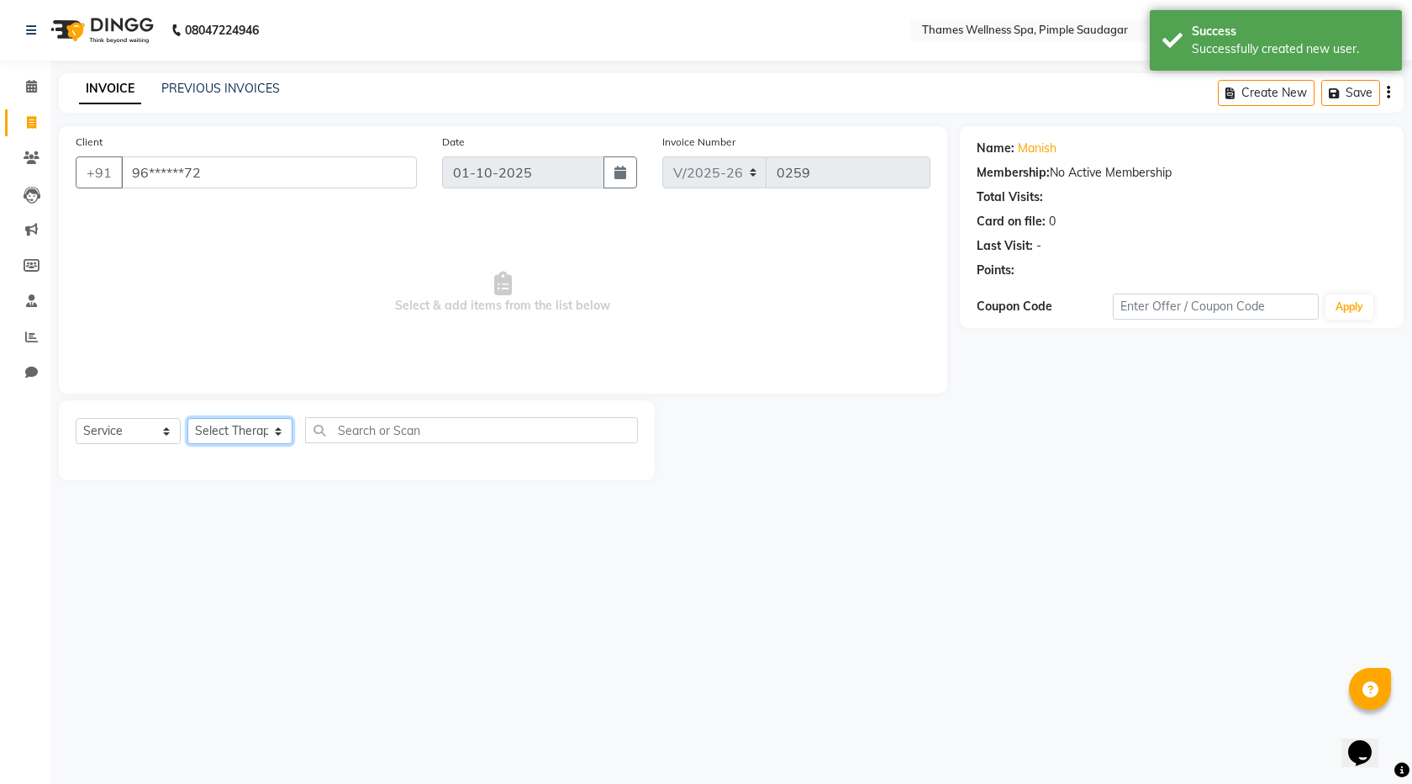
click at [236, 424] on select "Select Therapist Alokesh Das Bem Hana kety sangma Melbia Mishi Prakash Lala Sun…" at bounding box center [239, 431] width 105 height 26
select select "90406"
click at [187, 418] on select "Select Therapist Alokesh Das Bem Hana kety sangma Melbia Mishi Prakash Lala Sun…" at bounding box center [239, 431] width 105 height 26
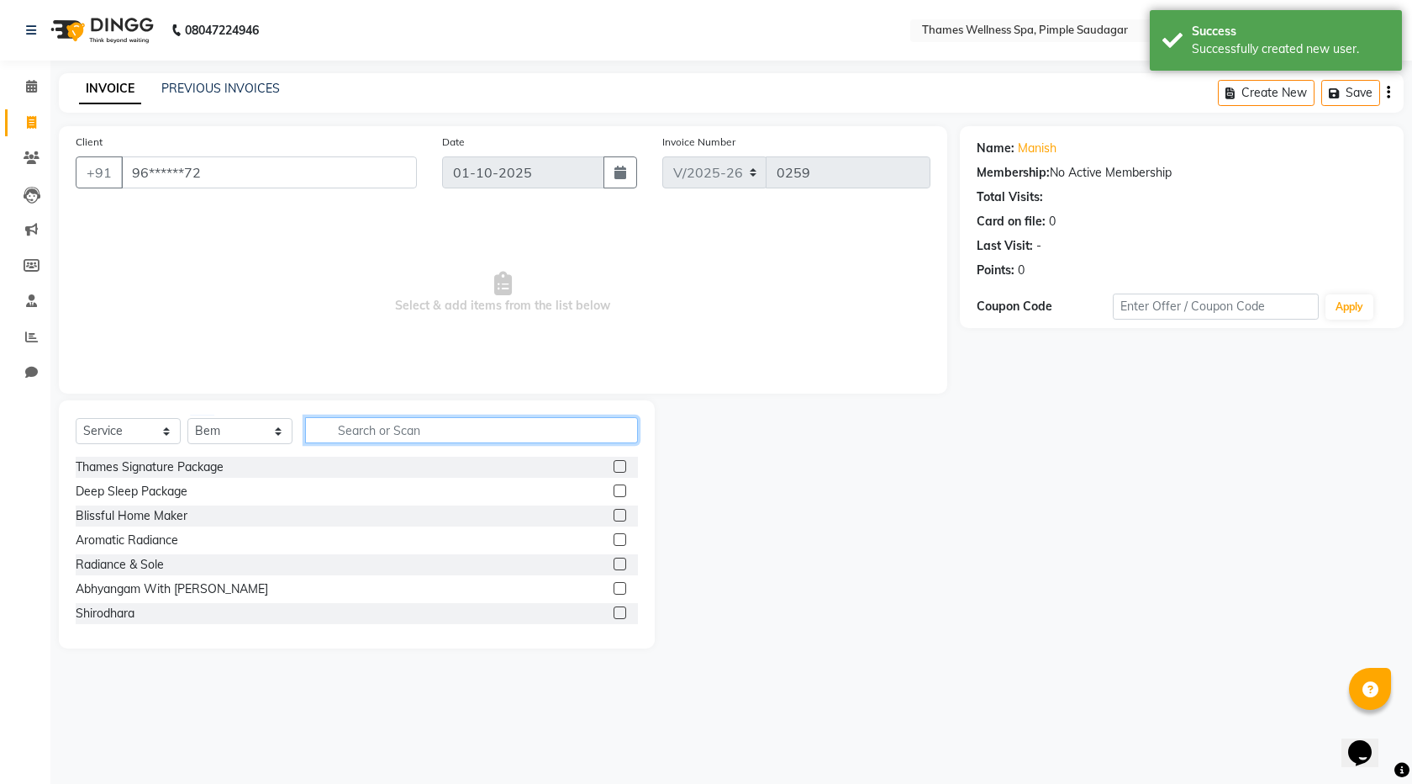
click at [377, 436] on input "text" at bounding box center [471, 430] width 333 height 26
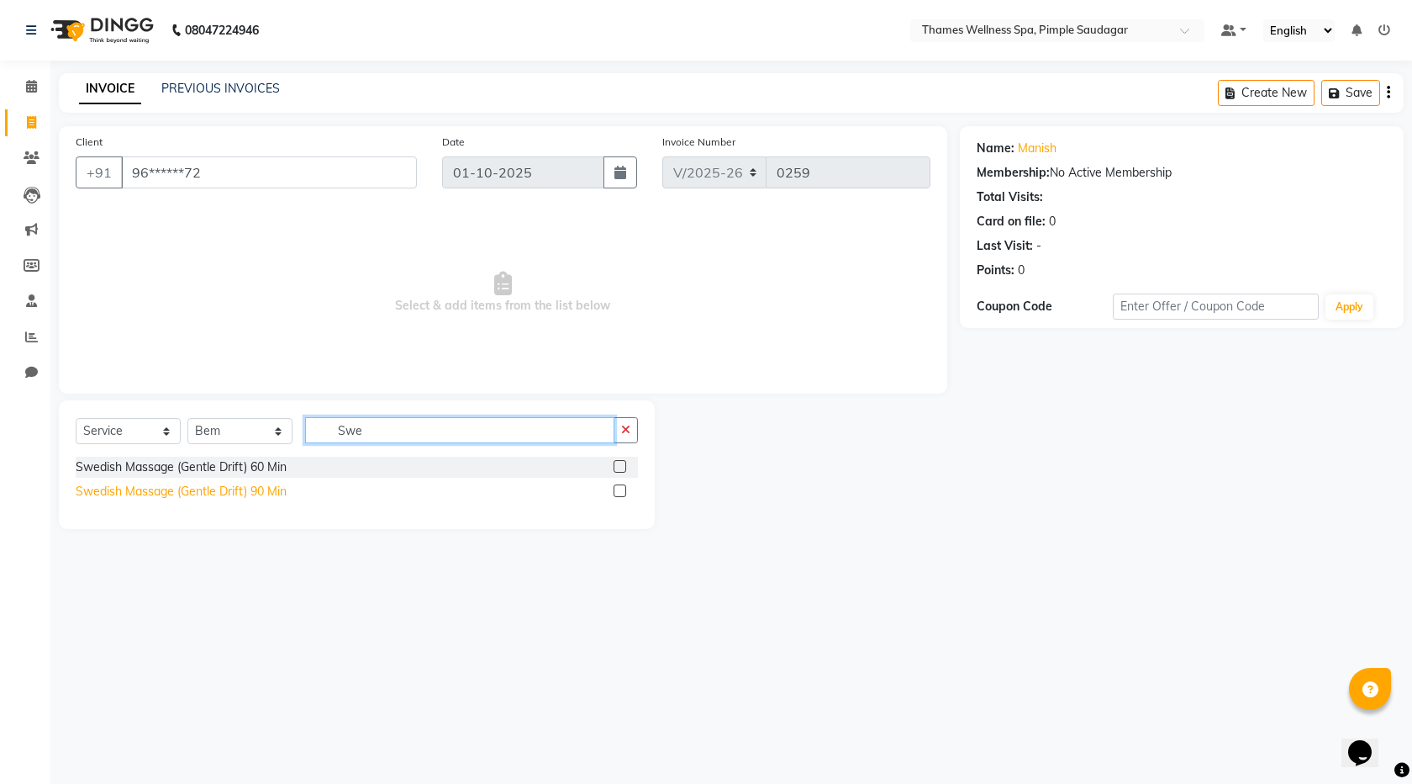
type input "Swe"
click at [251, 494] on div "Swedish Massage (Gentle Drift) 90 Min" at bounding box center [181, 492] width 211 height 18
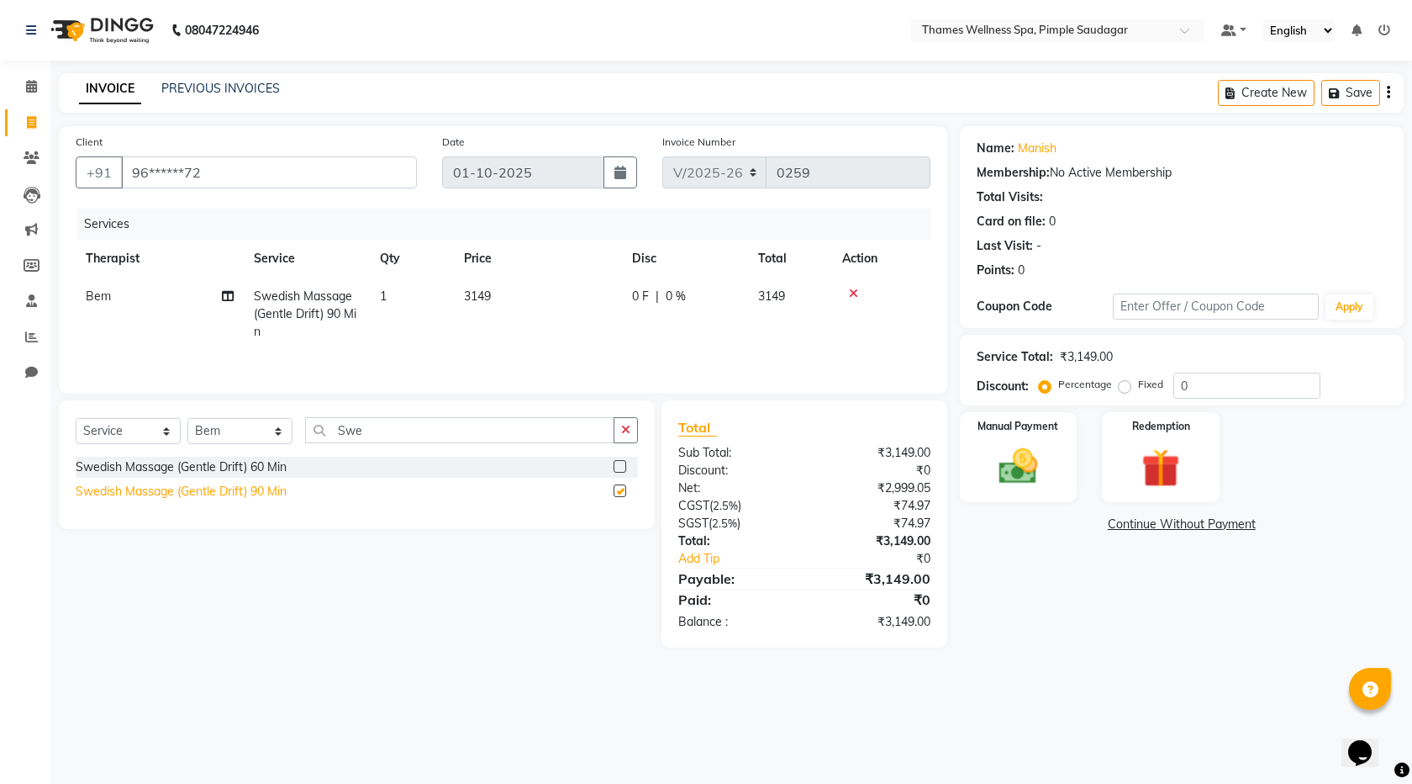
checkbox input "false"
click at [646, 292] on span "0 F" at bounding box center [640, 297] width 17 height 18
select select "90406"
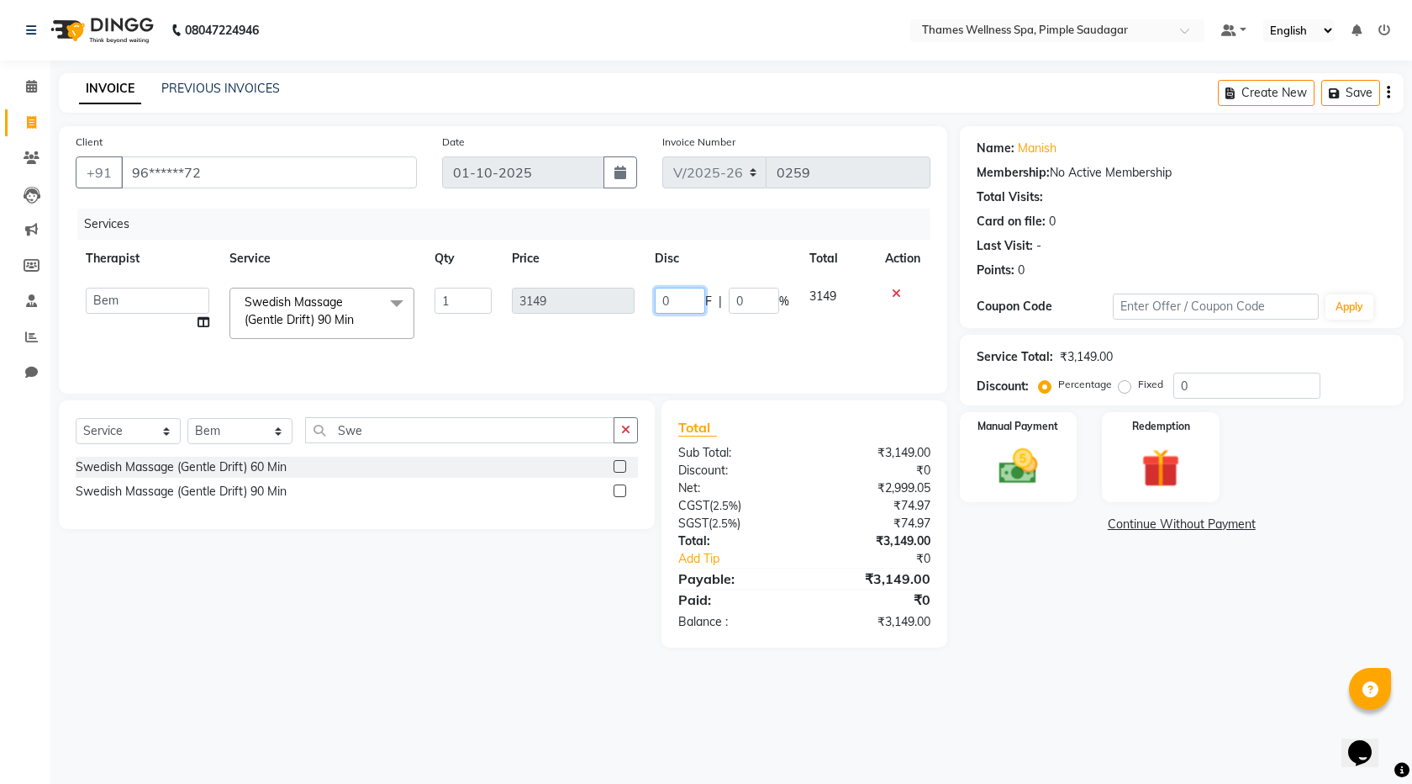
drag, startPoint x: 690, startPoint y: 301, endPoint x: 594, endPoint y: 283, distance: 97.5
click at [594, 283] on tr "Alokesh Das Bem Hana kety sangma Melbia Mishi Prakash Lala Suneeta Chakma Das S…" at bounding box center [503, 312] width 855 height 71
type input "749"
click at [792, 341] on tr "Alokesh Das Bem Hana kety sangma Melbia Mishi Prakash Lala Suneeta Chakma Das S…" at bounding box center [503, 312] width 855 height 71
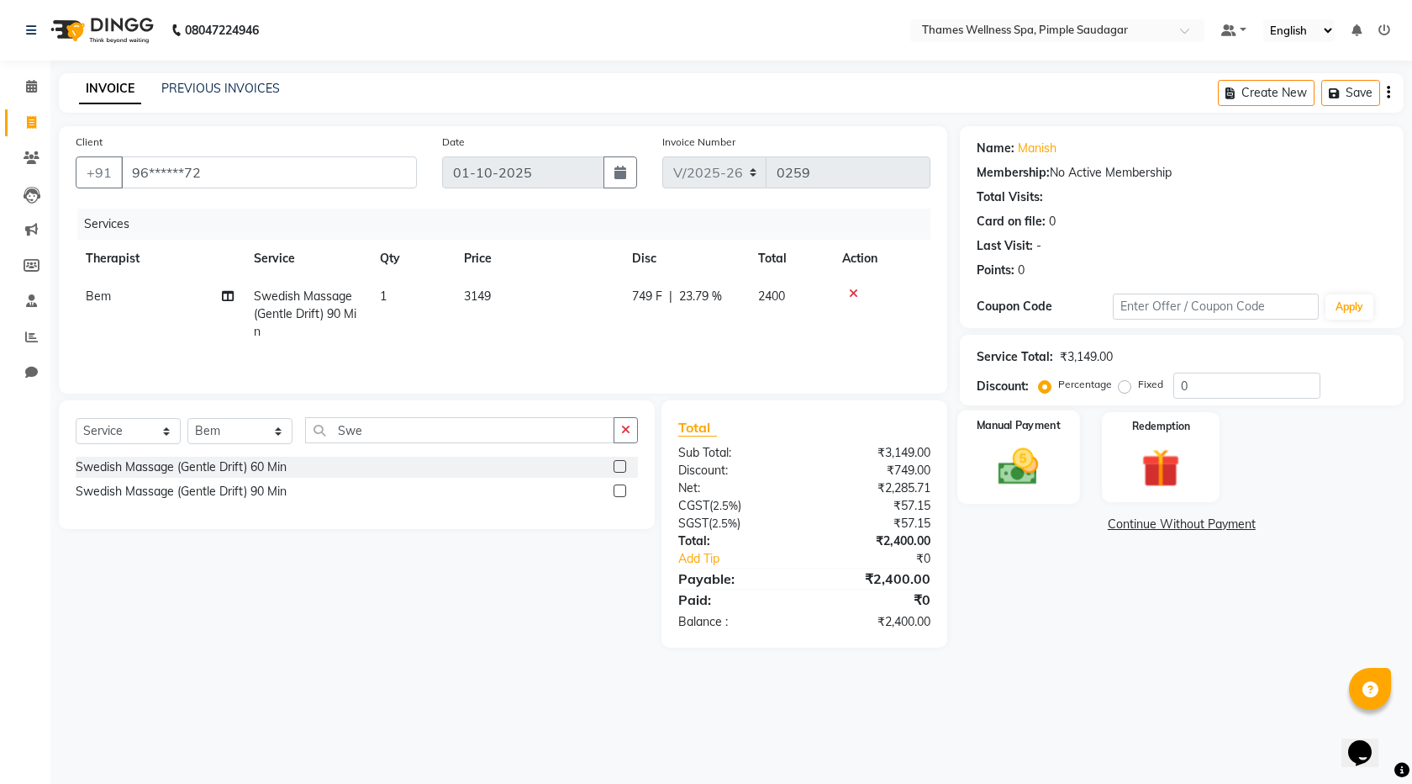
click at [1029, 477] on img at bounding box center [1019, 466] width 66 height 46
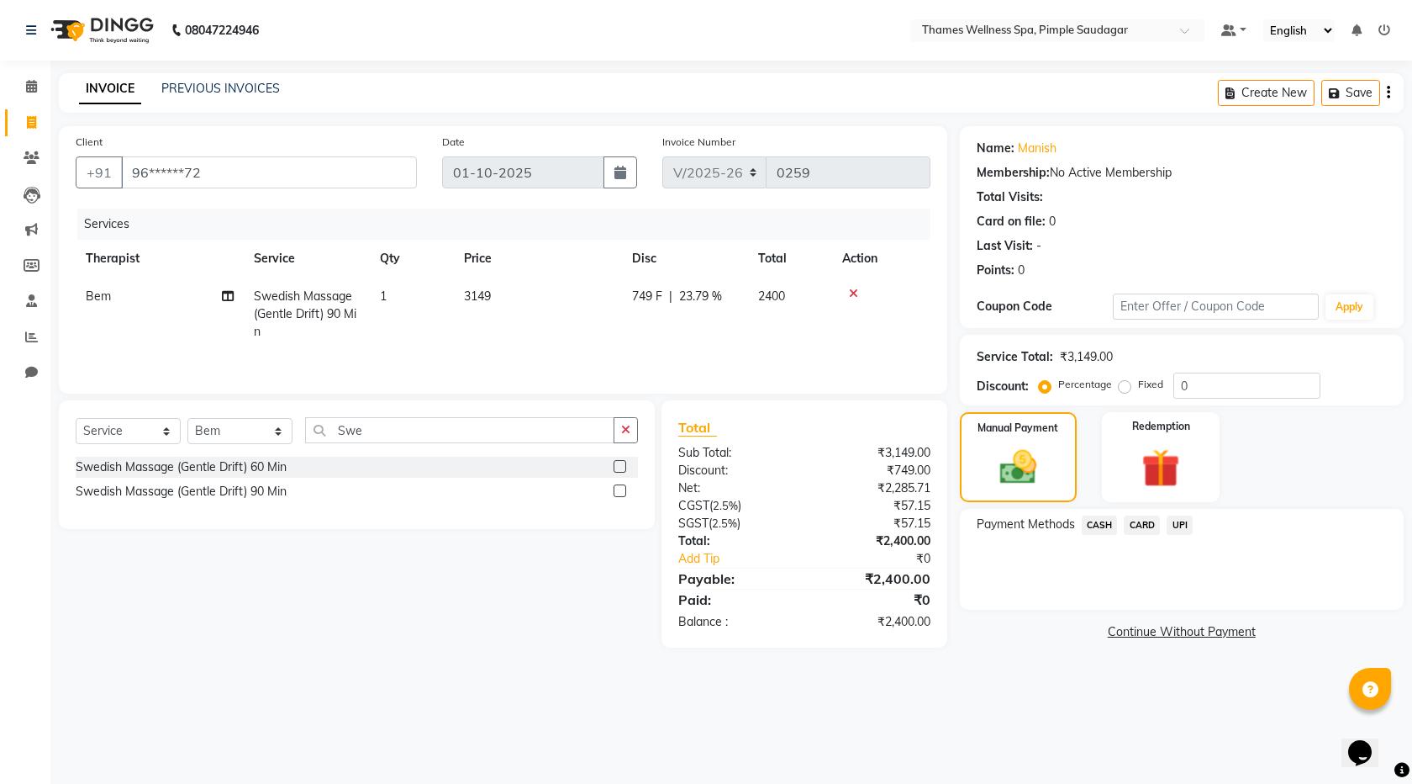
click at [1185, 517] on span "UPI" at bounding box center [1180, 524] width 26 height 19
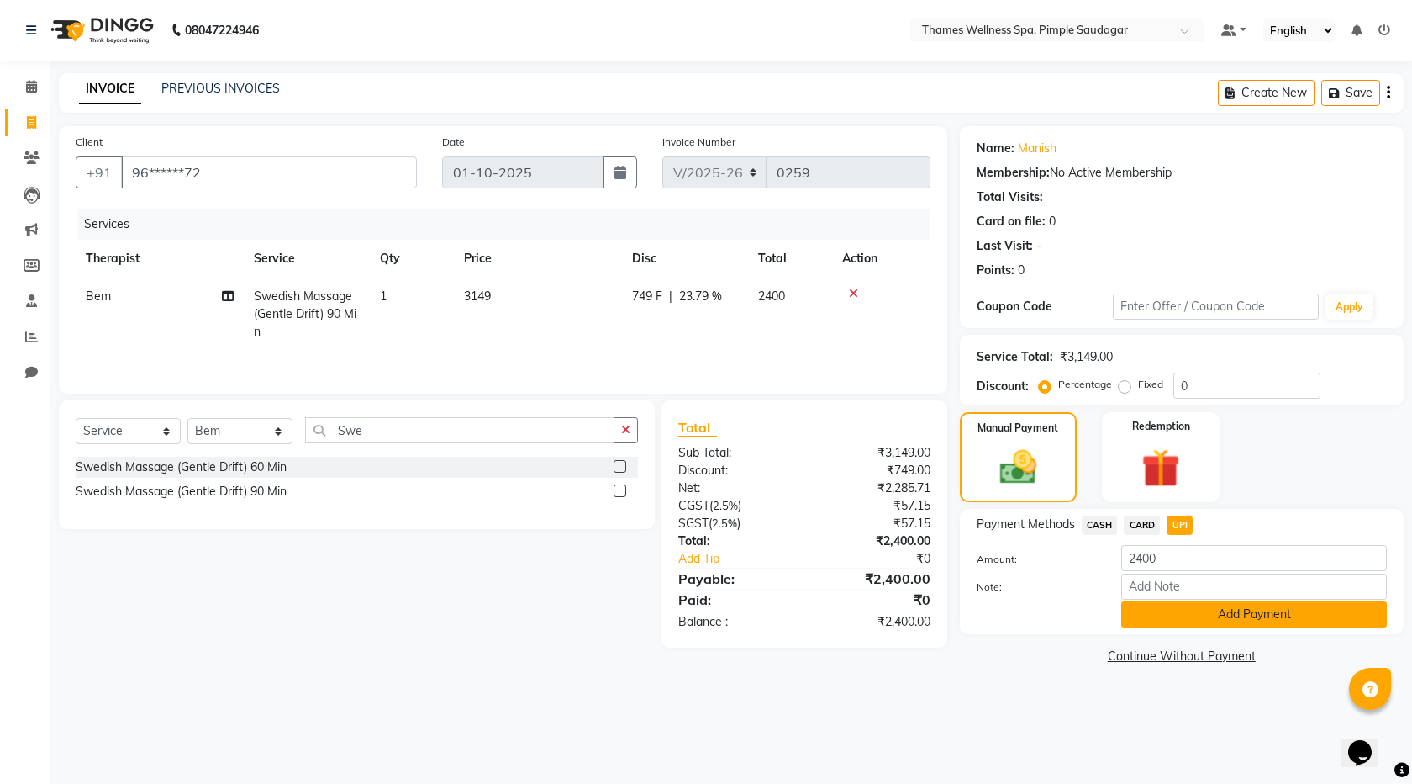
click at [1231, 619] on button "Add Payment" at bounding box center [1255, 614] width 266 height 26
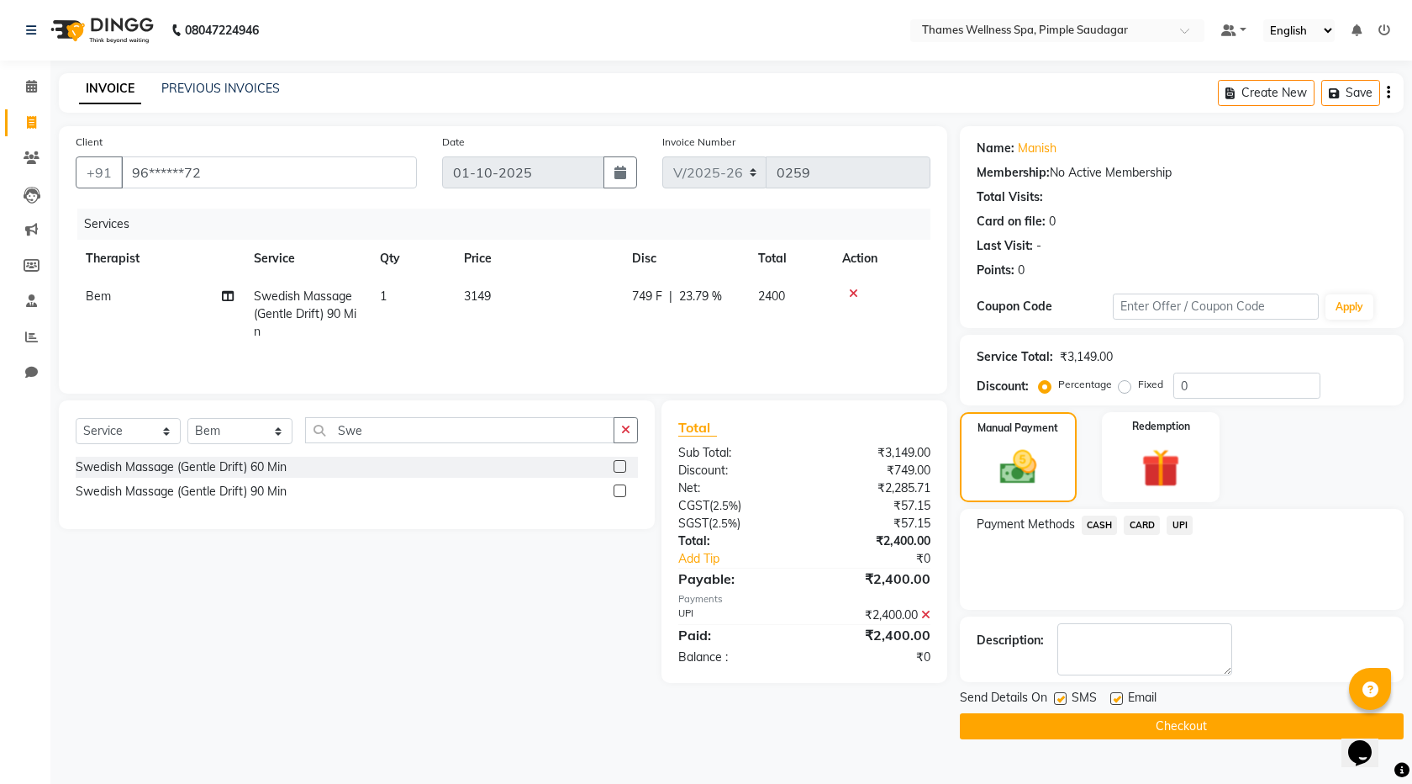
click at [1217, 717] on button "Checkout" at bounding box center [1182, 726] width 444 height 26
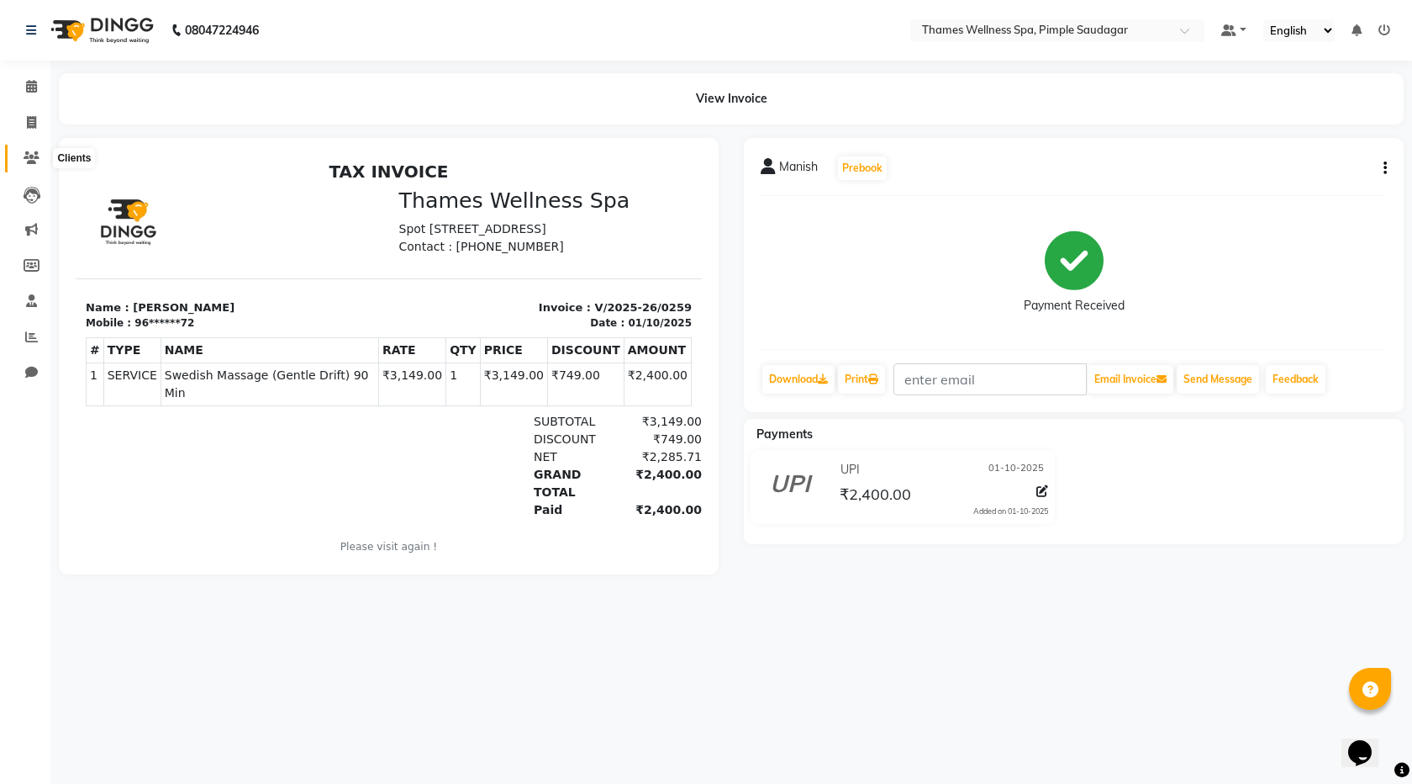
click at [36, 161] on icon at bounding box center [32, 157] width 16 height 13
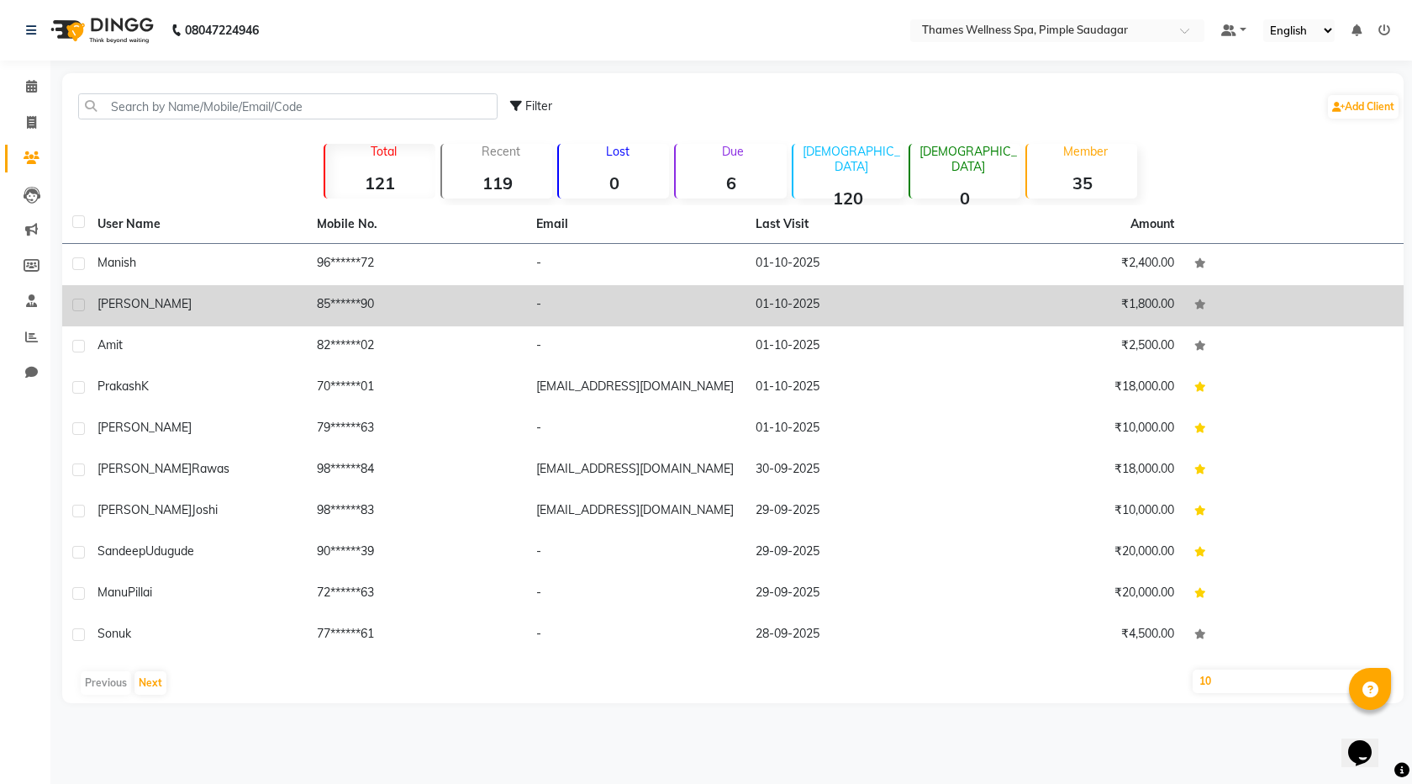
click at [312, 288] on td "85******90" at bounding box center [416, 305] width 219 height 41
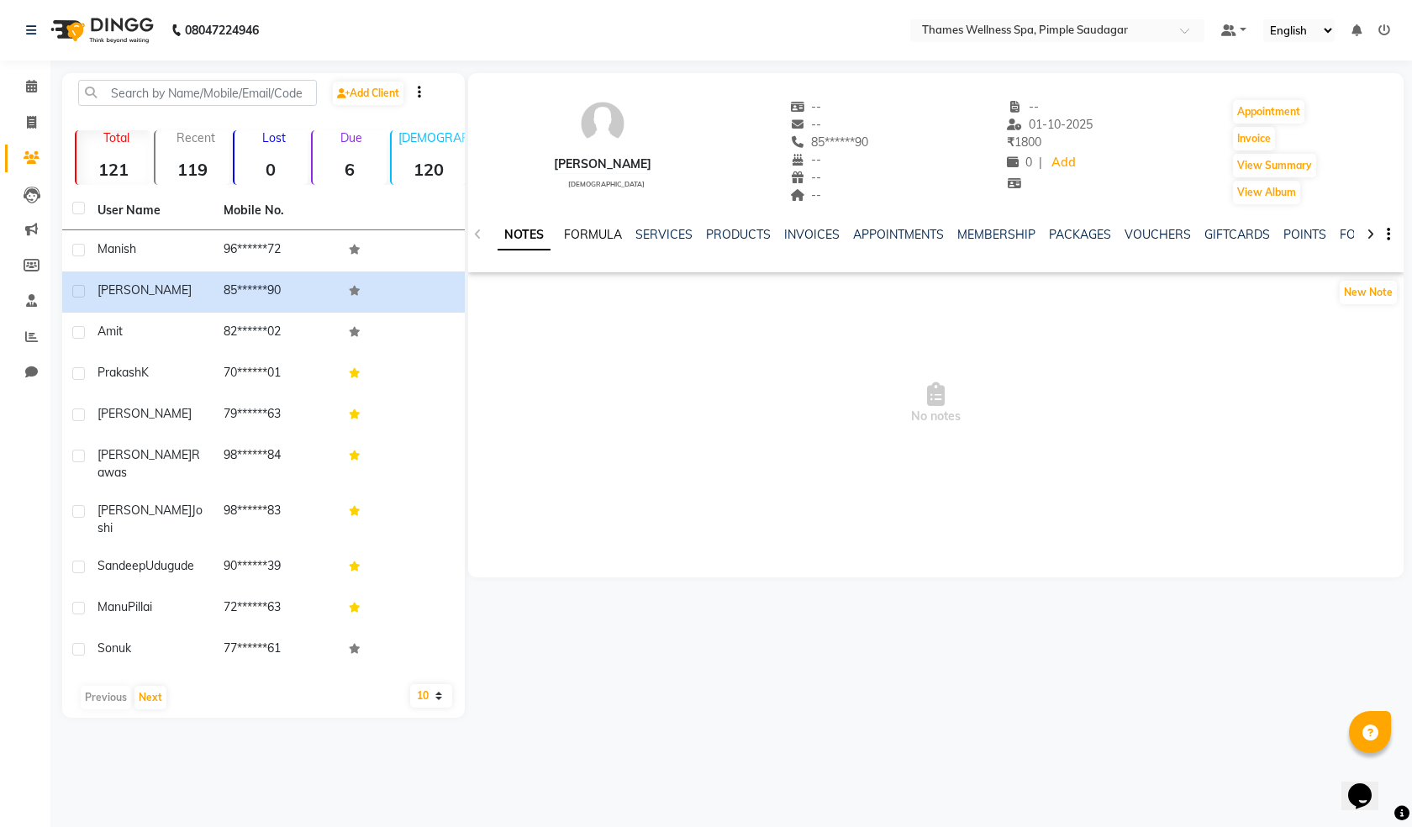
click at [573, 233] on link "FORMULA" at bounding box center [593, 234] width 58 height 15
click at [642, 231] on link "SERVICES" at bounding box center [662, 234] width 57 height 15
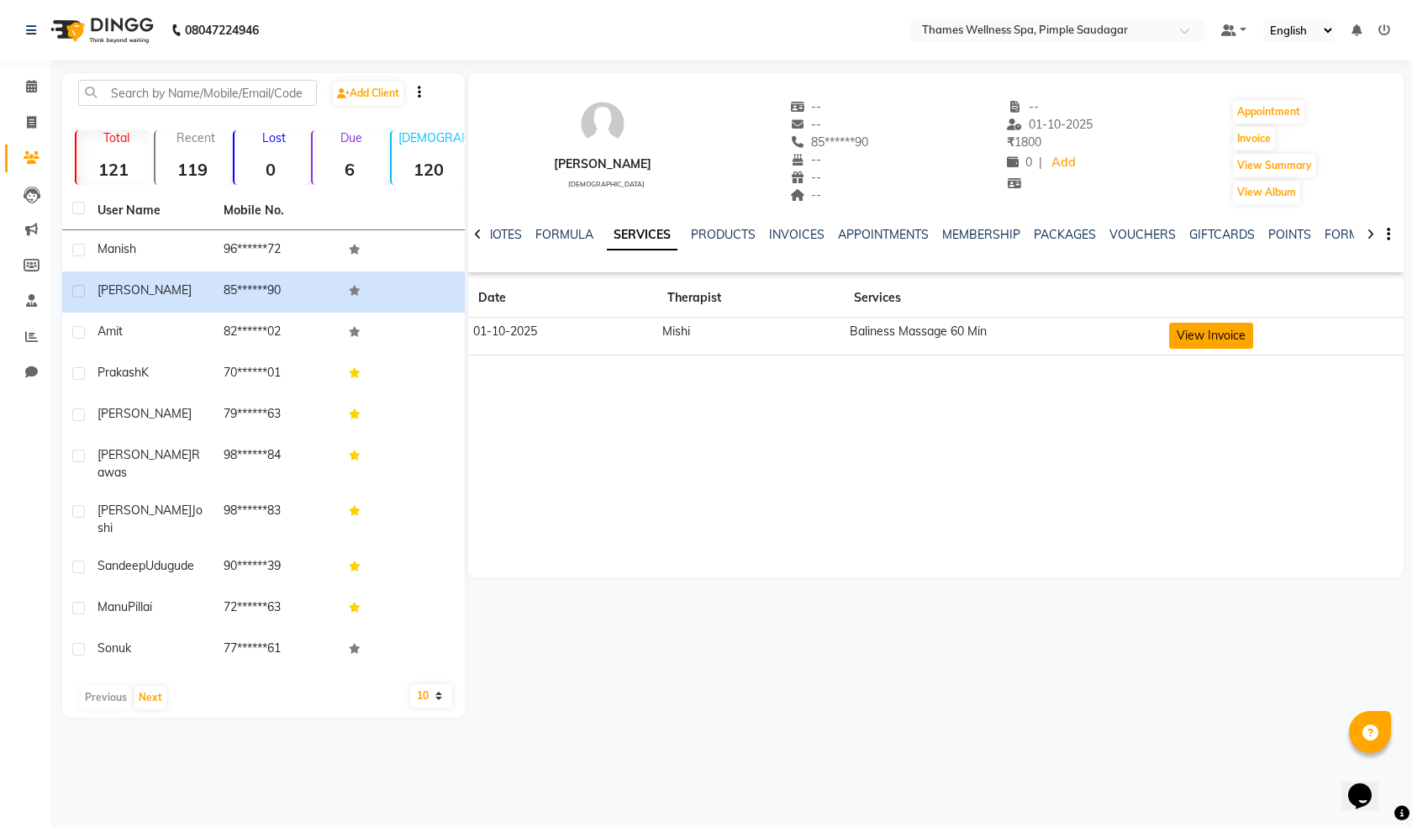
click at [1222, 334] on button "View Invoice" at bounding box center [1212, 336] width 84 height 26
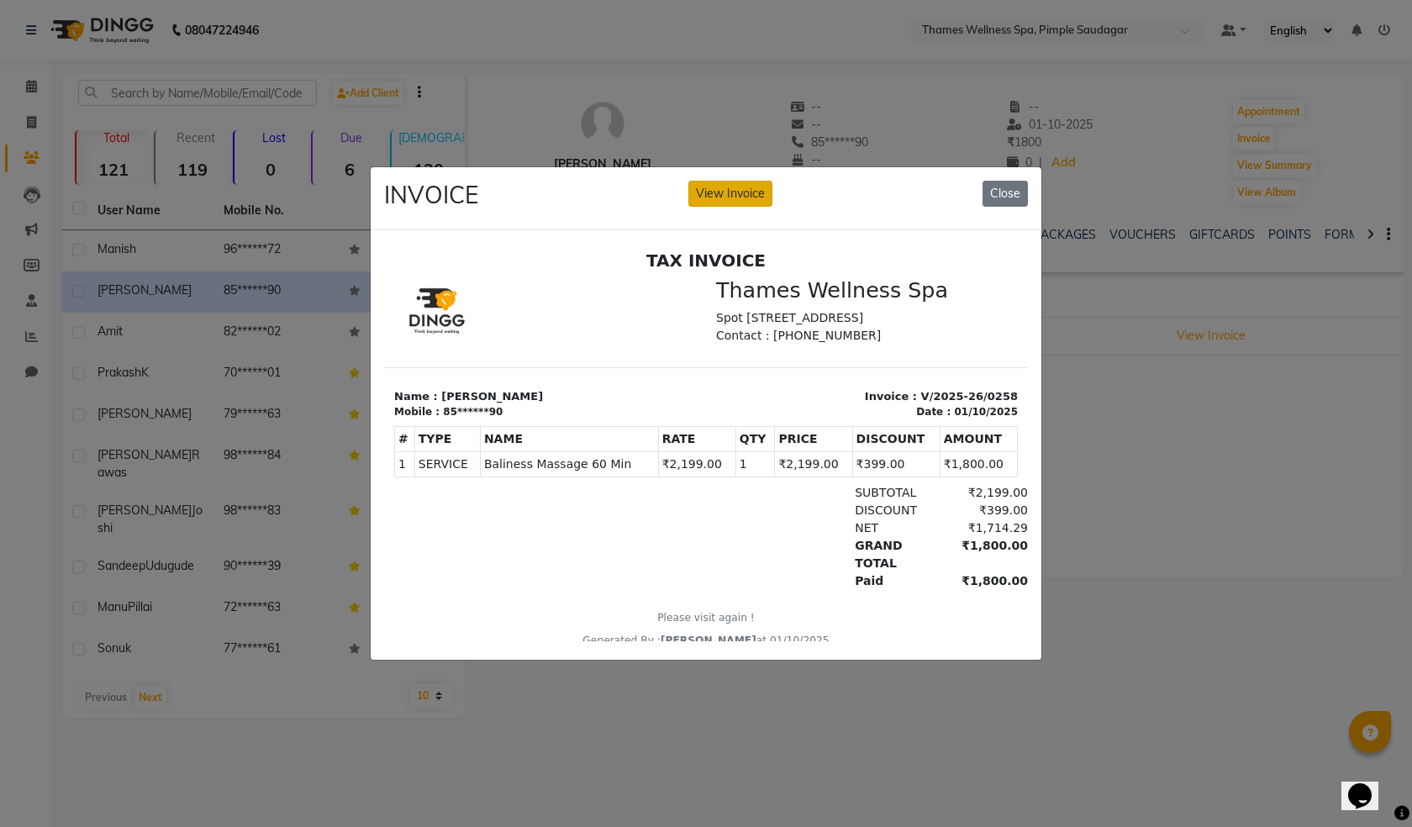
click at [725, 186] on button "View Invoice" at bounding box center [731, 194] width 84 height 26
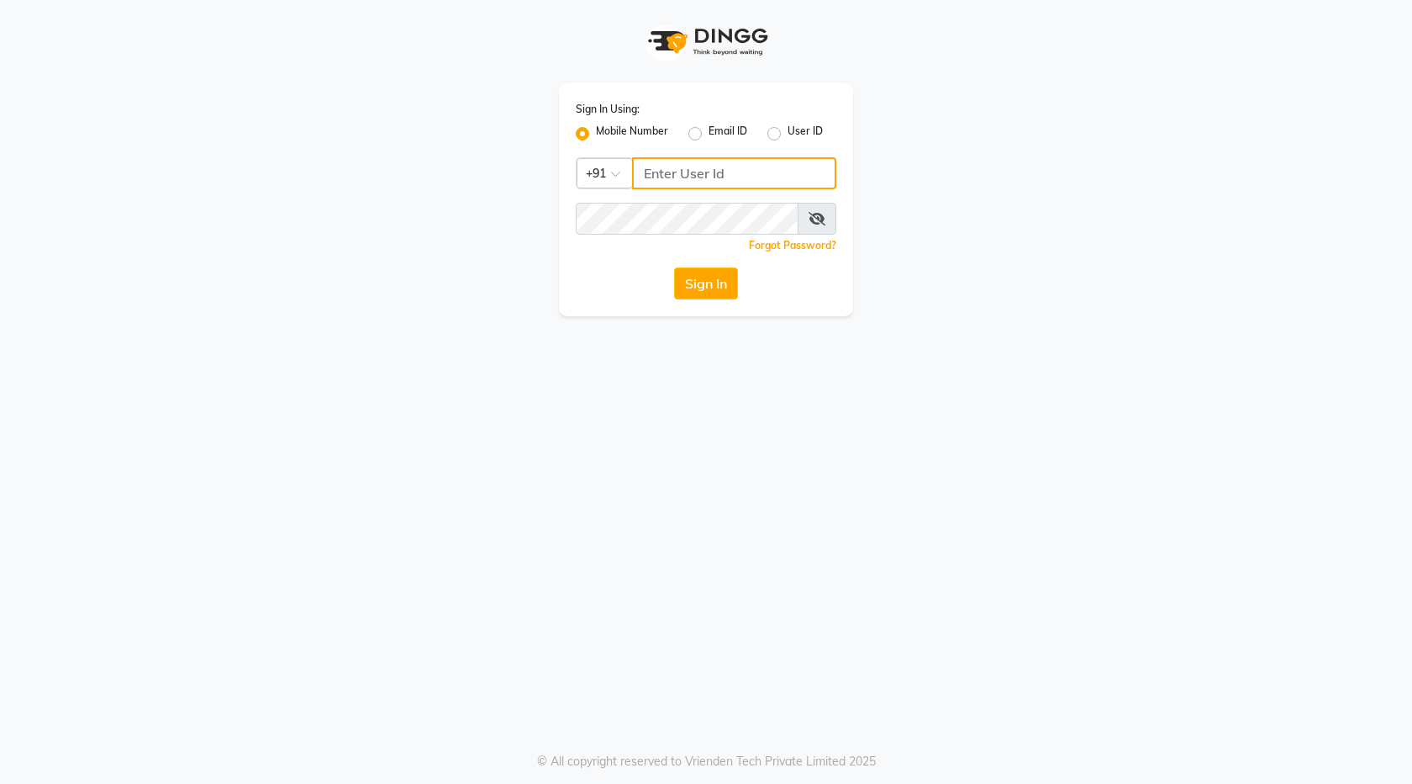
click at [715, 180] on input "Username" at bounding box center [734, 173] width 204 height 32
type input "8483936778"
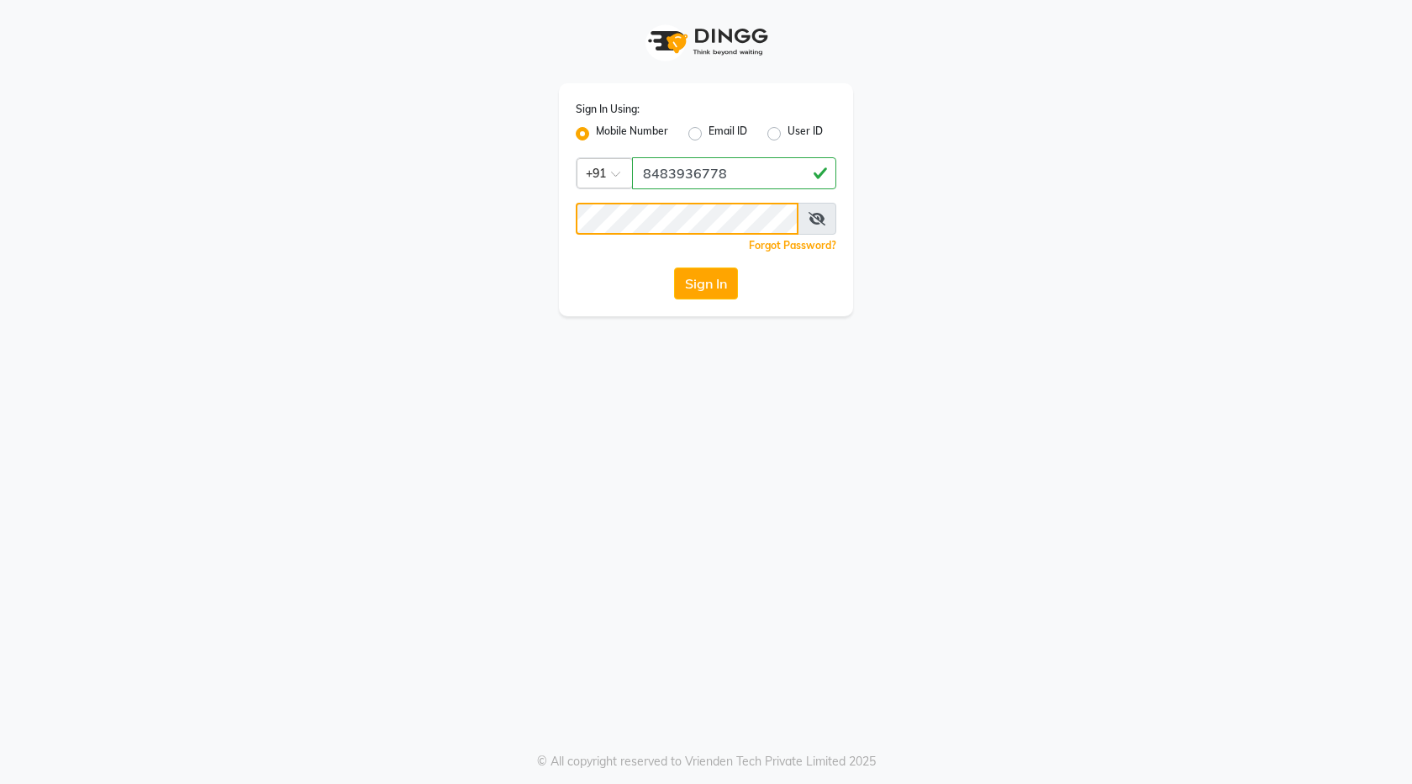
click at [674, 267] on button "Sign In" at bounding box center [706, 283] width 64 height 32
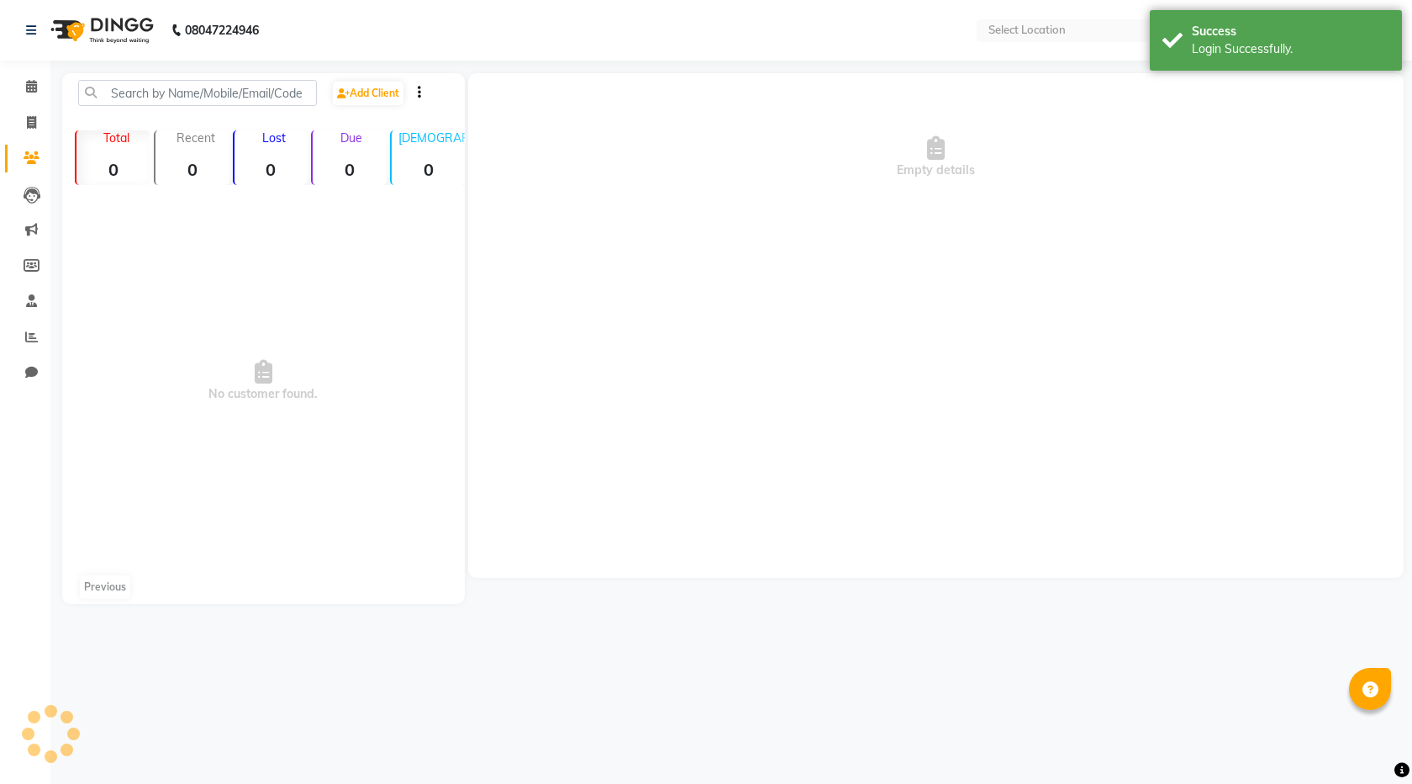
select select "en"
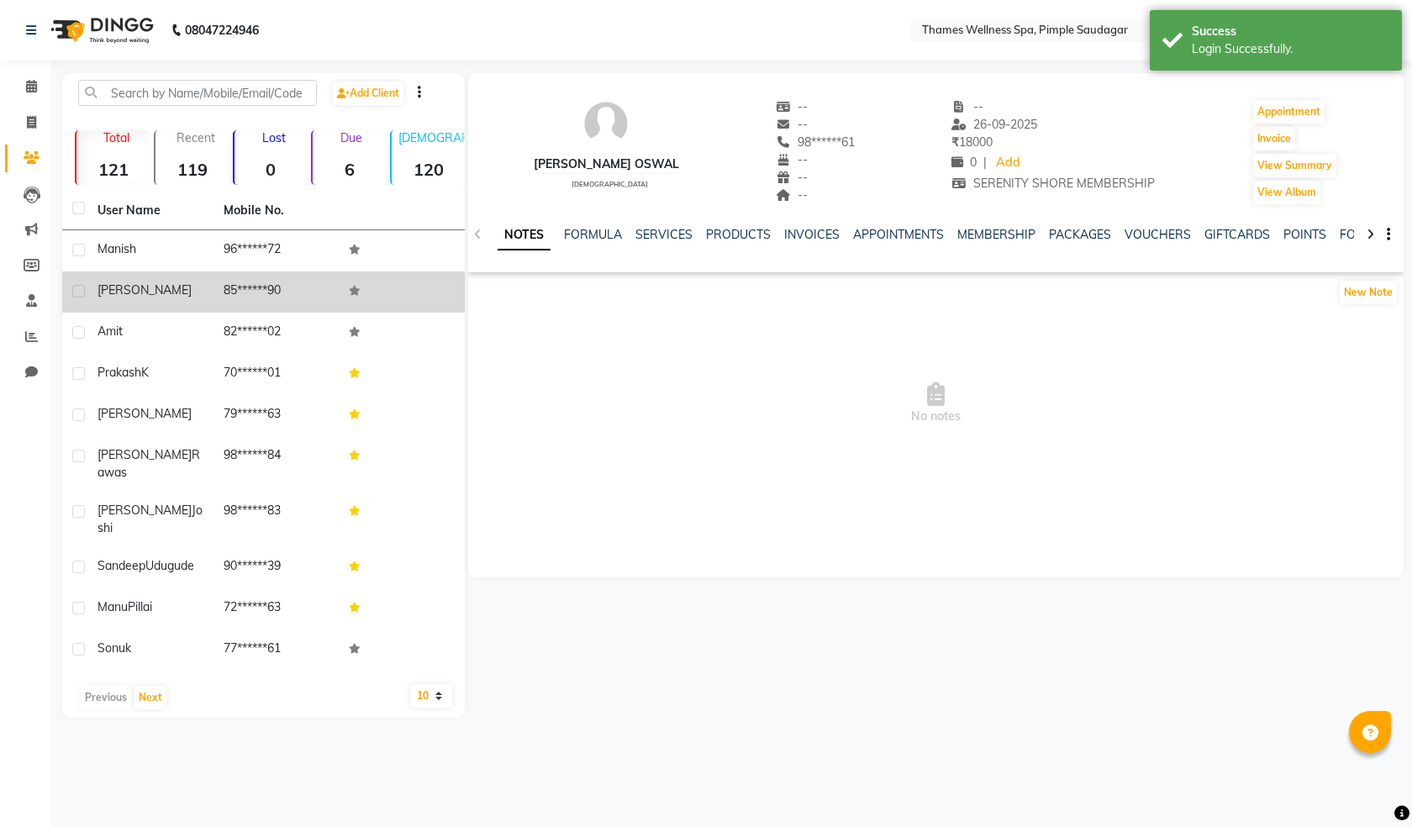
click at [117, 282] on span "[PERSON_NAME]" at bounding box center [145, 289] width 94 height 15
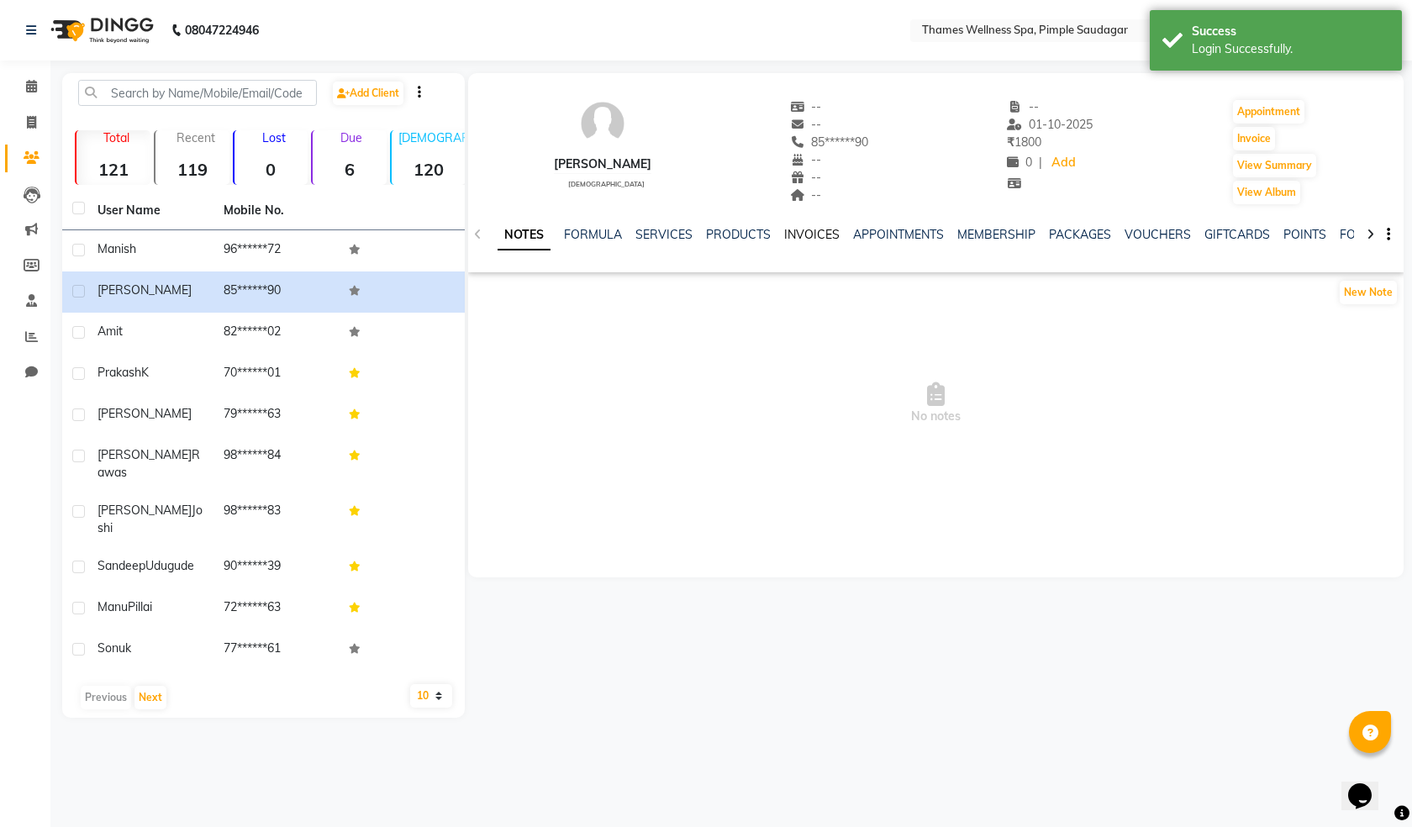
click at [805, 229] on link "INVOICES" at bounding box center [811, 234] width 55 height 15
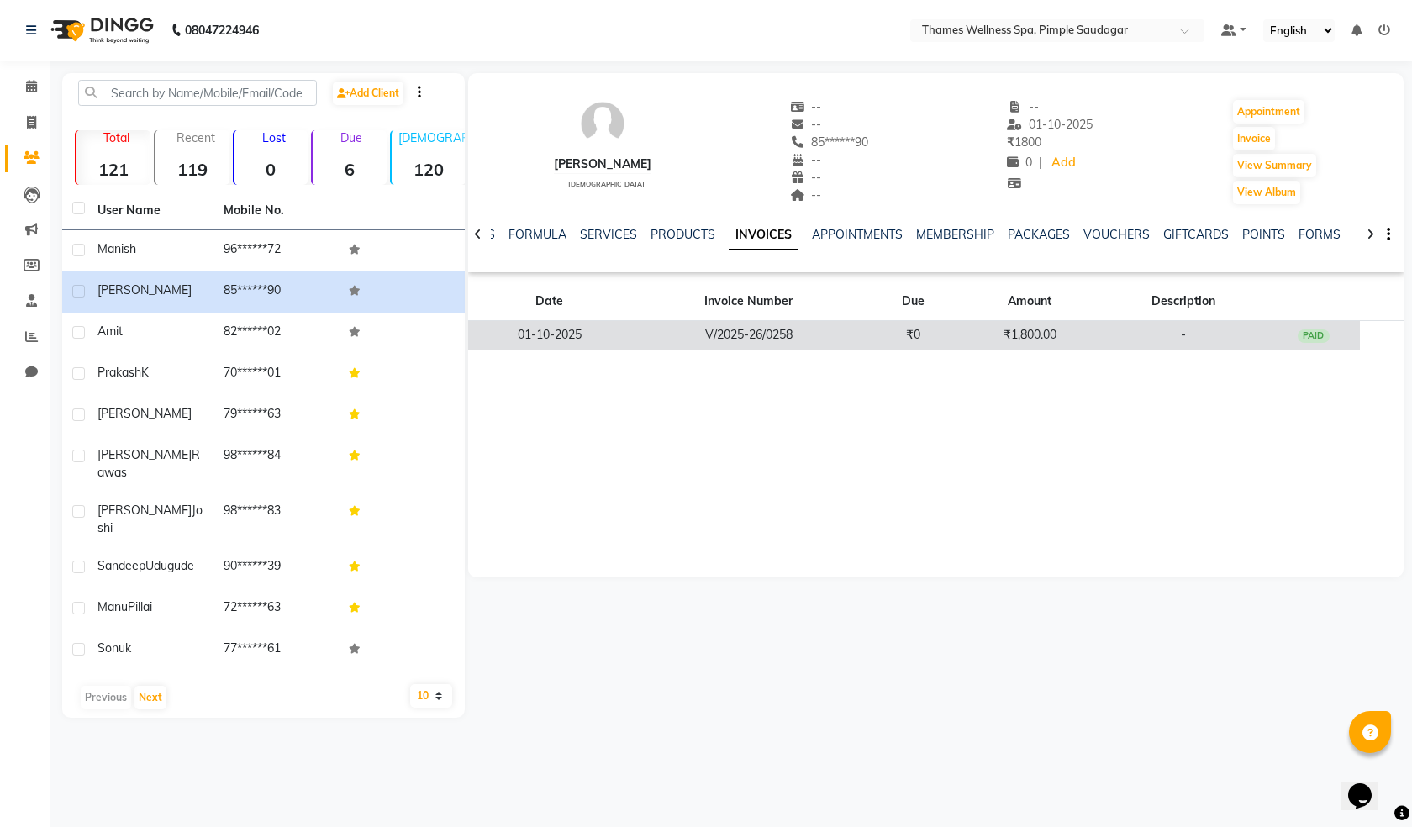
click at [1064, 335] on td "₹1,800.00" at bounding box center [1030, 335] width 140 height 29
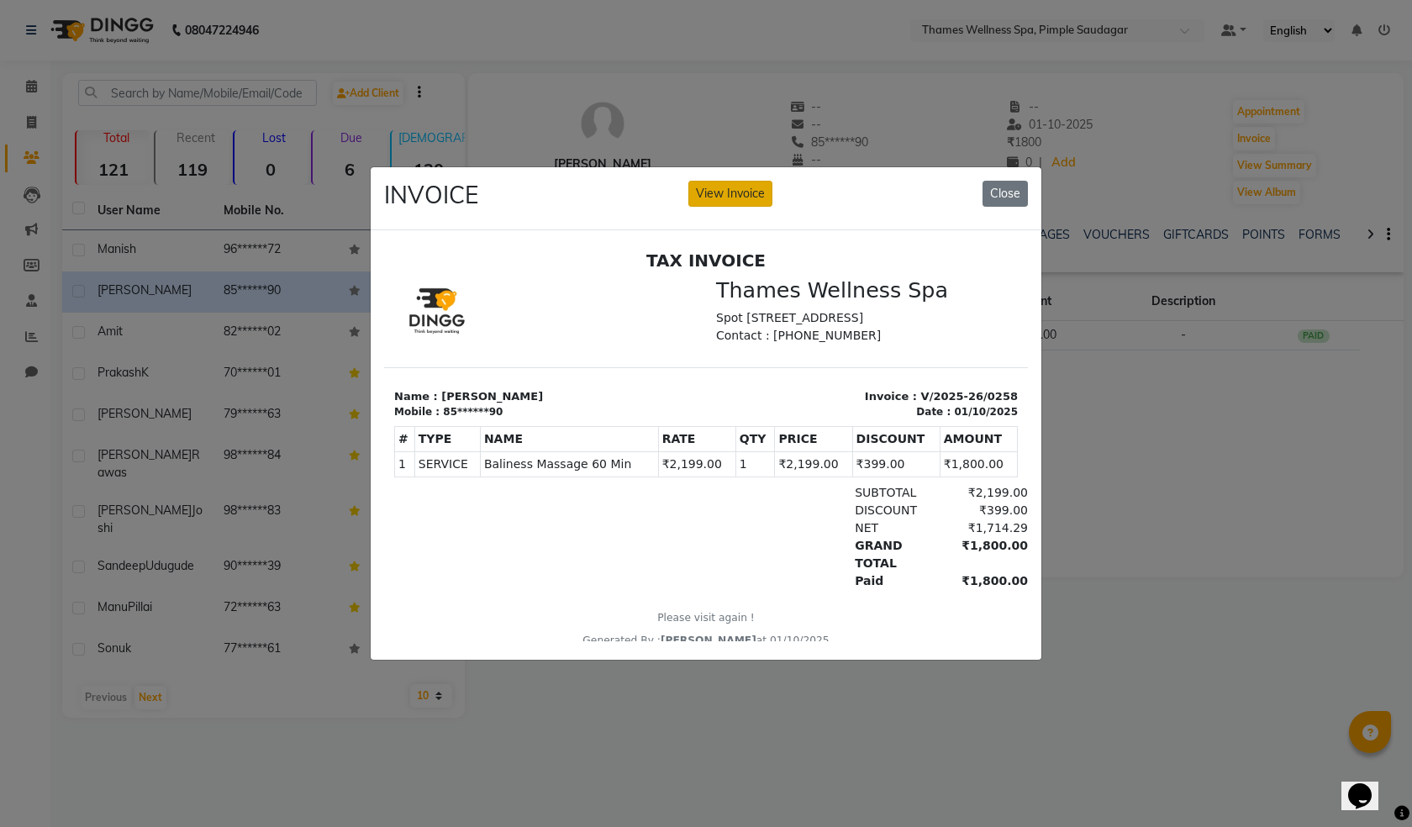
click at [720, 186] on button "View Invoice" at bounding box center [731, 194] width 84 height 26
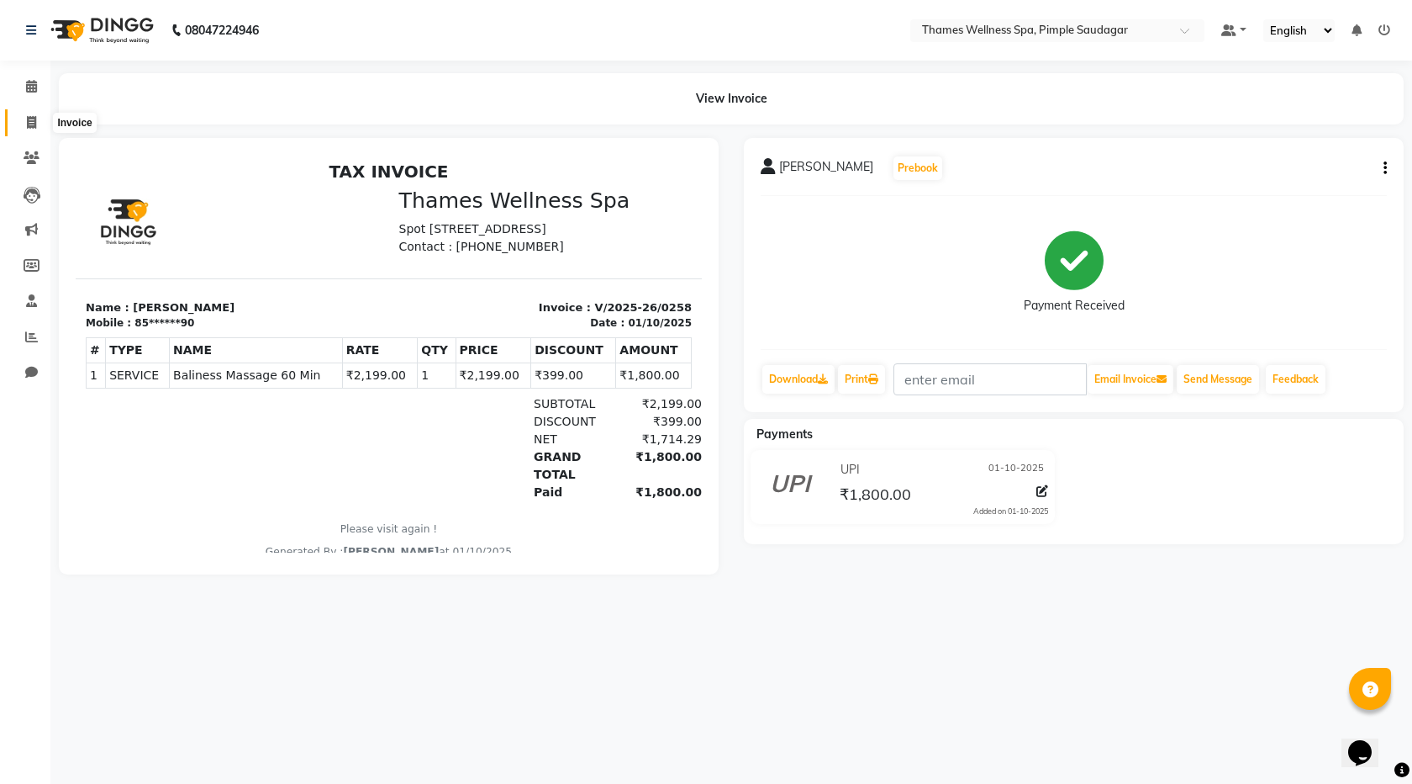
click at [40, 121] on span at bounding box center [31, 123] width 29 height 19
select select "service"
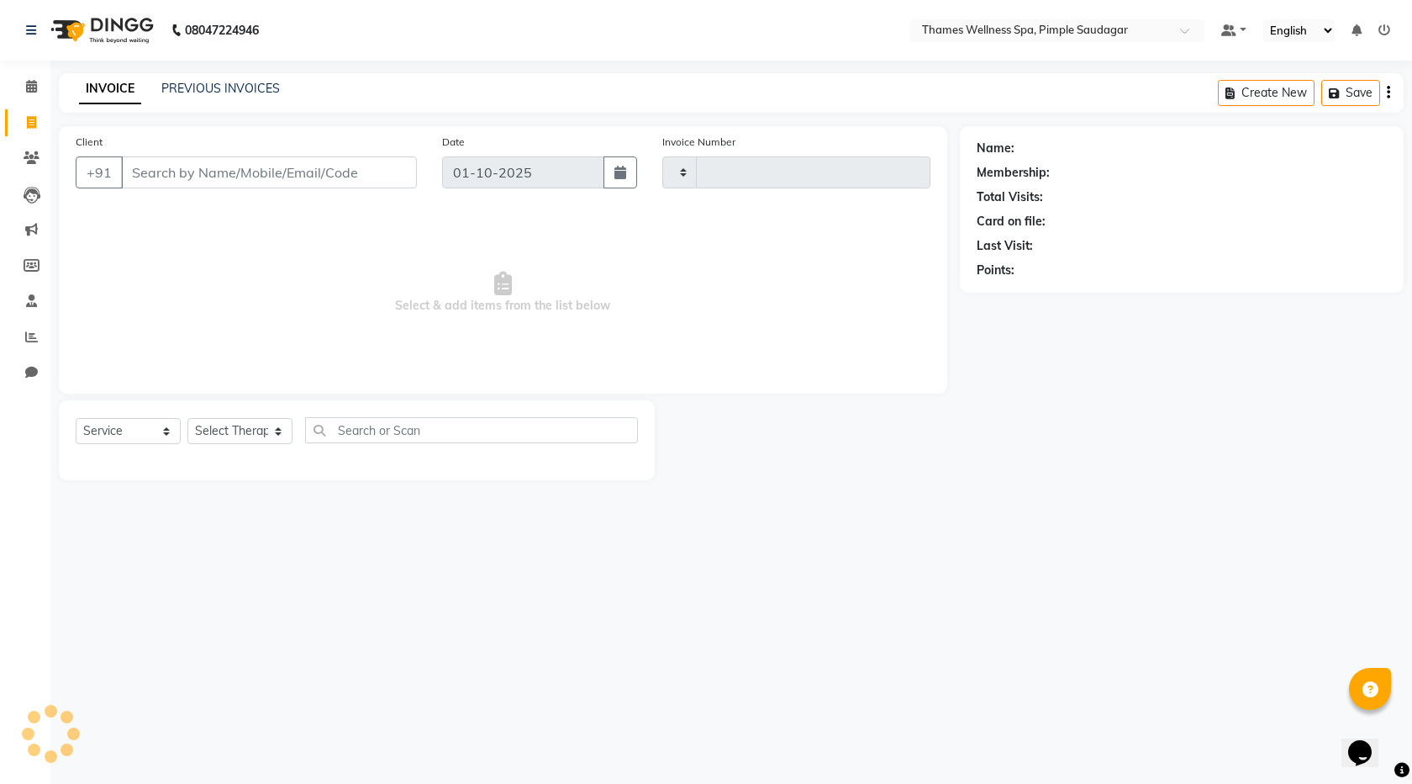
type input "0260"
select select "8709"
type input "V"
type input "9689903872"
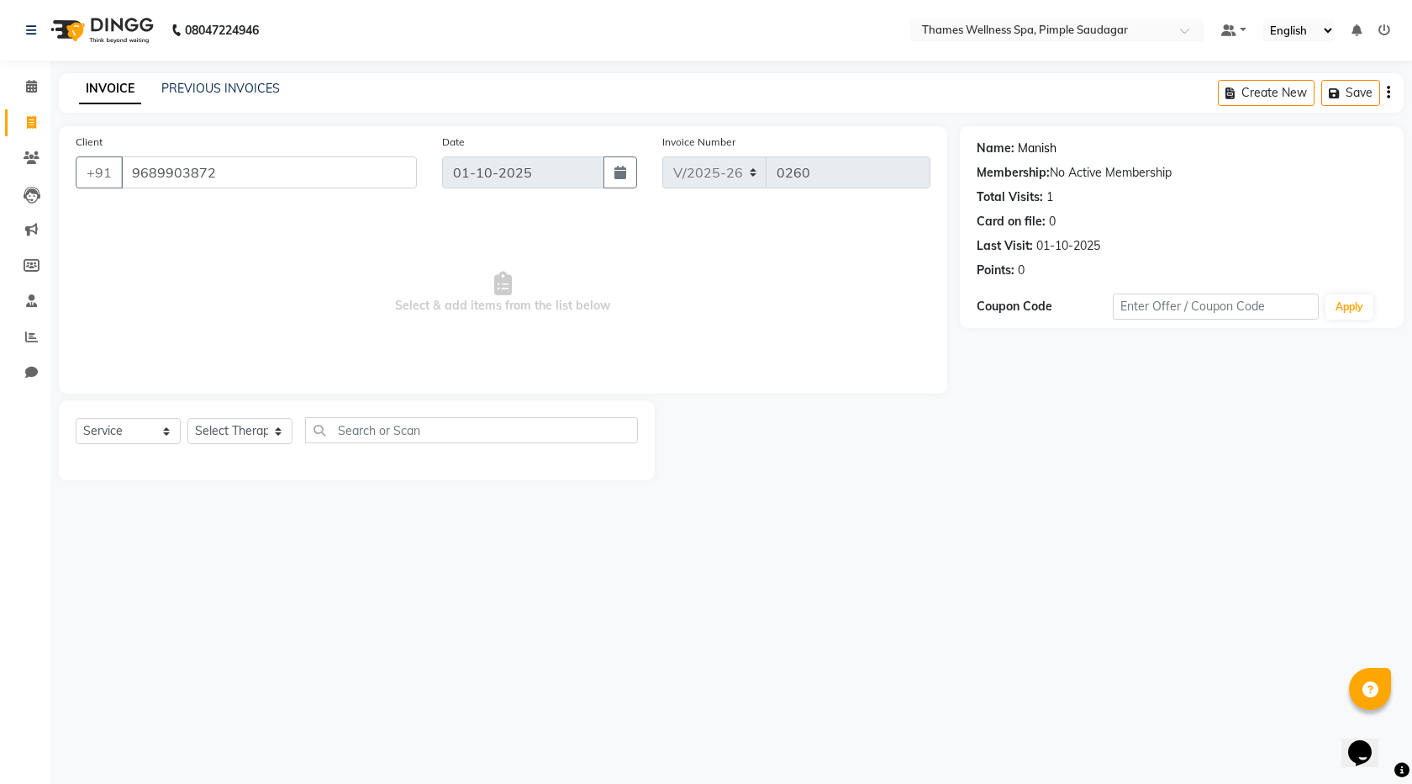
click at [1046, 145] on link "Manish" at bounding box center [1037, 149] width 39 height 18
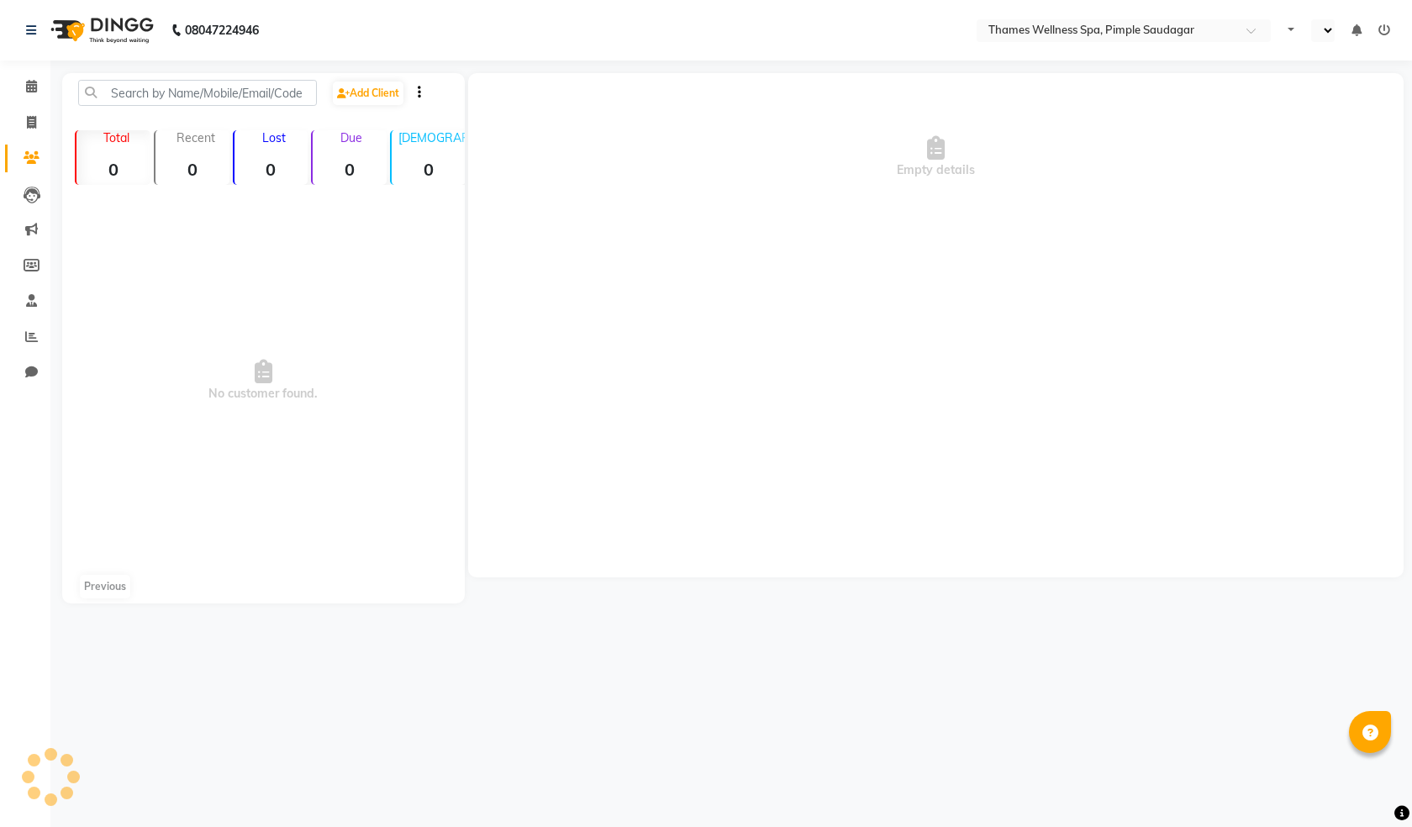
select select "en"
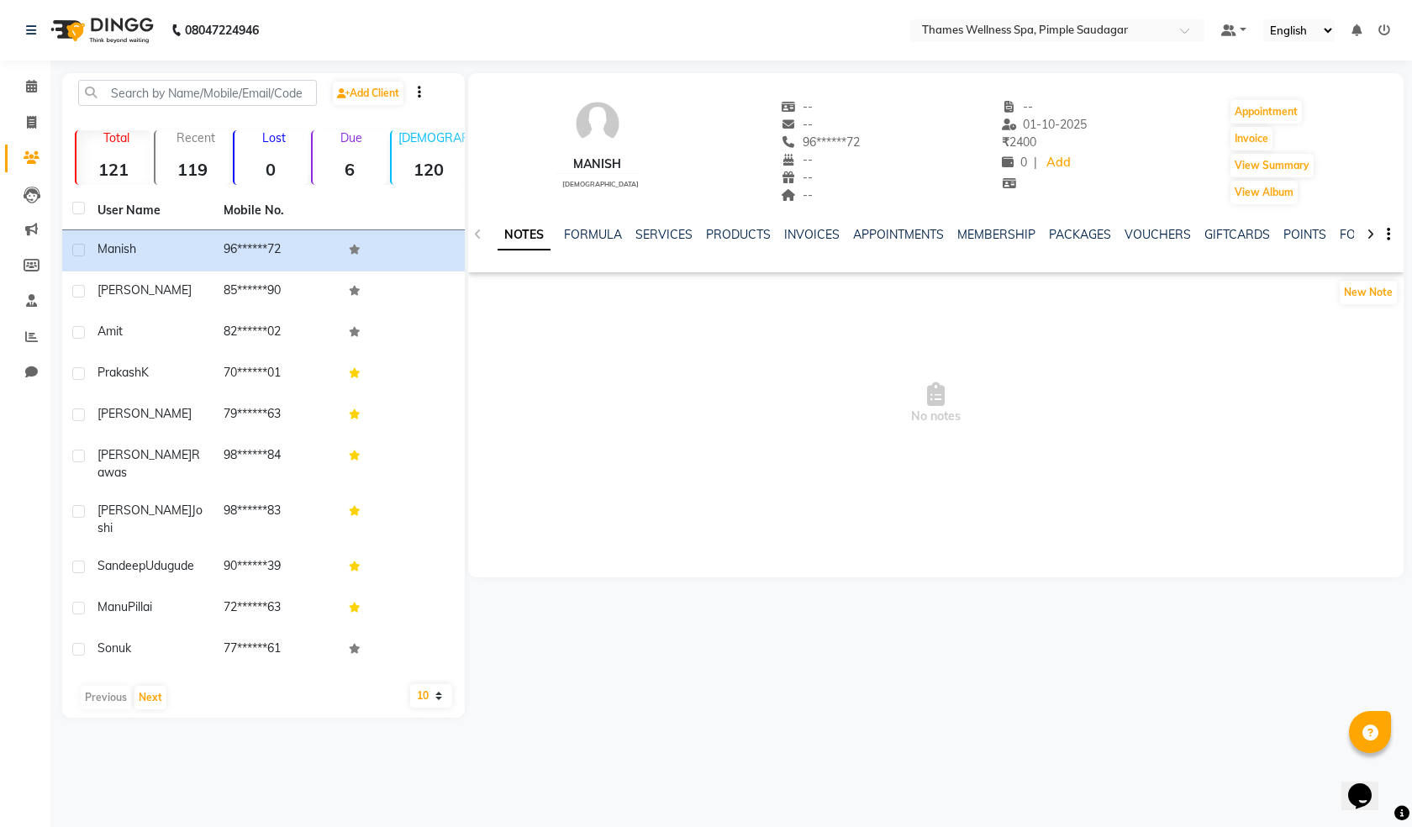
click at [813, 225] on div "NOTES FORMULA SERVICES PRODUCTS INVOICES APPOINTMENTS MEMBERSHIP PACKAGES VOUCH…" at bounding box center [936, 235] width 936 height 58
click at [806, 234] on link "INVOICES" at bounding box center [811, 234] width 55 height 15
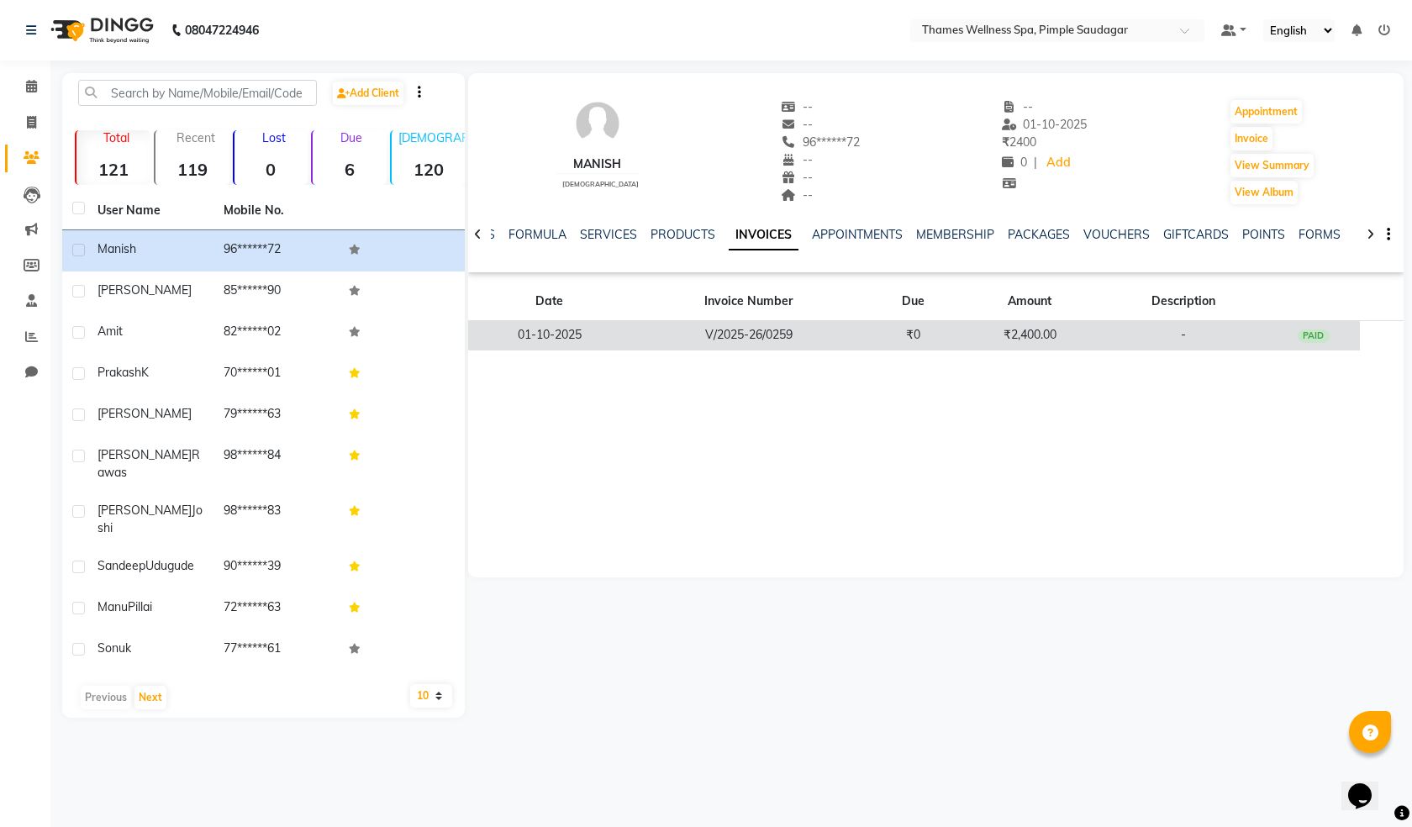
click at [1320, 343] on td "PAID" at bounding box center [1314, 335] width 92 height 29
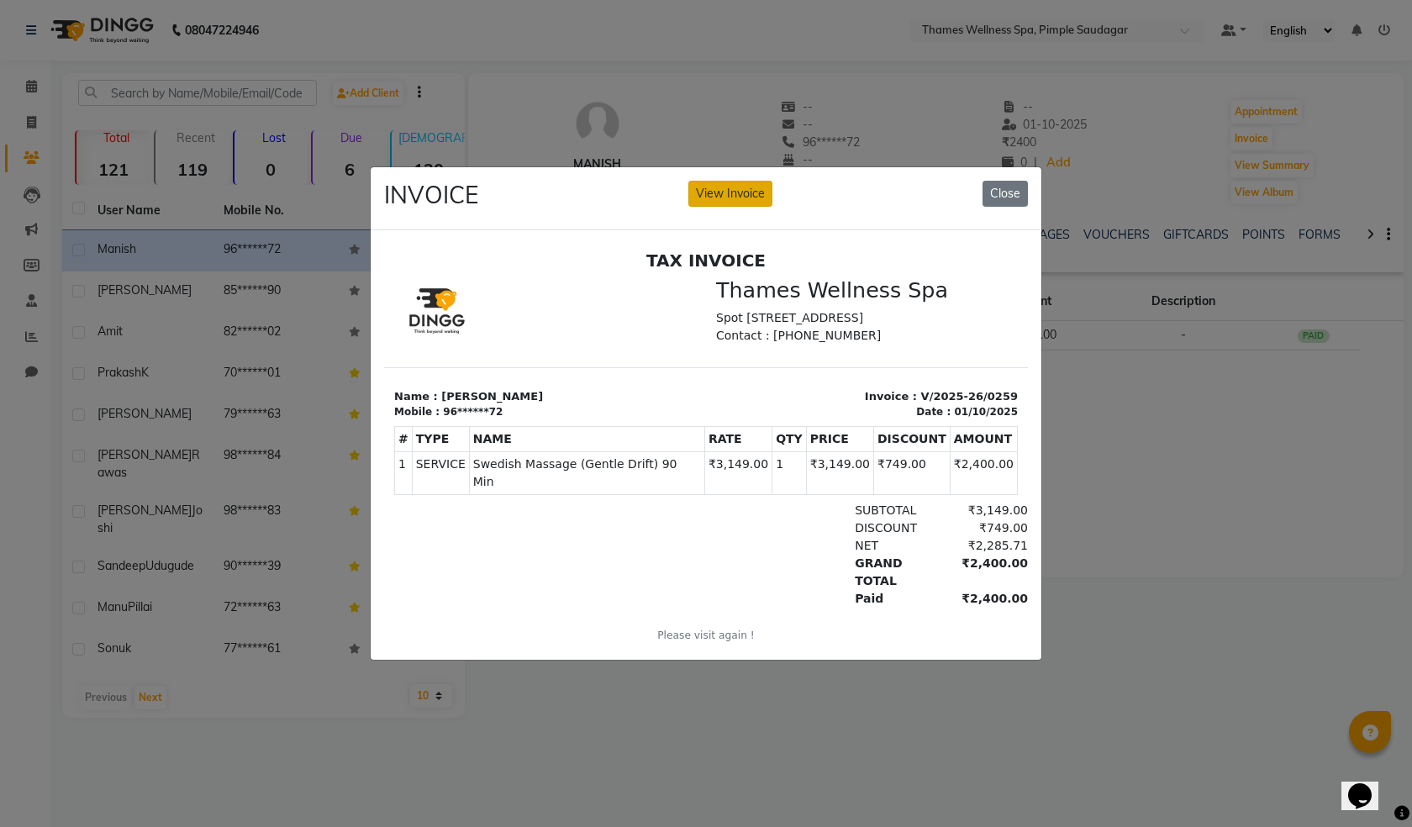
click at [720, 196] on button "View Invoice" at bounding box center [731, 194] width 84 height 26
